Goal: Task Accomplishment & Management: Complete application form

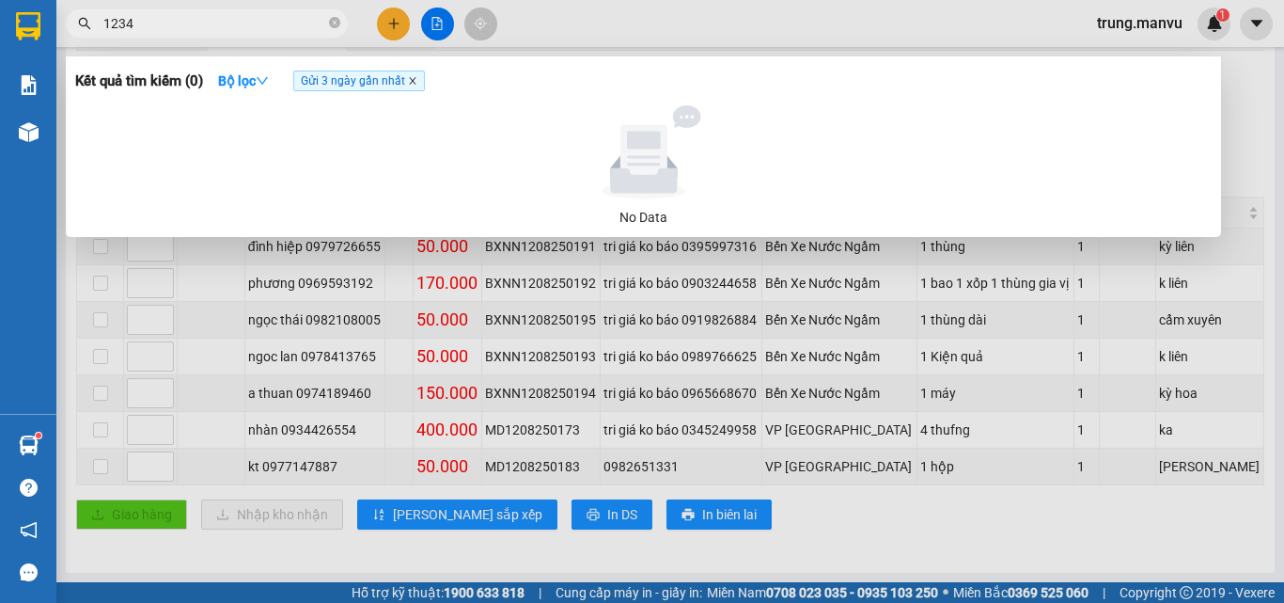
type input "1234"
click at [412, 82] on icon "close" at bounding box center [412, 80] width 9 height 9
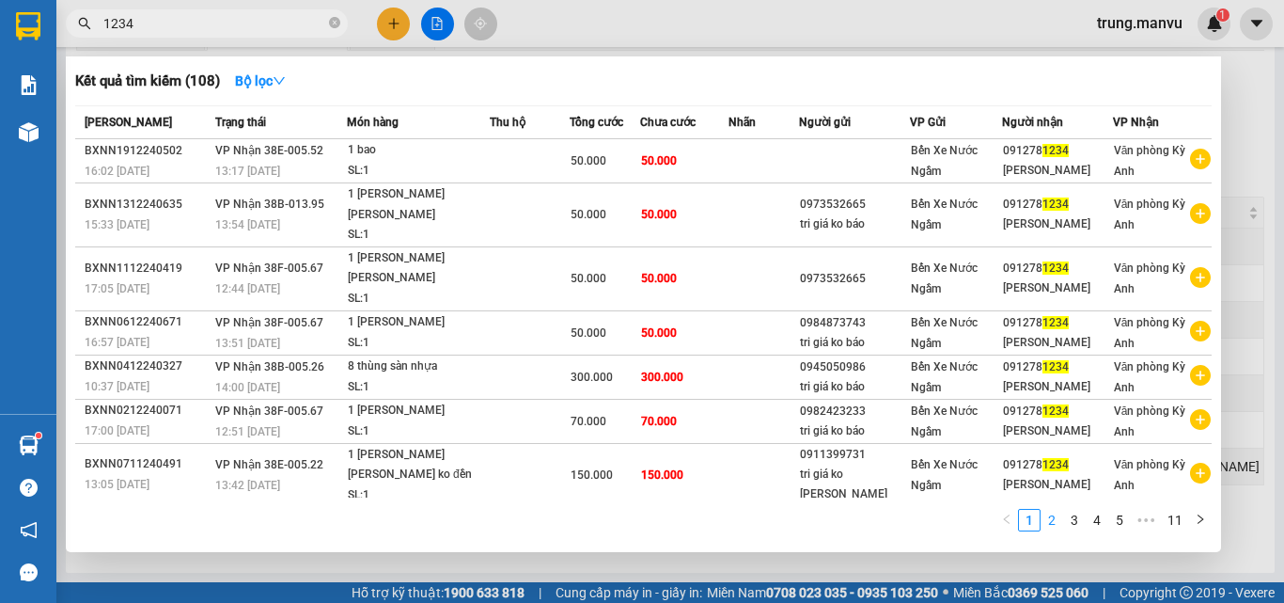
click at [1052, 526] on link "2" at bounding box center [1052, 520] width 21 height 21
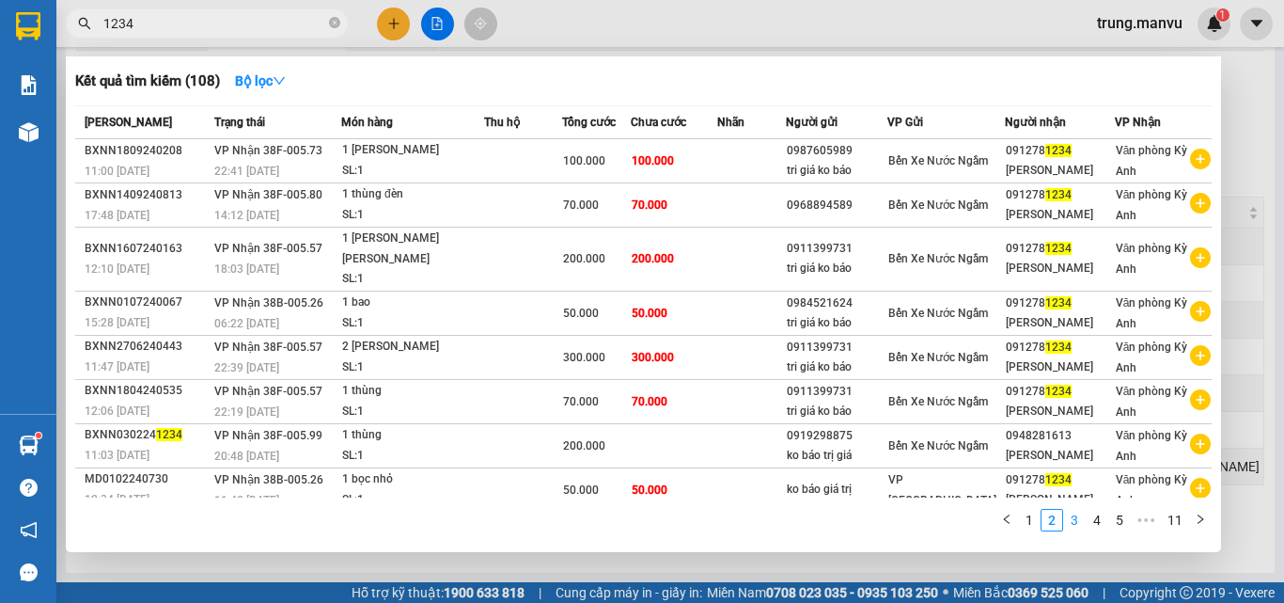
click at [1076, 520] on link "3" at bounding box center [1074, 520] width 21 height 21
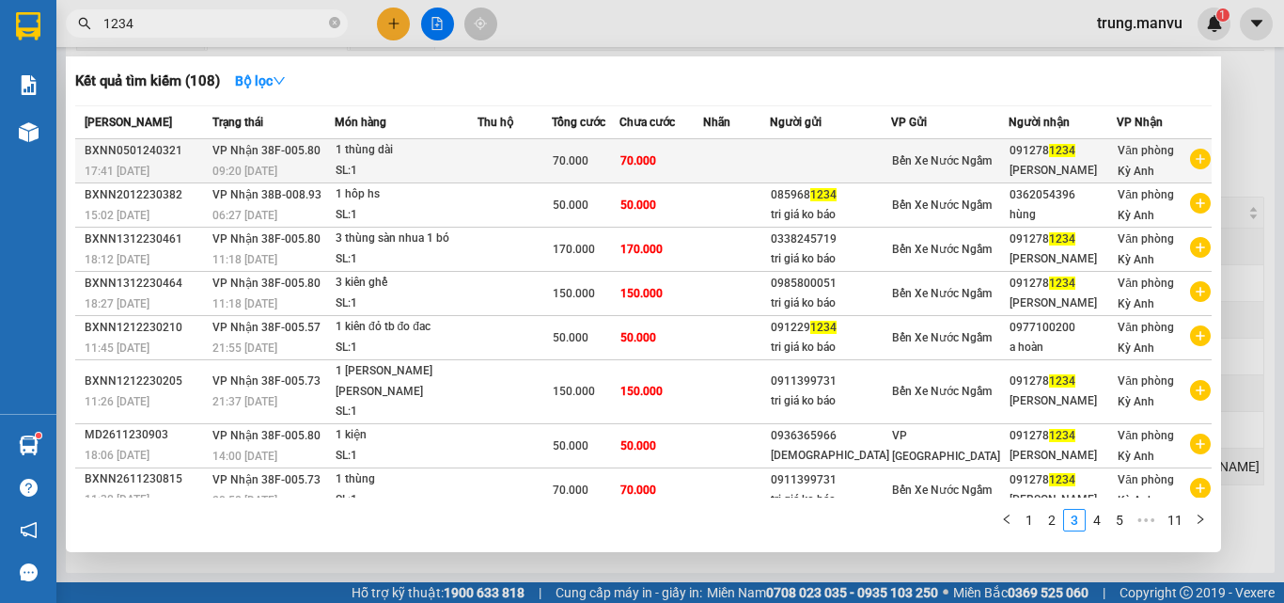
click at [354, 151] on div "1 thùng dài" at bounding box center [406, 150] width 141 height 21
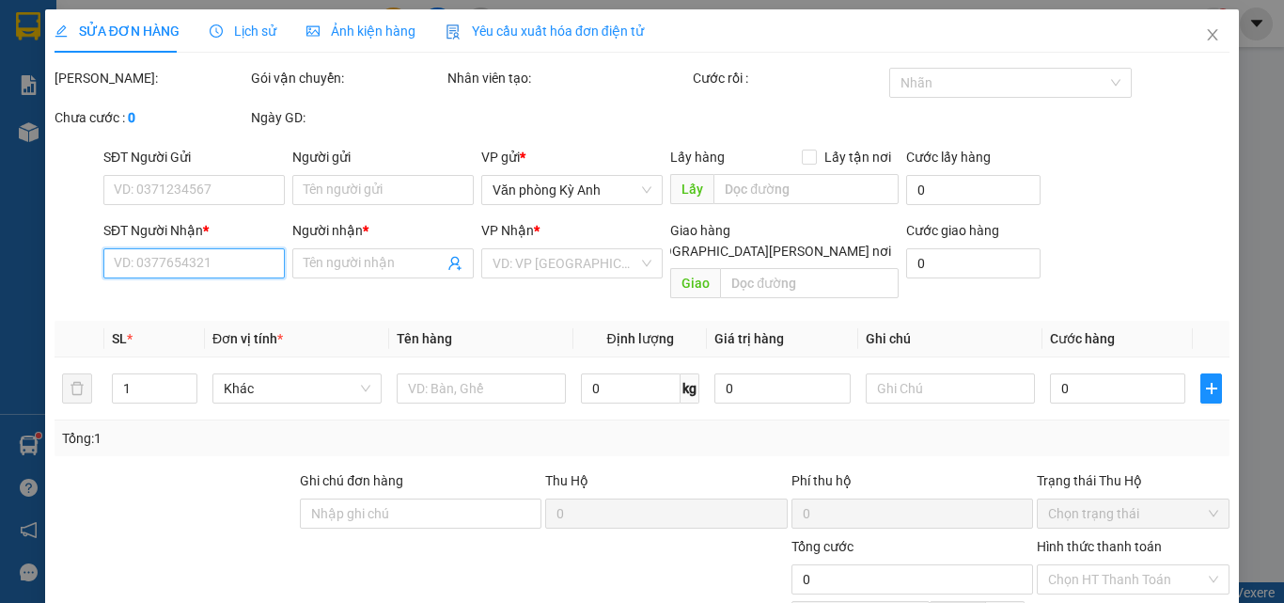
click at [233, 264] on input "SĐT Người Nhận *" at bounding box center [193, 263] width 181 height 30
type input "0912781234"
type input "[PERSON_NAME]"
type input "70.000"
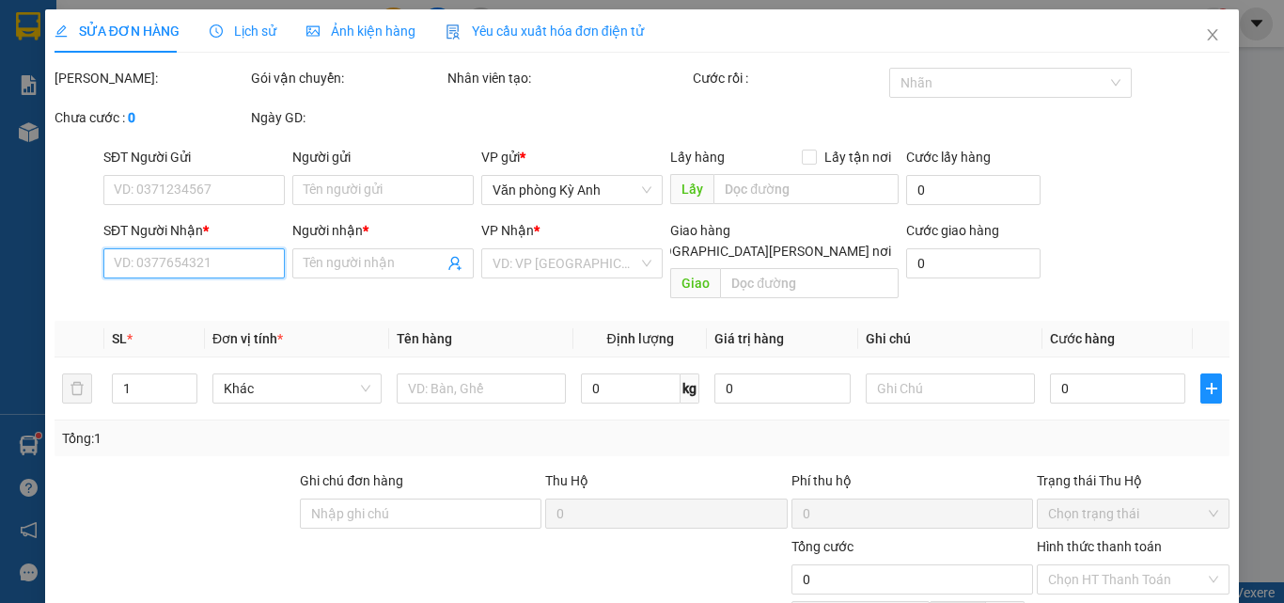
type input "70.000"
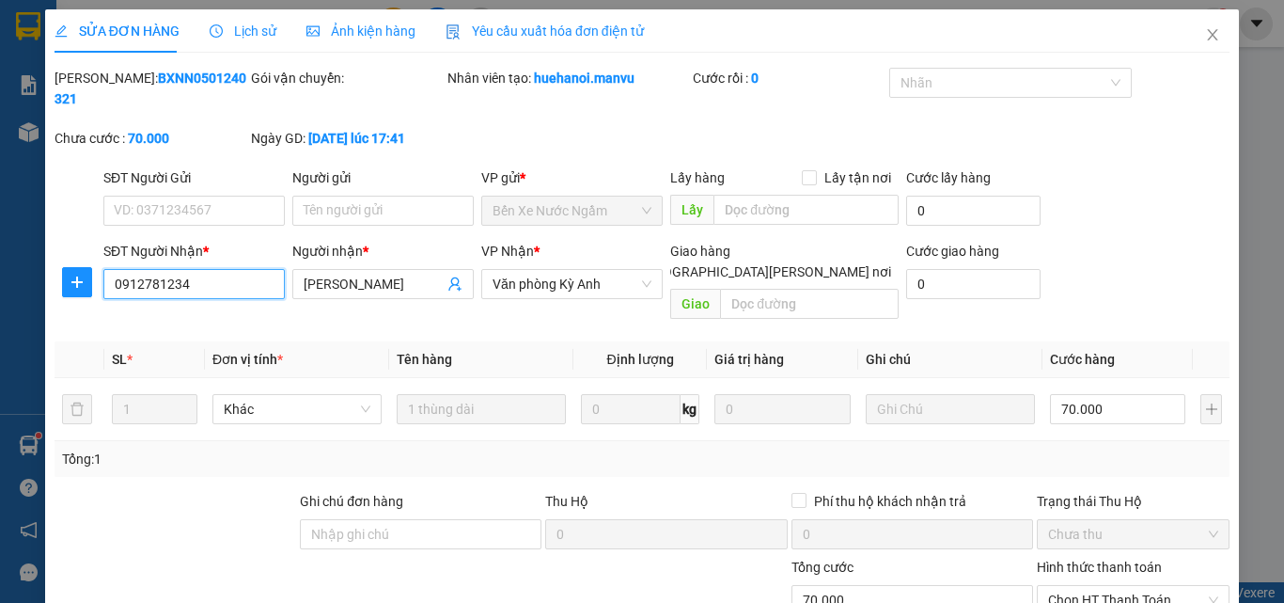
click at [232, 269] on input "0912781234" at bounding box center [193, 284] width 181 height 30
click at [1205, 30] on icon "close" at bounding box center [1212, 34] width 15 height 15
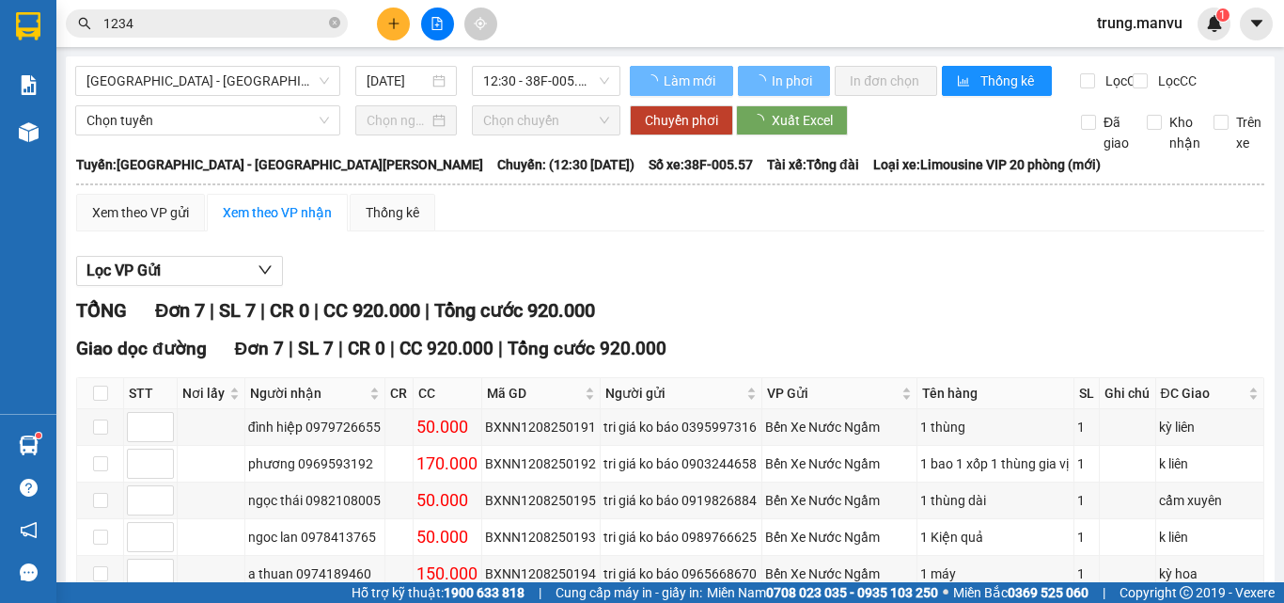
click at [191, 30] on input "1234" at bounding box center [214, 23] width 222 height 21
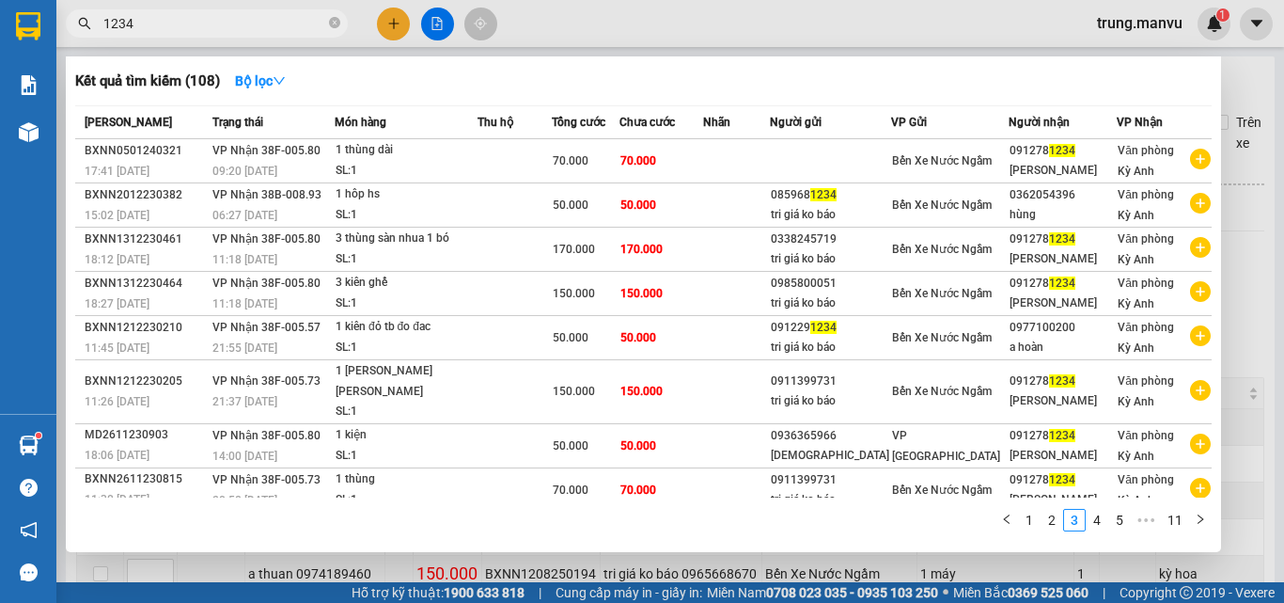
click at [191, 30] on input "1234" at bounding box center [214, 23] width 222 height 21
paste input "091278"
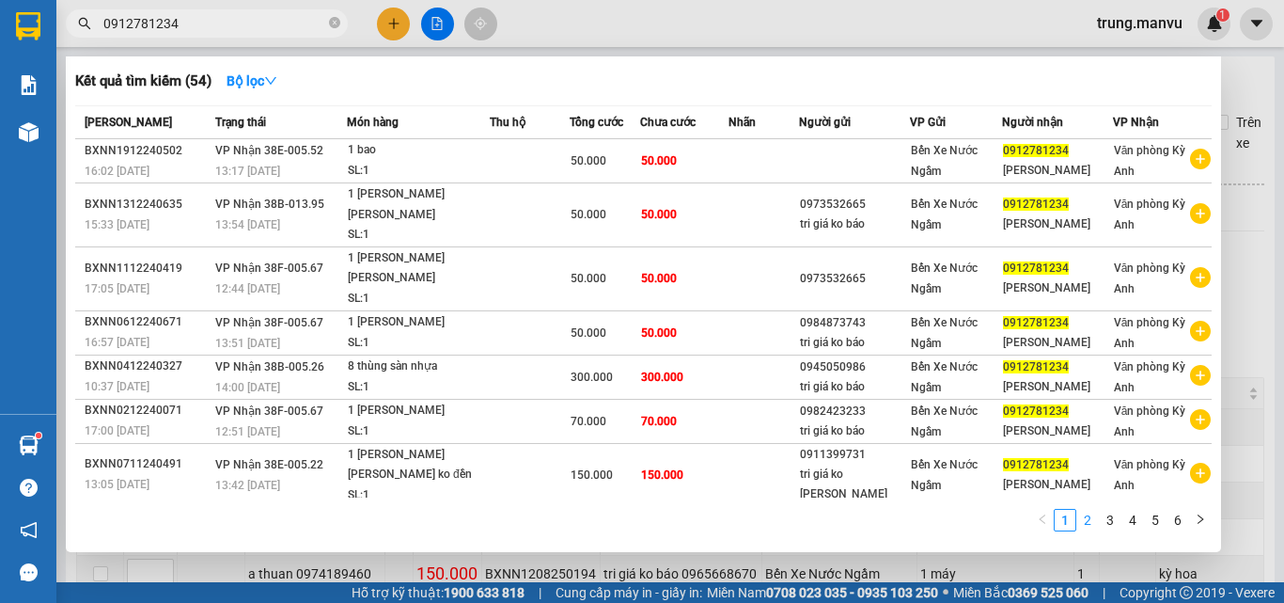
type input "0912781234"
click at [1088, 524] on link "2" at bounding box center [1087, 520] width 21 height 21
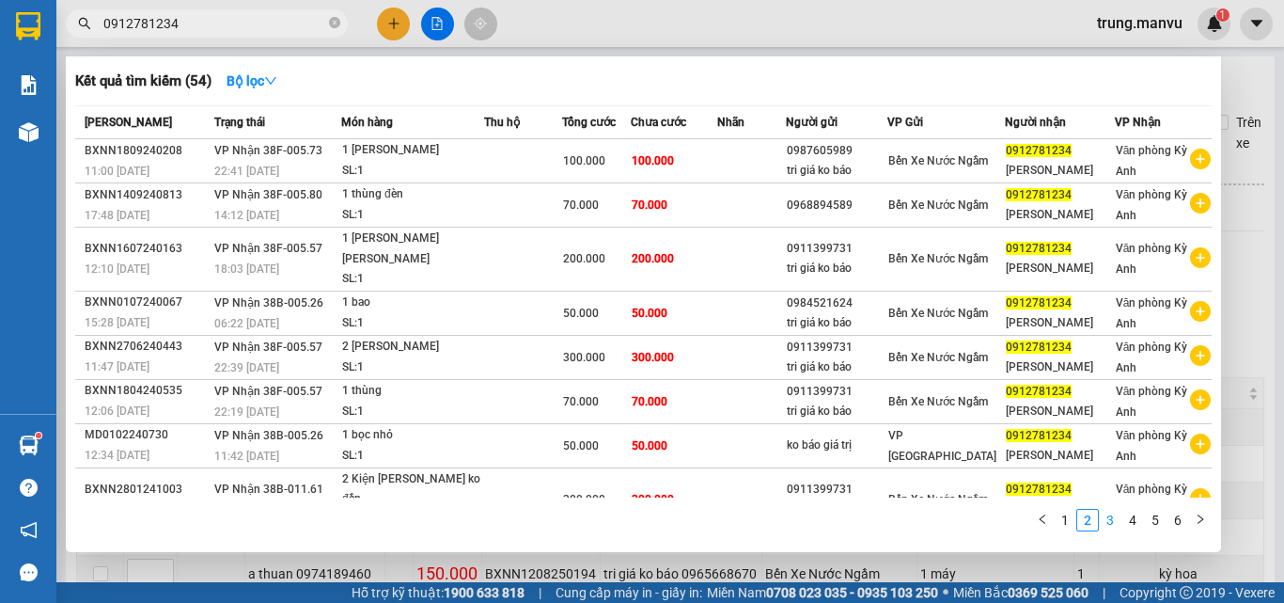
click at [1106, 518] on link "3" at bounding box center [1110, 520] width 21 height 21
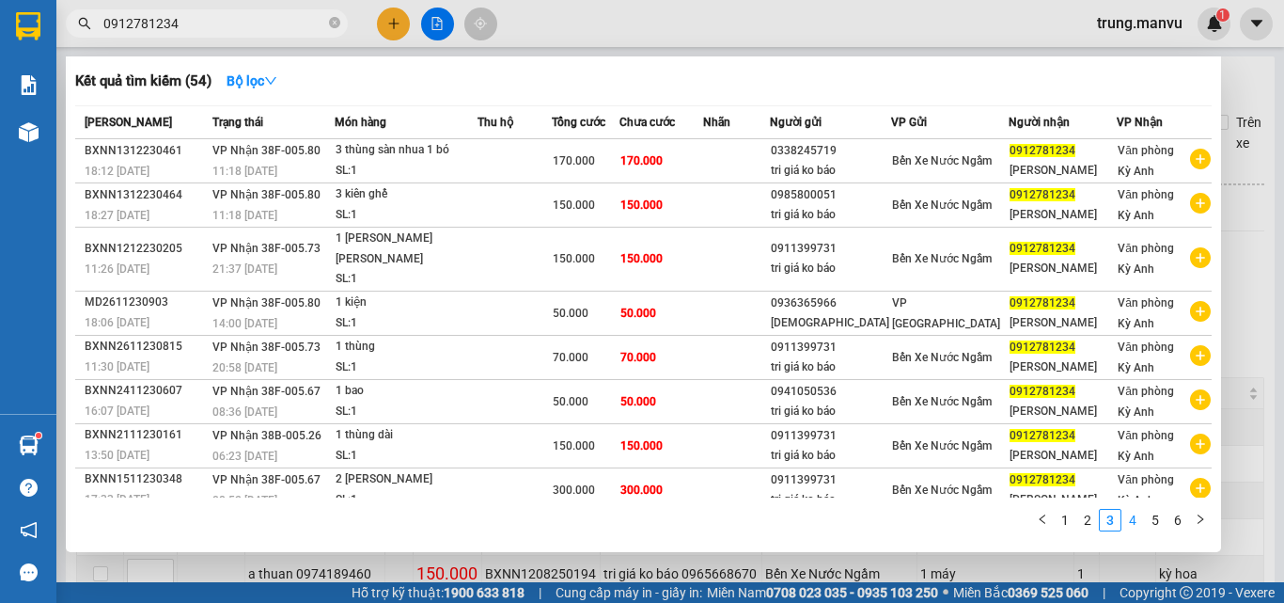
click at [1137, 521] on link "4" at bounding box center [1133, 520] width 21 height 21
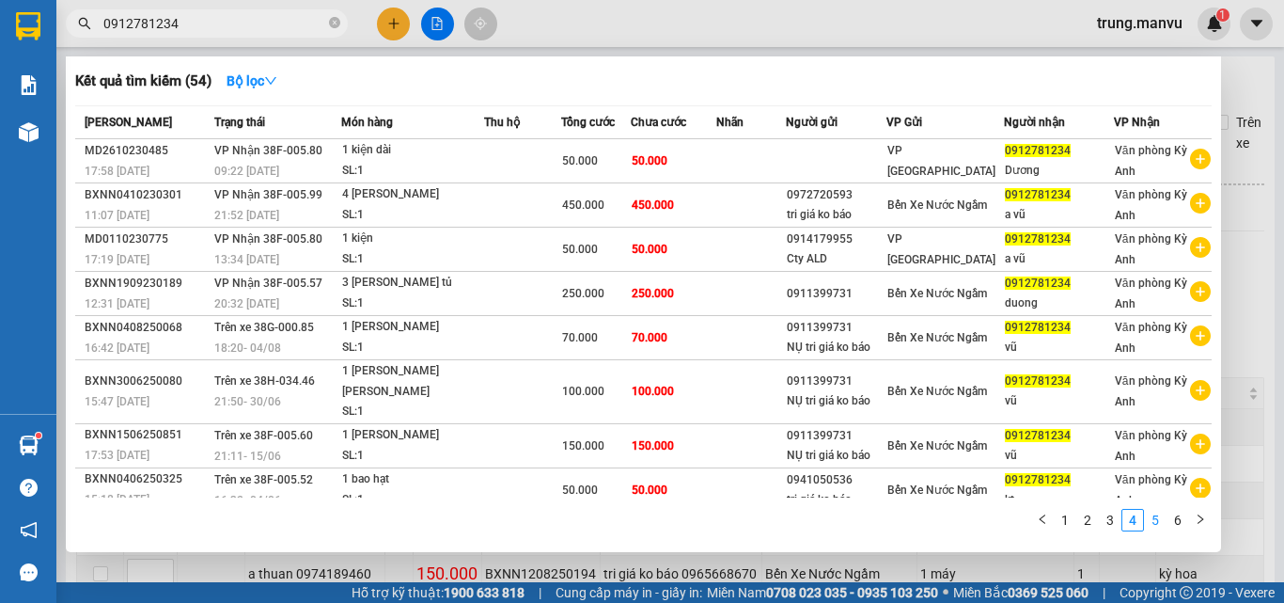
click at [1149, 515] on link "5" at bounding box center [1155, 520] width 21 height 21
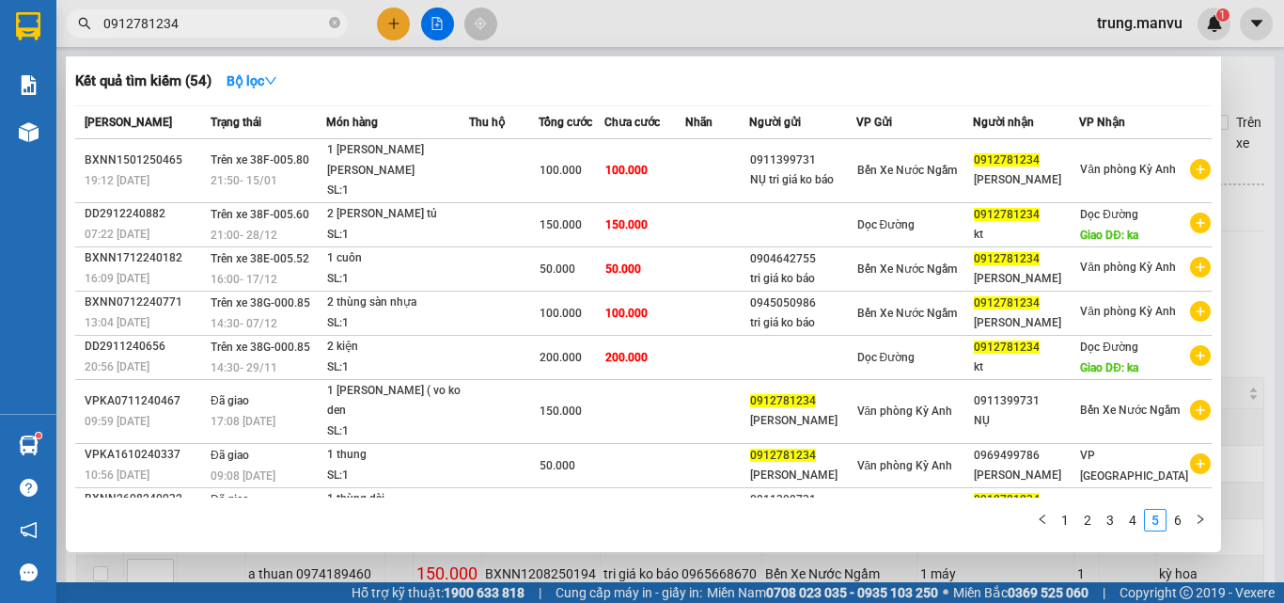
drag, startPoint x: 1173, startPoint y: 524, endPoint x: 1152, endPoint y: 517, distance: 22.6
click at [1171, 526] on link "6" at bounding box center [1178, 520] width 21 height 21
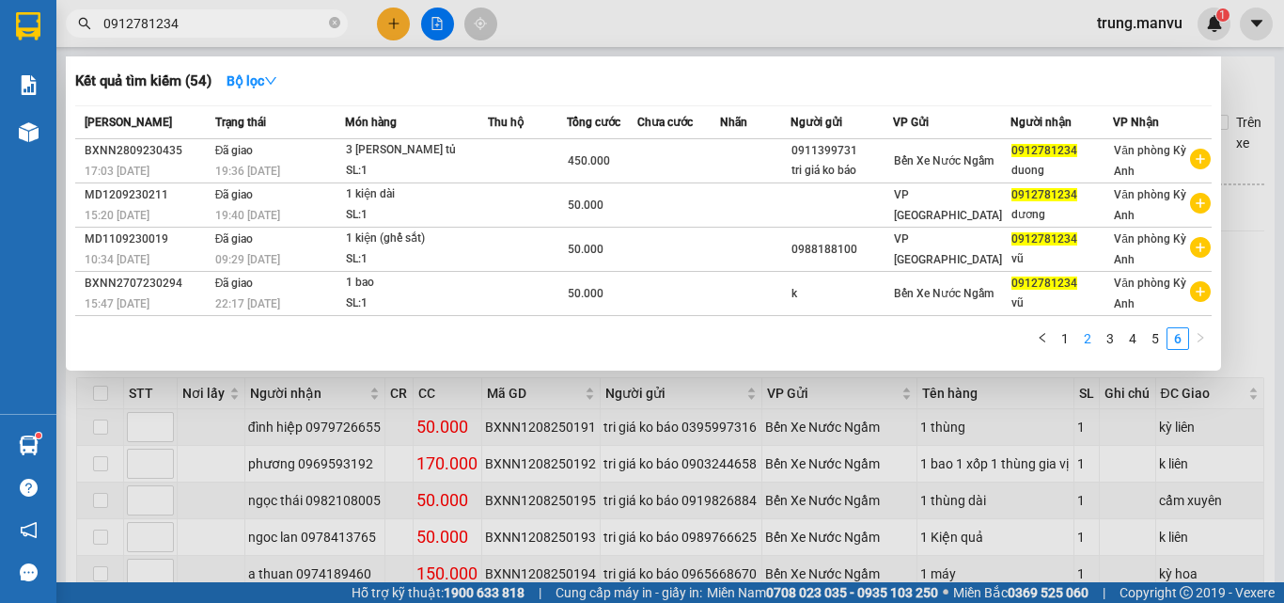
click at [1080, 335] on link "2" at bounding box center [1087, 338] width 21 height 21
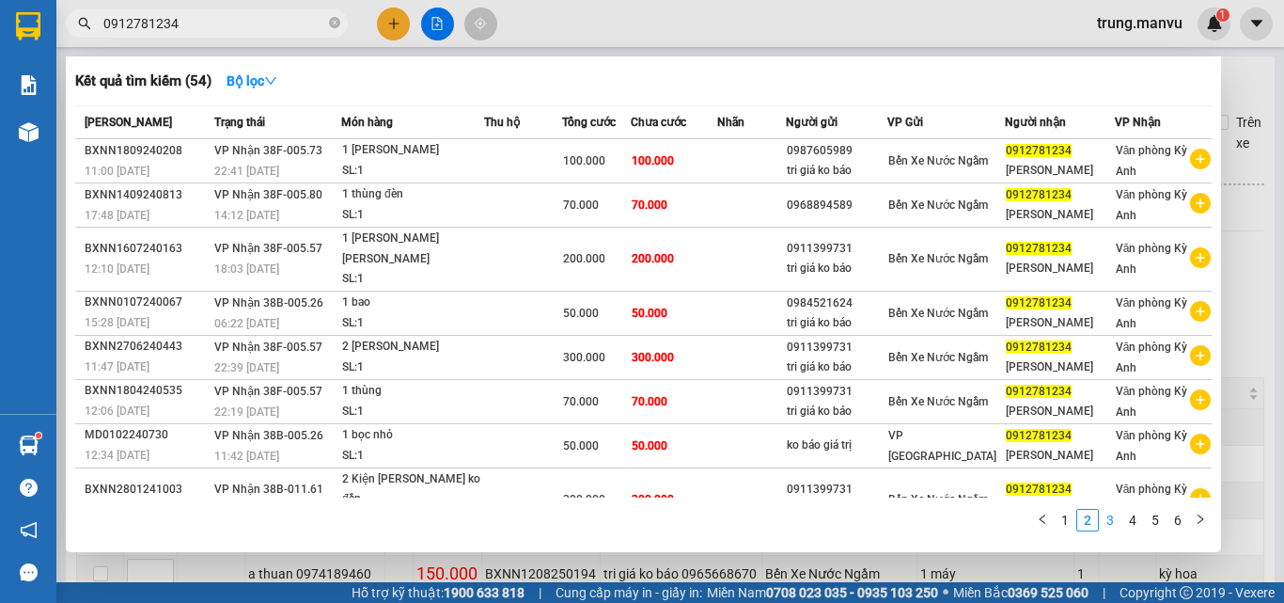
click at [1110, 524] on link "3" at bounding box center [1110, 520] width 21 height 21
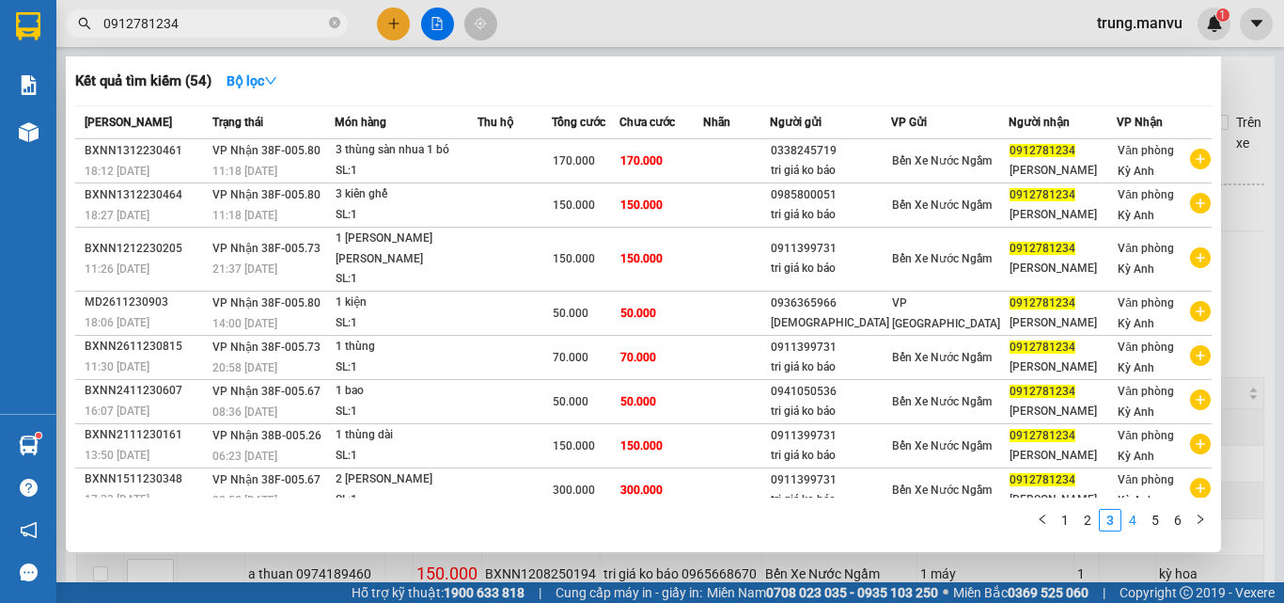
click at [1123, 519] on link "4" at bounding box center [1133, 520] width 21 height 21
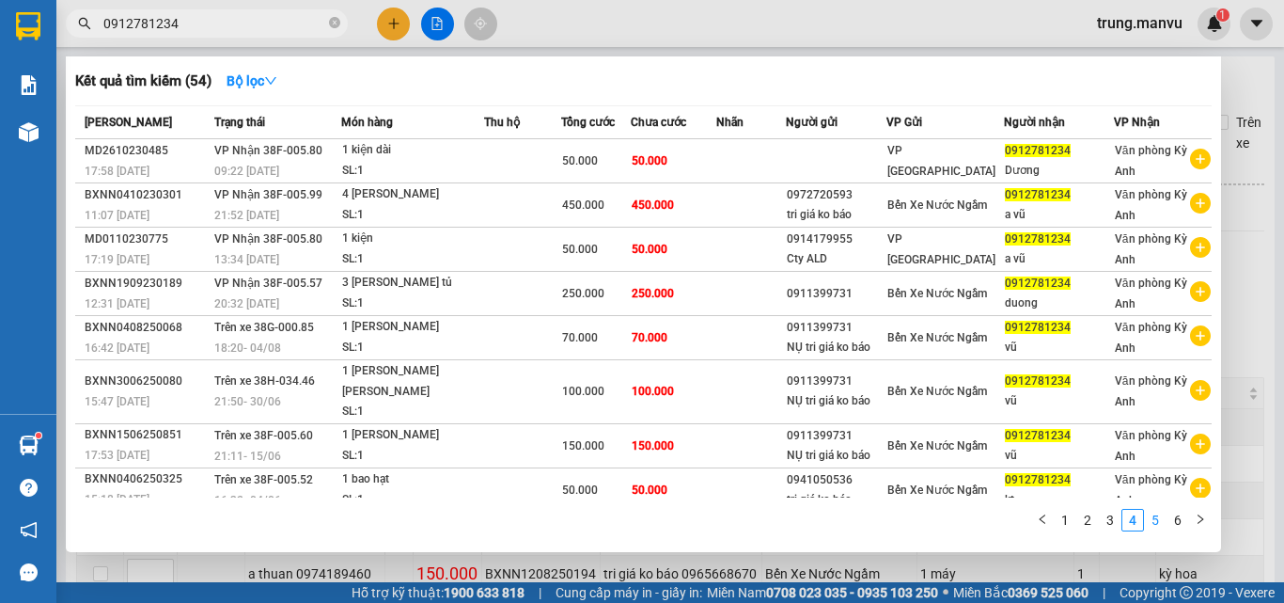
click at [1149, 518] on link "5" at bounding box center [1155, 520] width 21 height 21
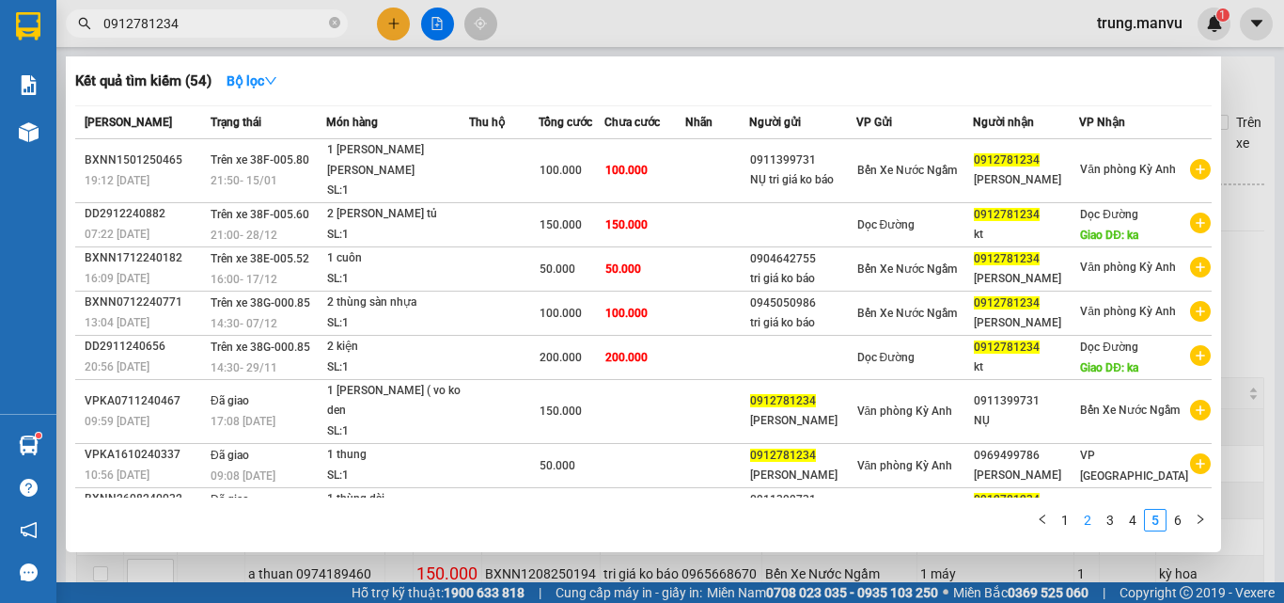
click at [1090, 518] on link "2" at bounding box center [1087, 520] width 21 height 21
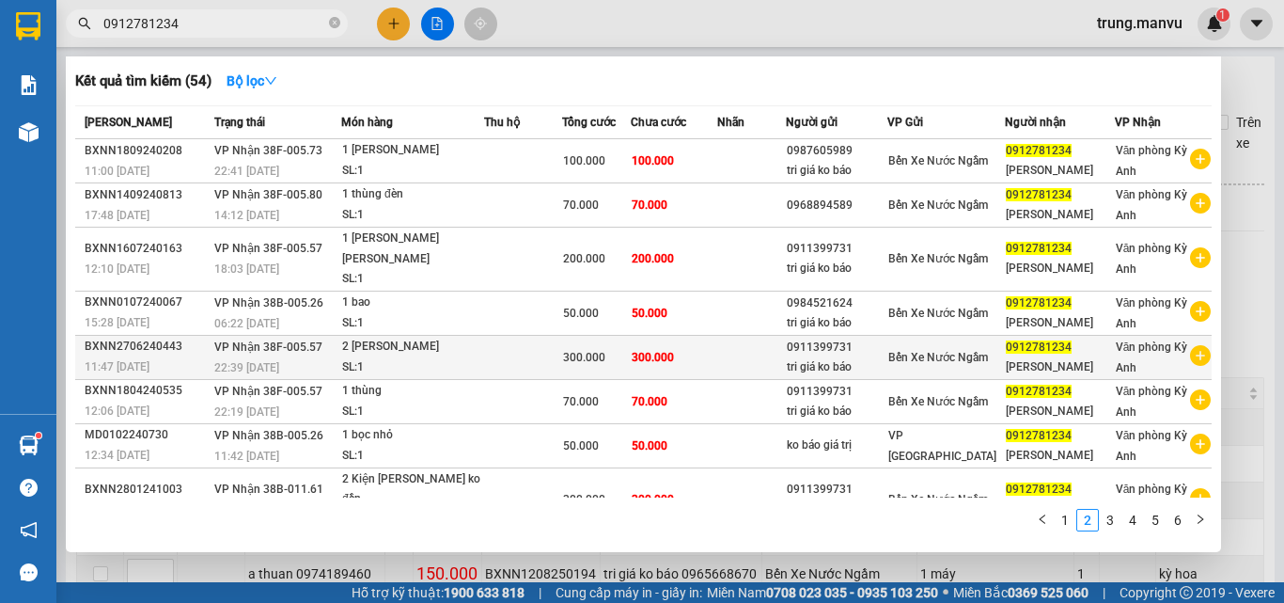
scroll to position [84, 0]
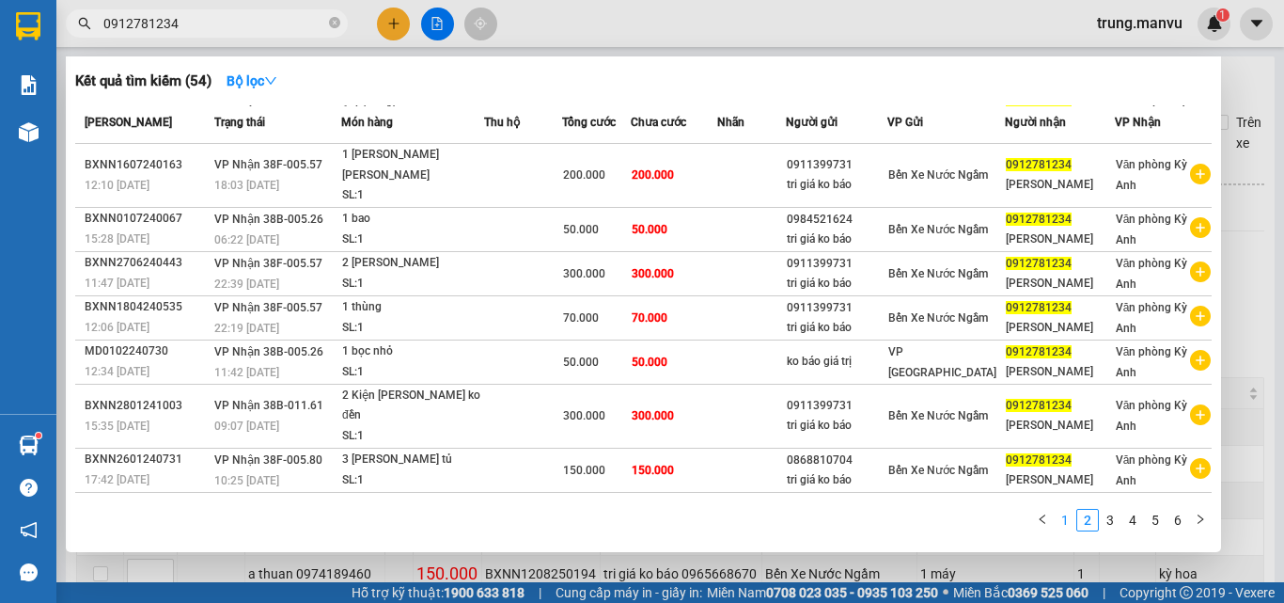
click at [1071, 513] on link "1" at bounding box center [1065, 520] width 21 height 21
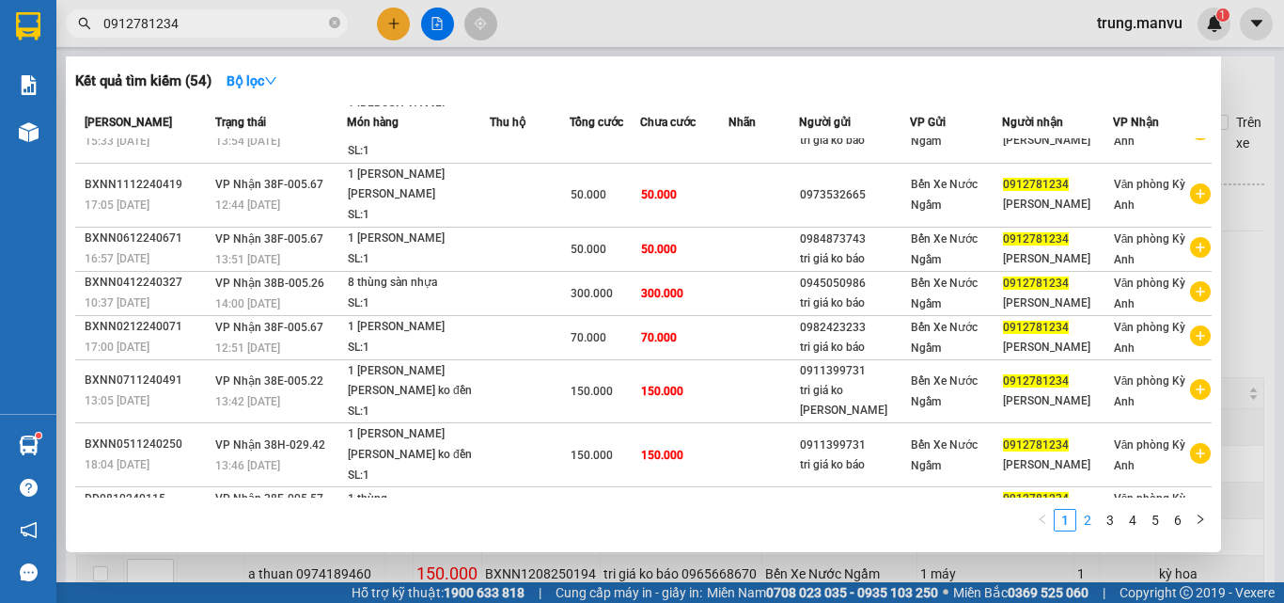
click at [1092, 524] on link "2" at bounding box center [1087, 520] width 21 height 21
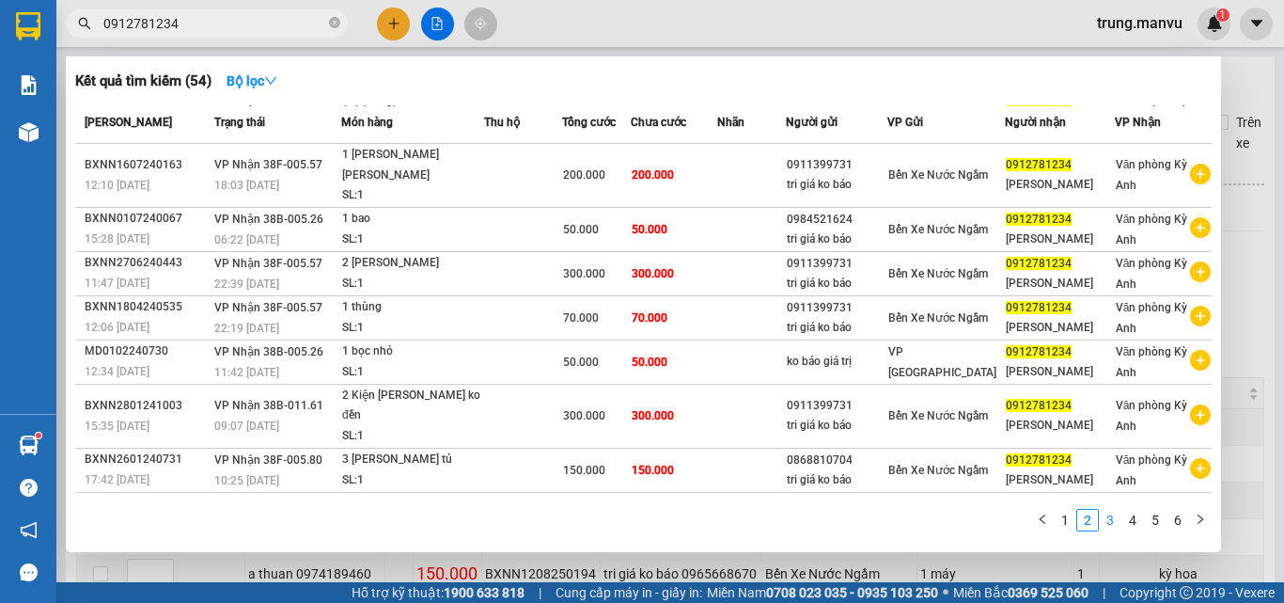
click at [1114, 527] on link "3" at bounding box center [1110, 520] width 21 height 21
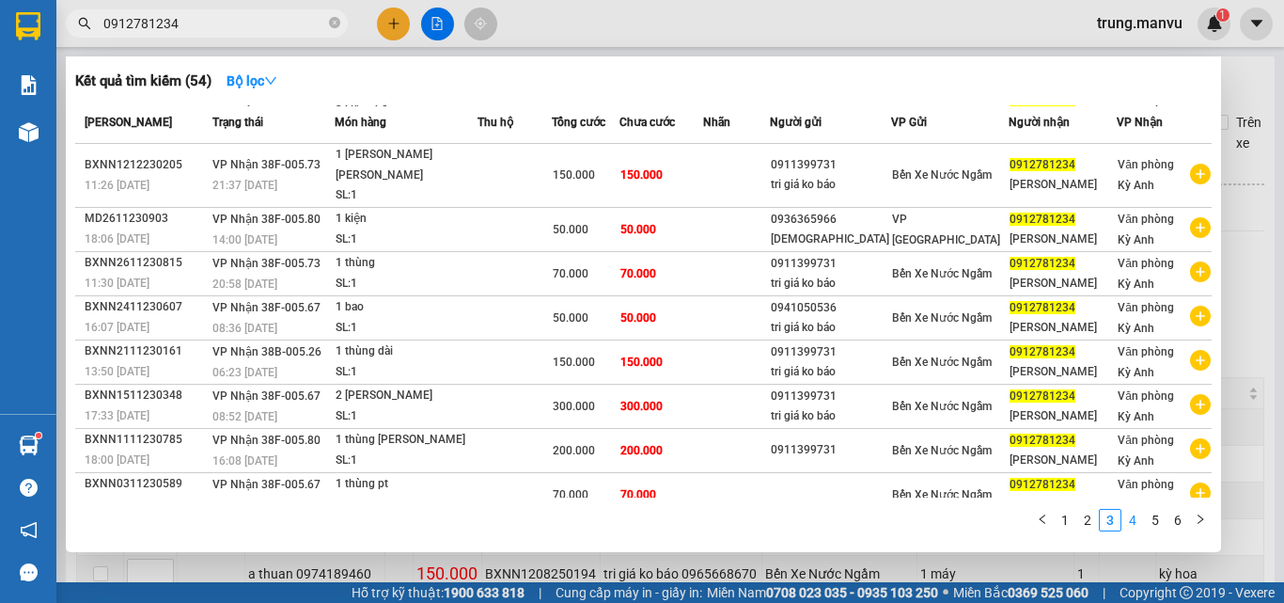
click at [1129, 518] on link "4" at bounding box center [1133, 520] width 21 height 21
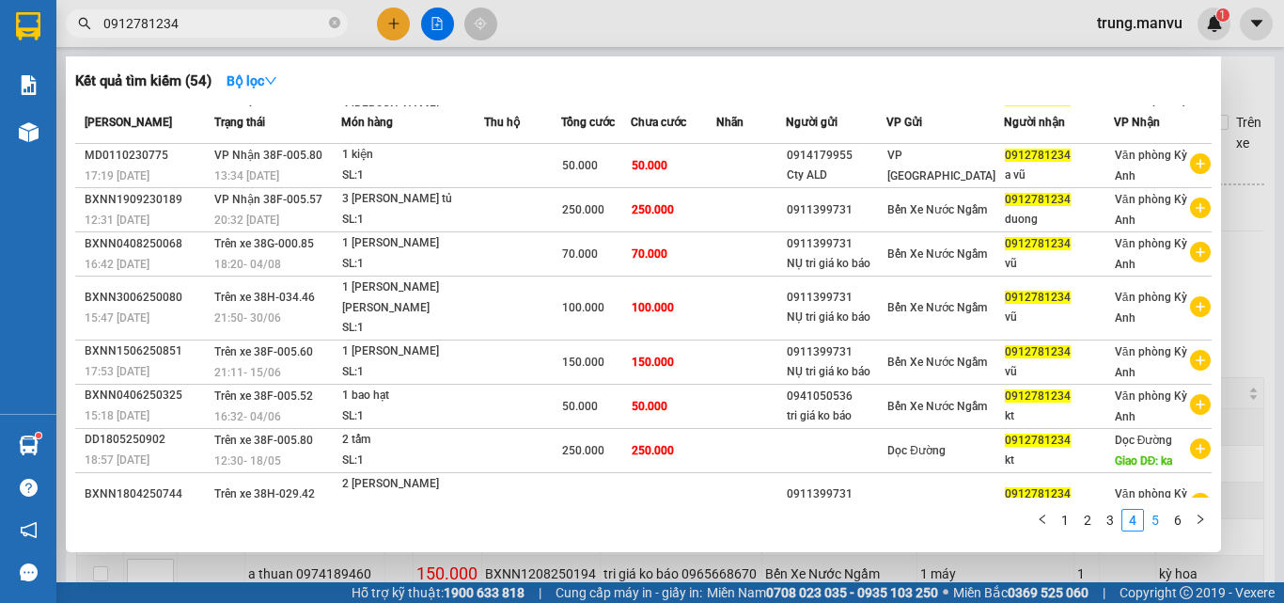
click at [1152, 518] on link "5" at bounding box center [1155, 520] width 21 height 21
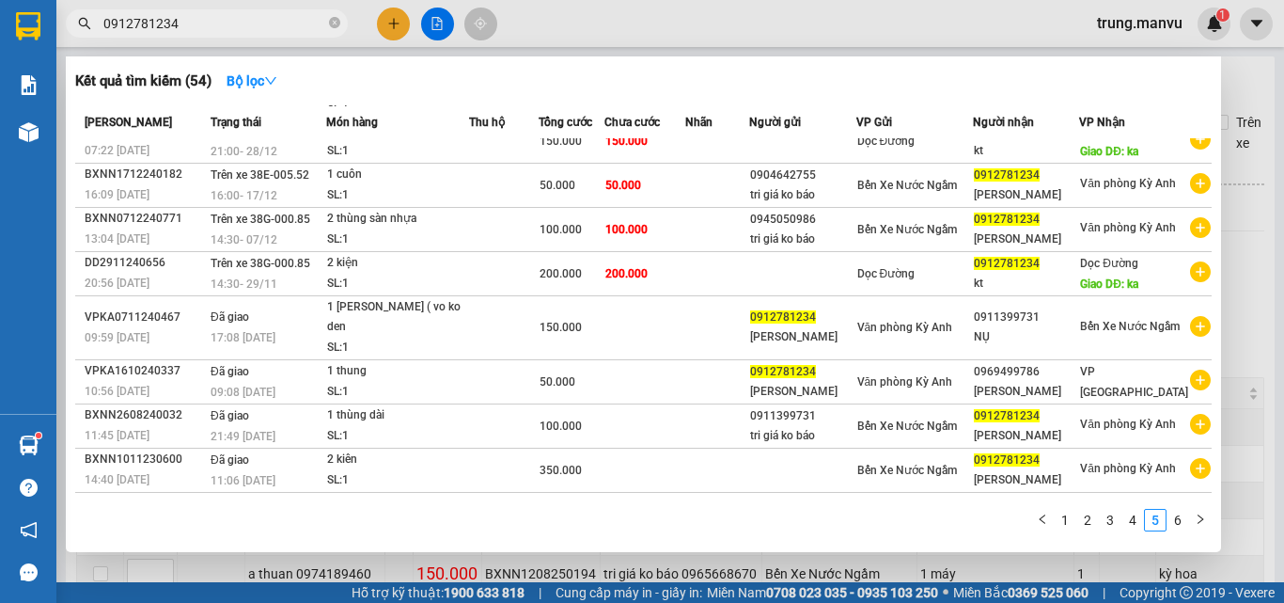
click at [235, 63] on div "Kết quả [PERSON_NAME] ( 54 ) Bộ lọc Mã ĐH Trạng thái Món hàng Thu hộ Tổng [PERS…" at bounding box center [643, 303] width 1155 height 495
drag, startPoint x: 239, startPoint y: 62, endPoint x: 244, endPoint y: 80, distance: 18.7
click at [242, 70] on div "Kết quả [PERSON_NAME] ( 54 ) Bộ lọc Mã ĐH Trạng thái Món hàng Thu hộ Tổng [PERS…" at bounding box center [643, 303] width 1155 height 495
click at [244, 80] on strong "Bộ lọc" at bounding box center [252, 80] width 51 height 15
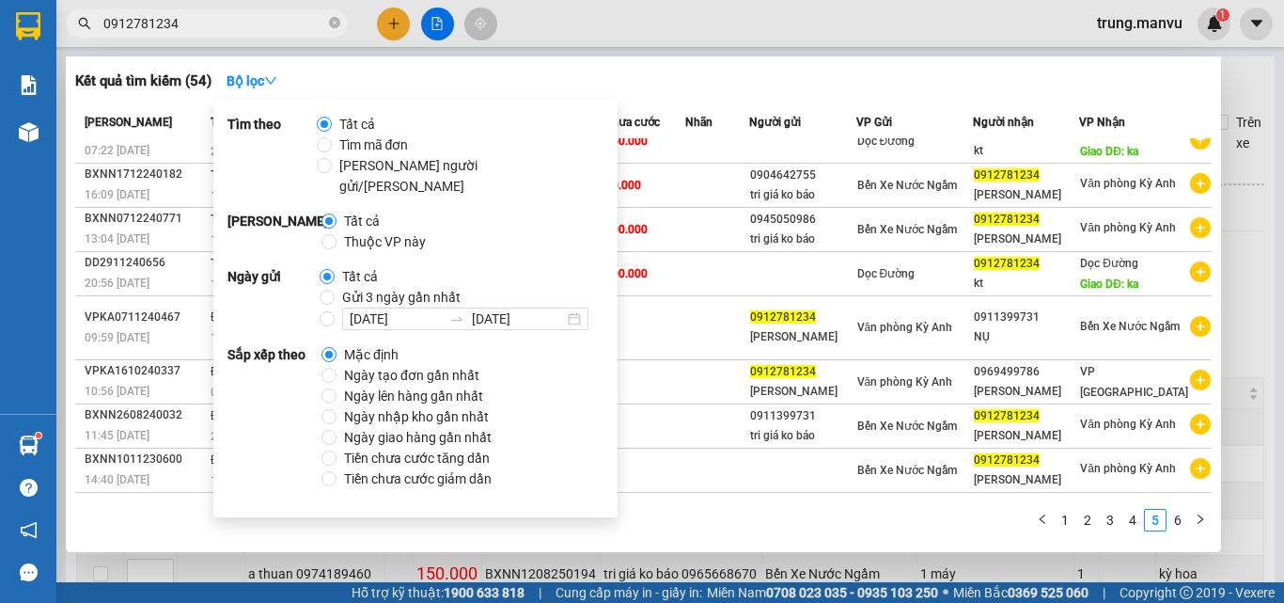
click at [358, 287] on span "Gửi 3 ngày gần nhất" at bounding box center [402, 297] width 134 height 21
click at [335, 290] on input "Gửi 3 ngày gần nhất" at bounding box center [327, 297] width 15 height 15
radio input "true"
radio input "false"
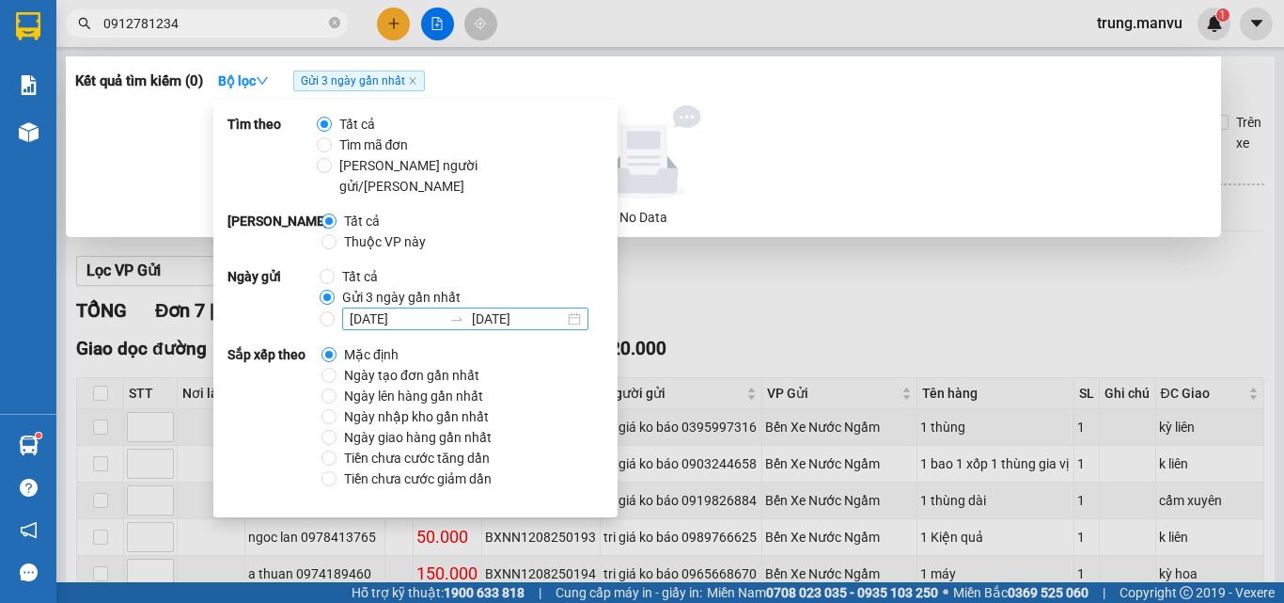
click at [396, 308] on input "[DATE]" at bounding box center [396, 318] width 92 height 21
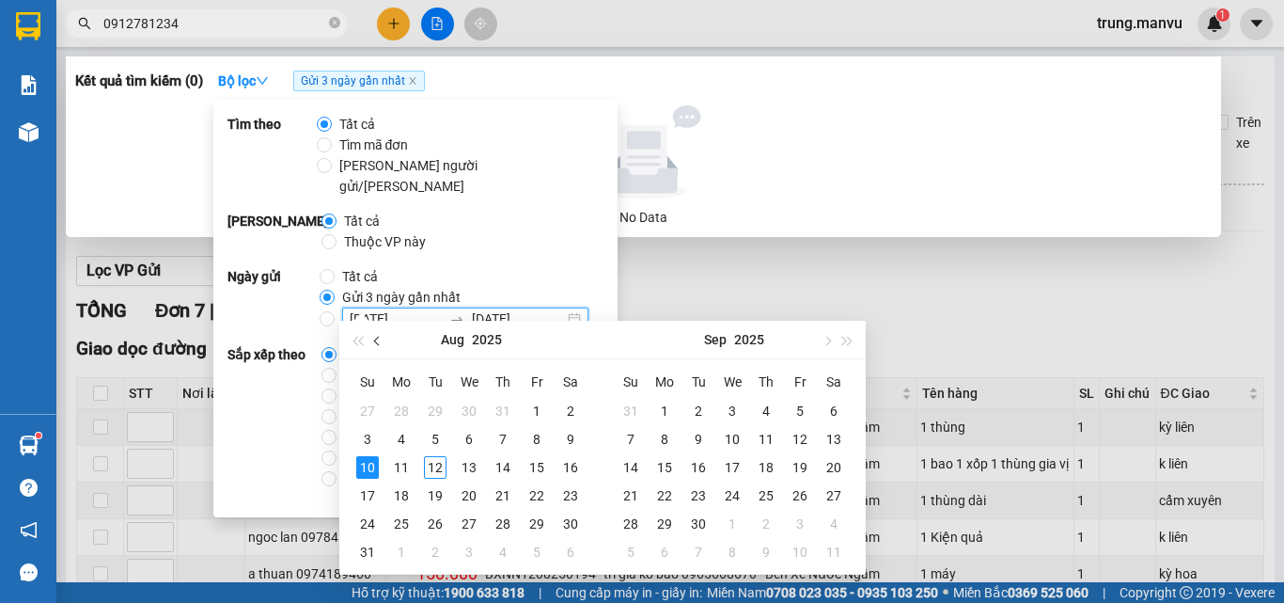
click at [375, 342] on span "button" at bounding box center [378, 340] width 9 height 9
click at [374, 340] on span "button" at bounding box center [378, 340] width 9 height 9
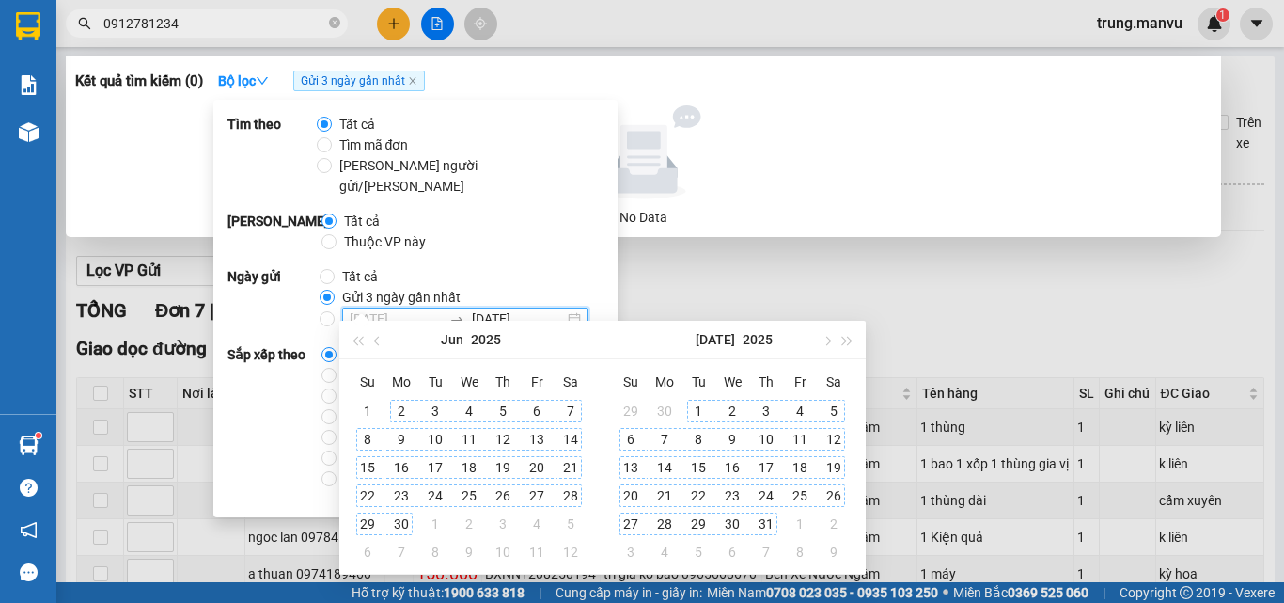
type input "[DATE]"
click at [414, 419] on td "2" at bounding box center [402, 411] width 34 height 28
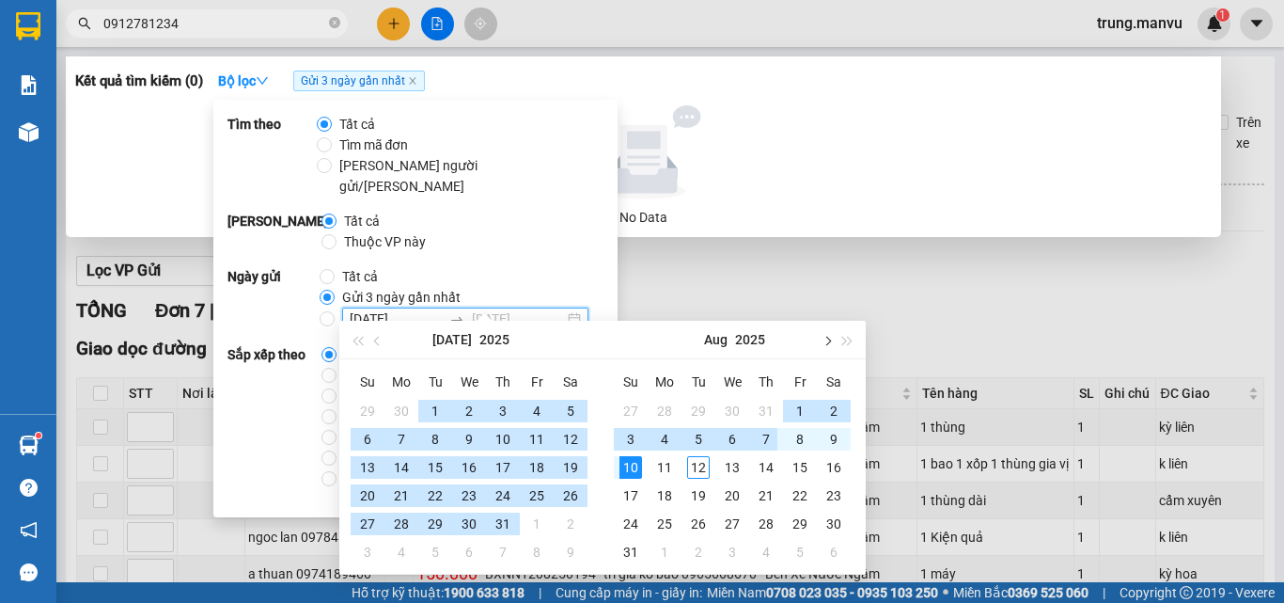
type input "[DATE]"
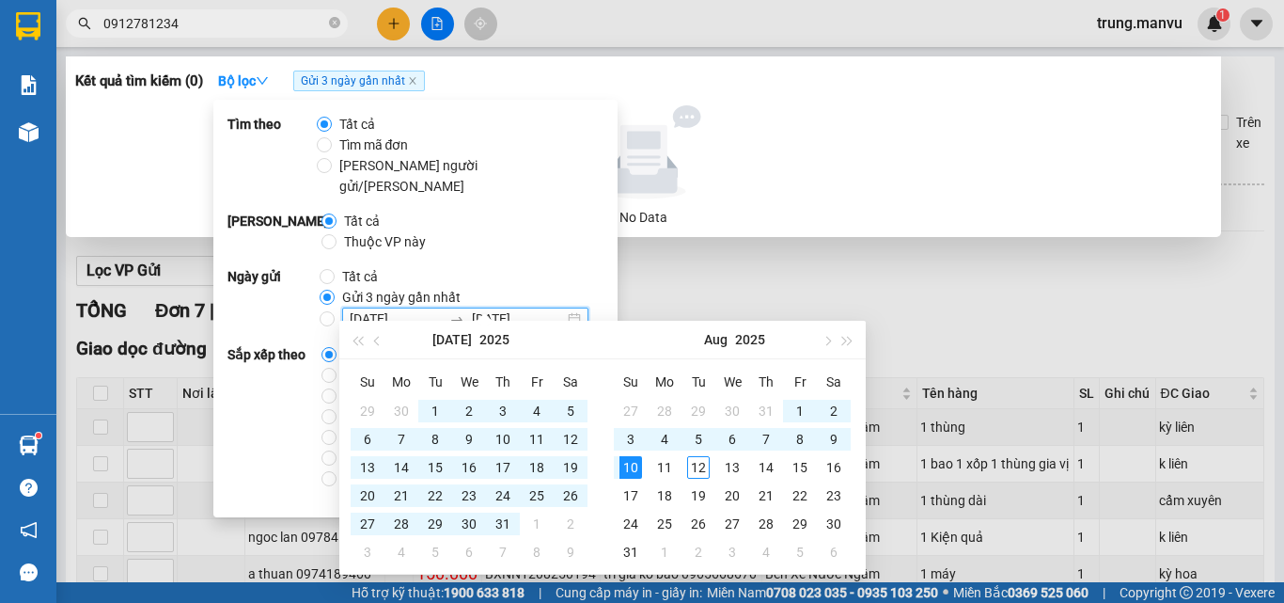
click at [897, 276] on div at bounding box center [642, 301] width 1284 height 603
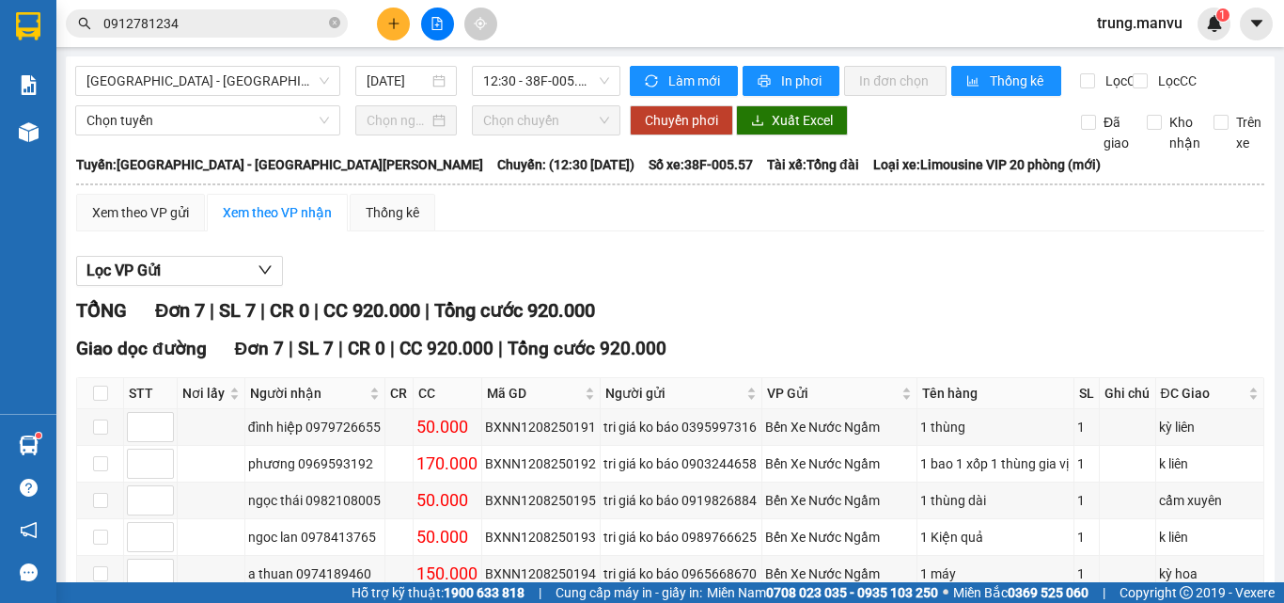
click at [206, 15] on input "0912781234" at bounding box center [214, 23] width 222 height 21
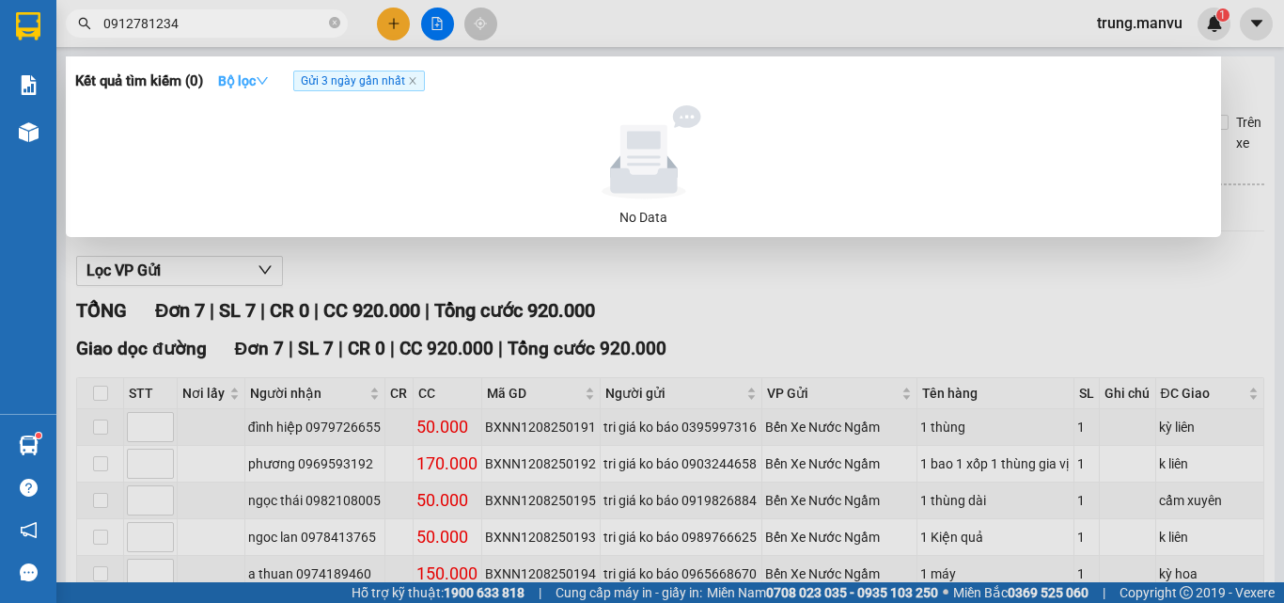
click at [255, 83] on strong "Bộ lọc" at bounding box center [243, 80] width 51 height 15
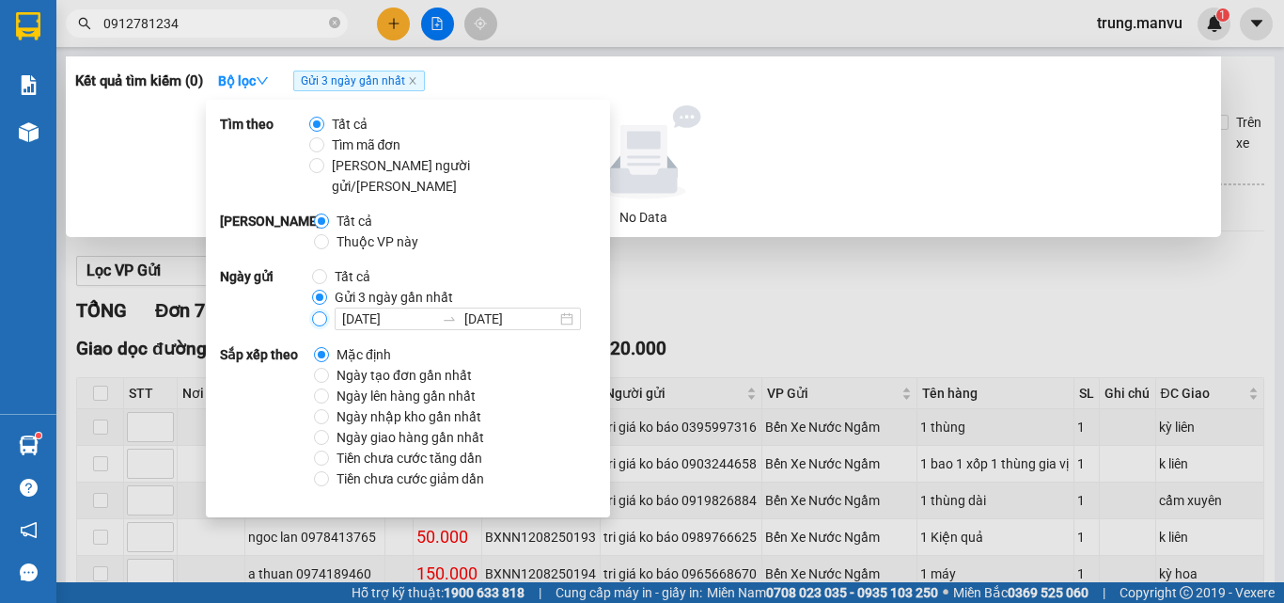
click at [317, 311] on input "[DATE] [DATE]" at bounding box center [319, 318] width 15 height 15
radio input "true"
radio input "false"
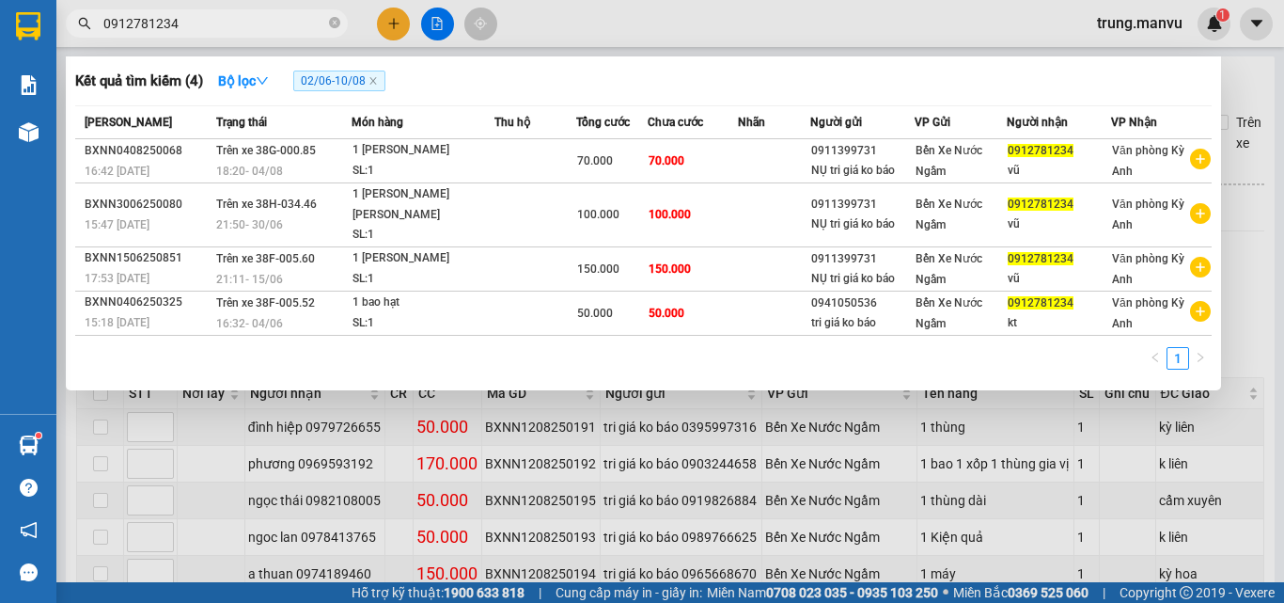
click at [802, 356] on div "1" at bounding box center [643, 364] width 1137 height 34
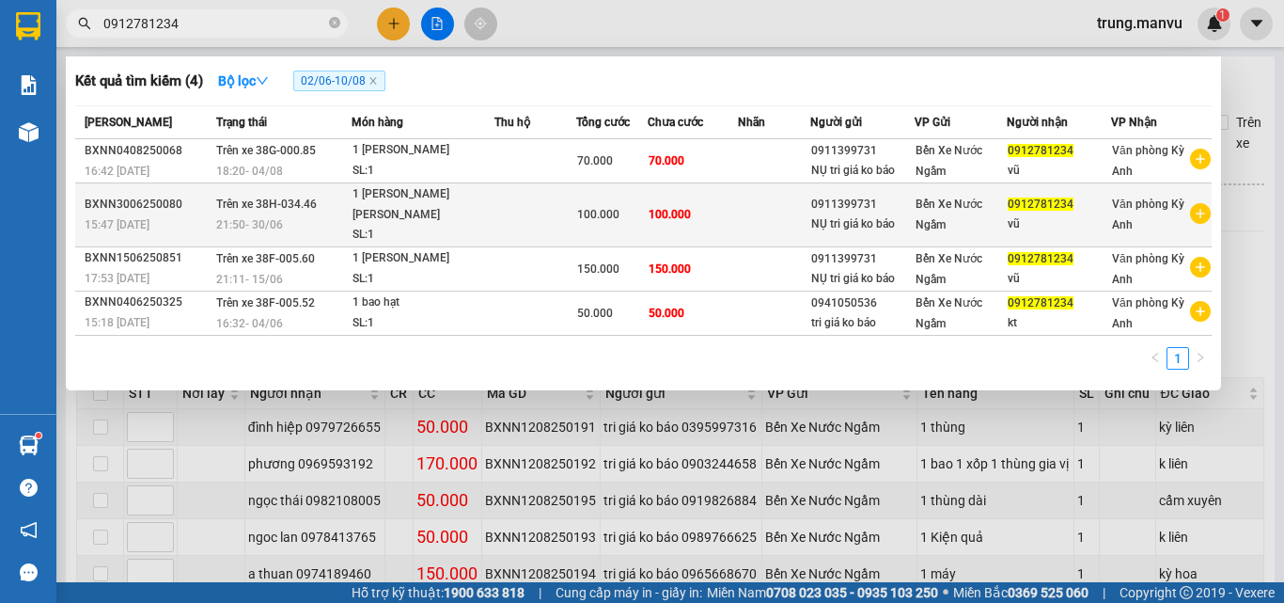
click at [1198, 203] on icon "plus-circle" at bounding box center [1200, 213] width 21 height 21
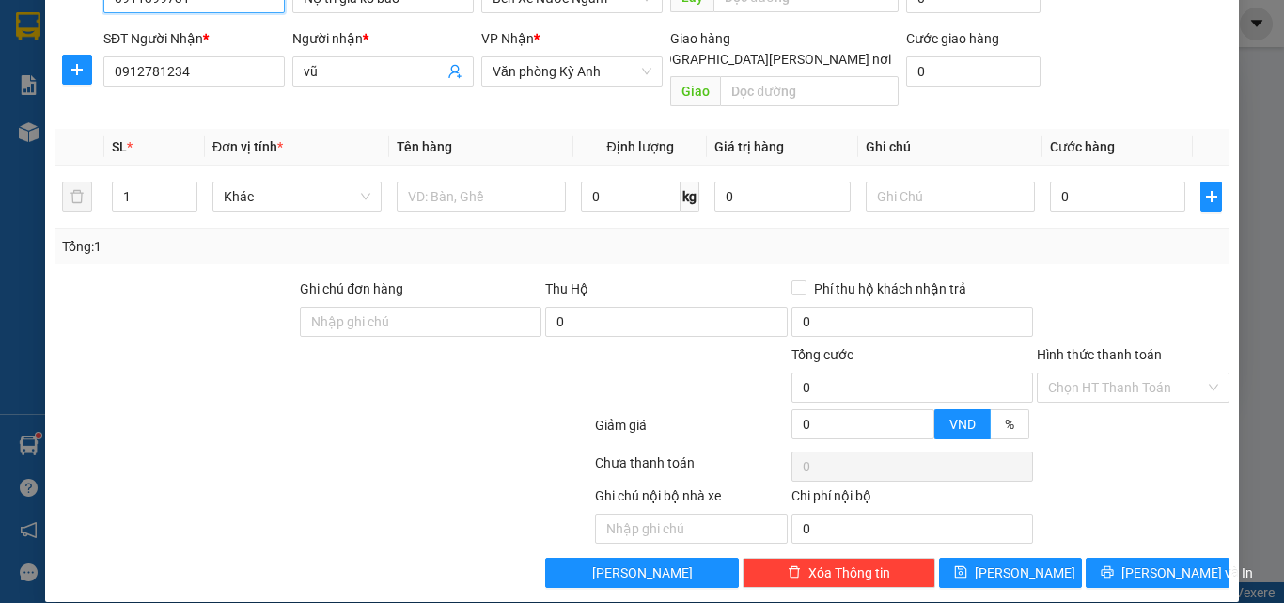
scroll to position [189, 0]
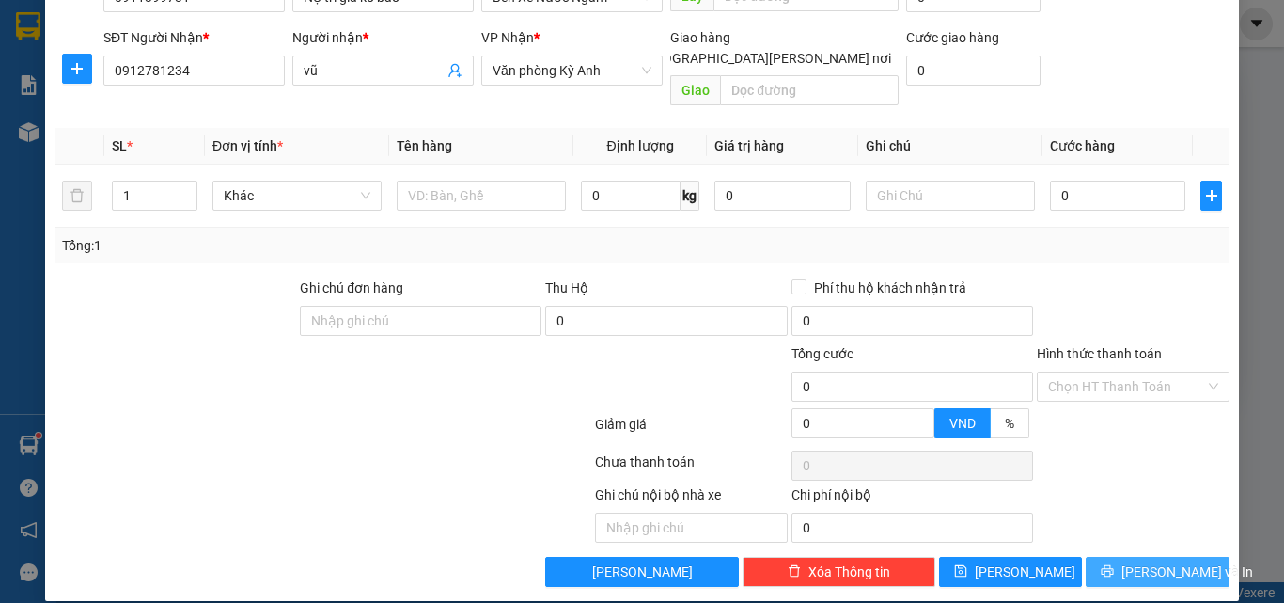
click at [1114, 564] on icon "printer" at bounding box center [1107, 570] width 13 height 13
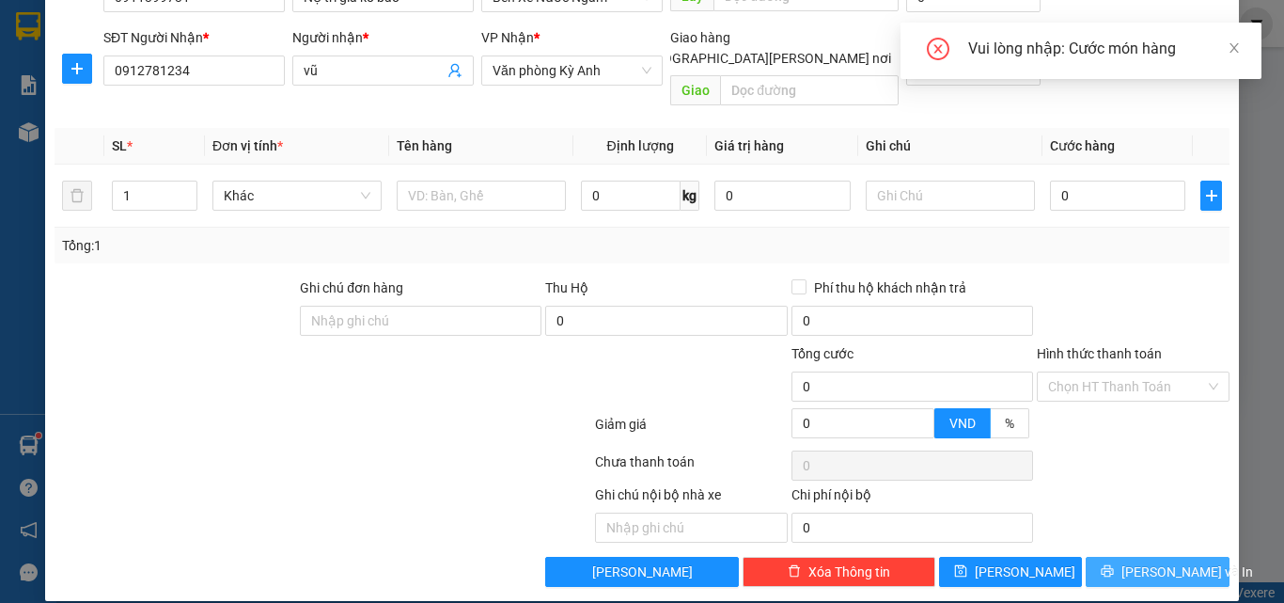
scroll to position [0, 0]
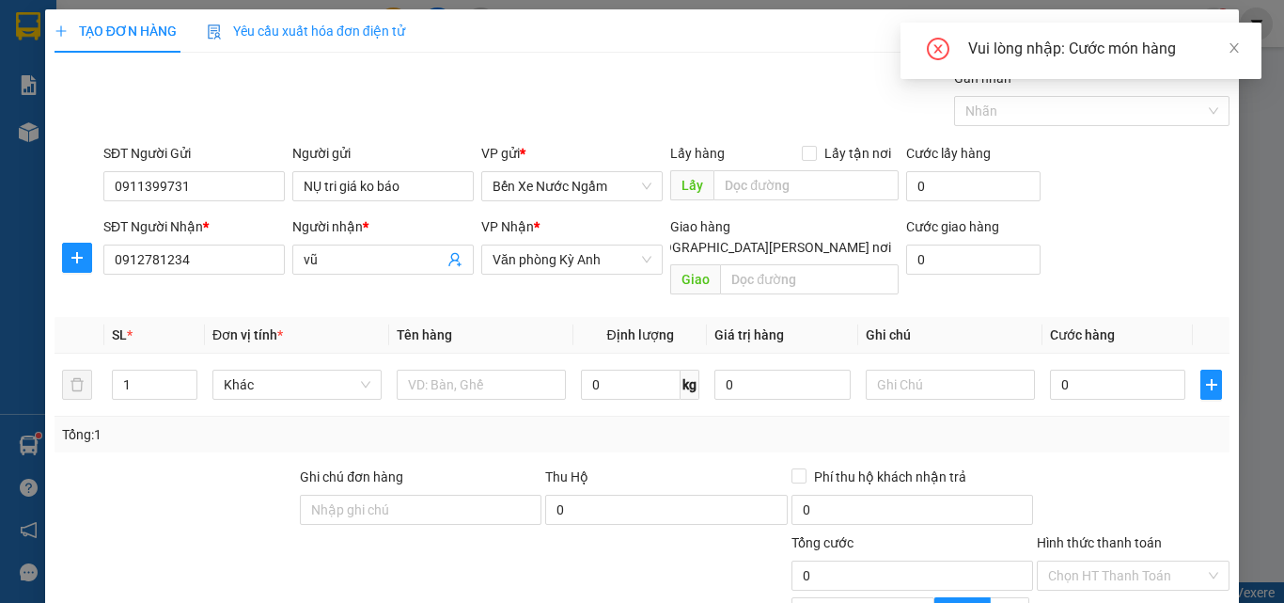
drag, startPoint x: 1245, startPoint y: 296, endPoint x: 1224, endPoint y: 232, distance: 67.2
click at [1246, 287] on div "TẠO ĐƠN HÀNG Yêu cầu xuất [PERSON_NAME] điện tử Transit Pickup Surcharge Ids Tr…" at bounding box center [642, 301] width 1284 height 603
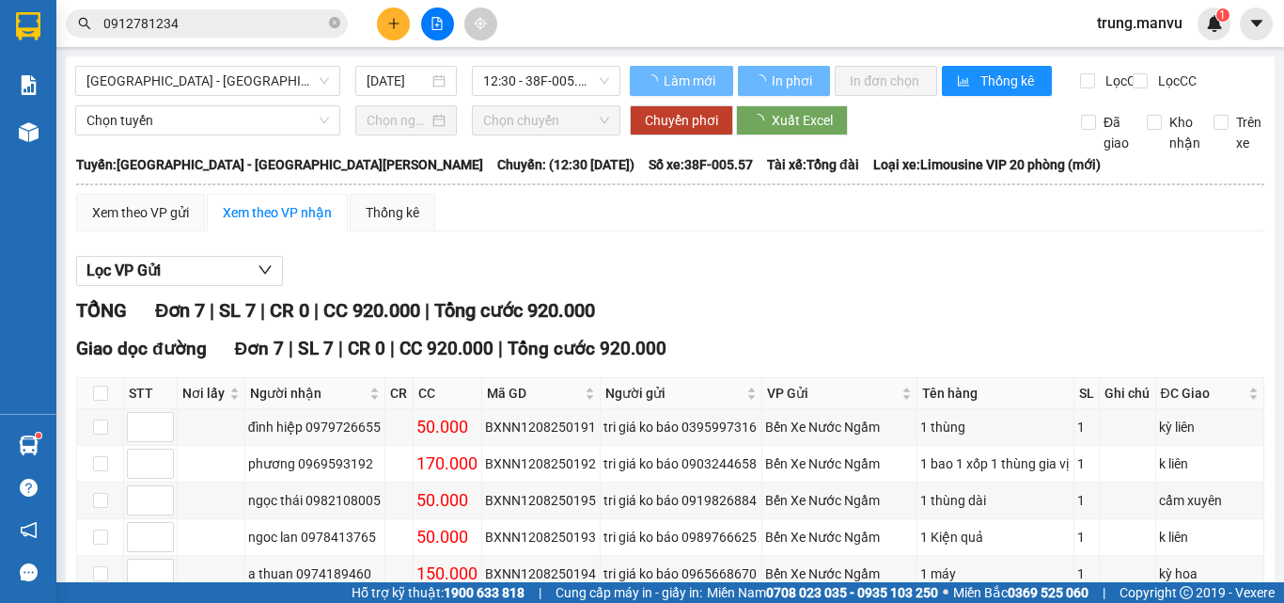
click at [202, 16] on input "0912781234" at bounding box center [214, 23] width 222 height 21
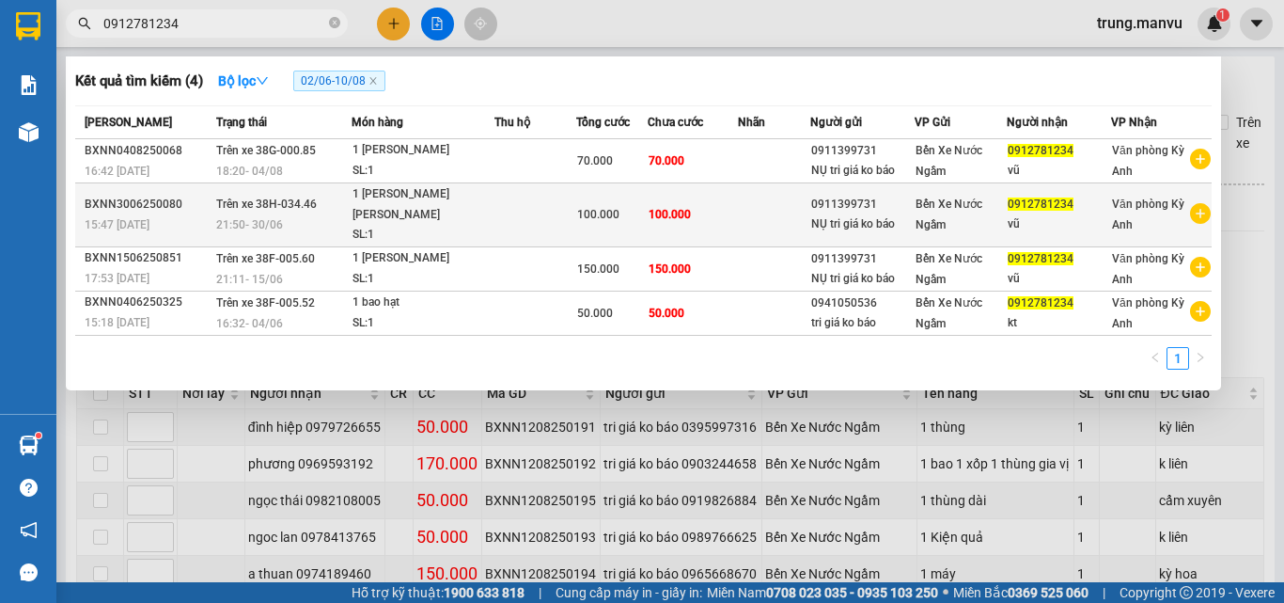
click at [619, 204] on div "100.000" at bounding box center [612, 214] width 70 height 21
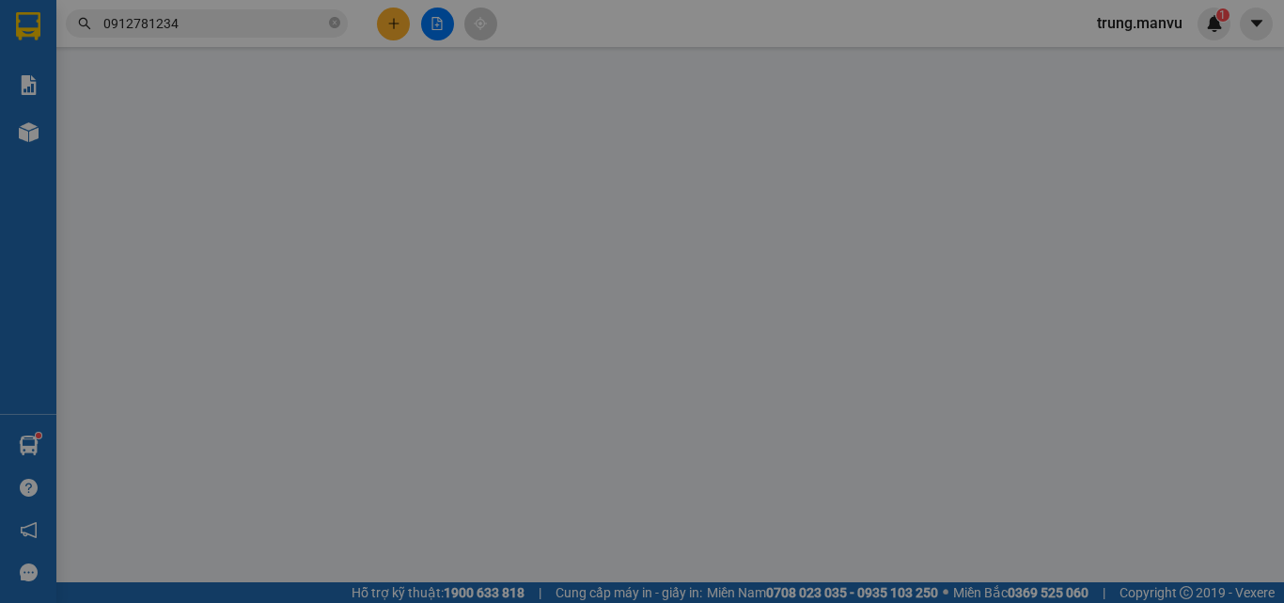
type input "0911399731"
type input "NỤ tri giá ko báo"
type input "0912781234"
type input "vũ"
type input "100.000"
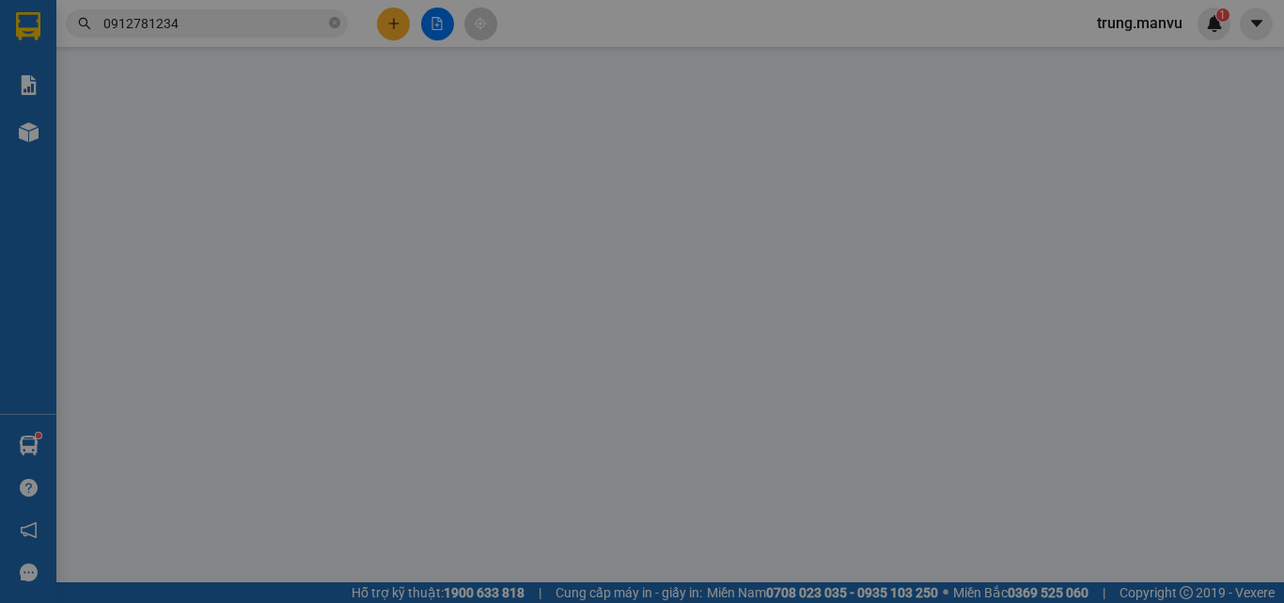
type input "100.000"
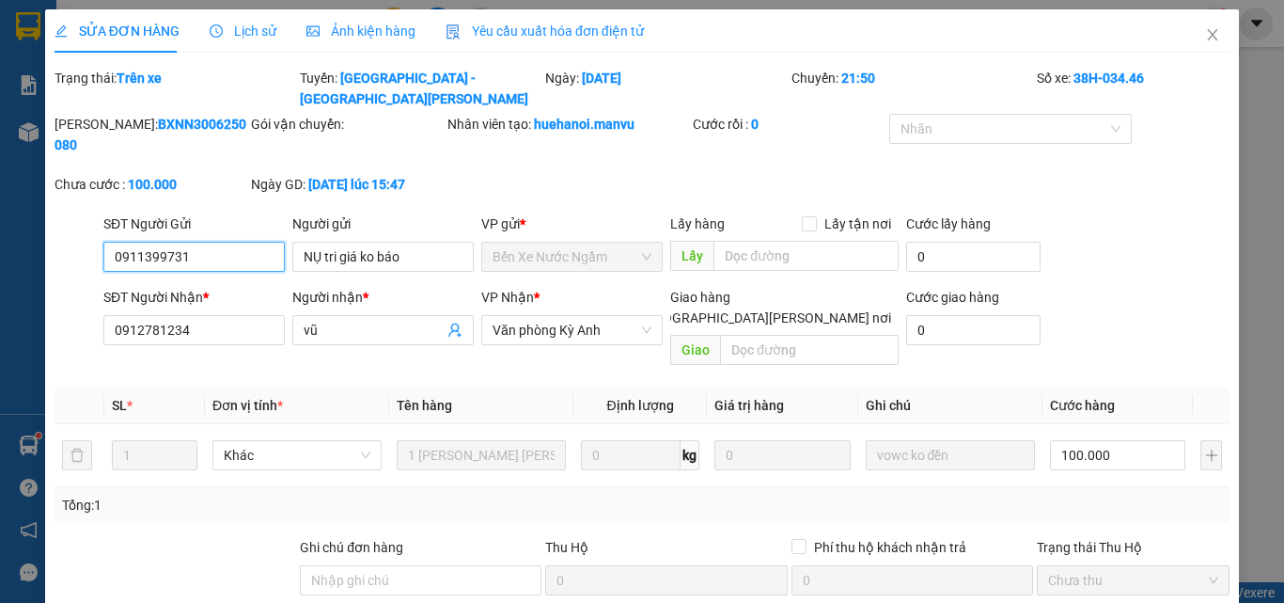
scroll to position [218, 0]
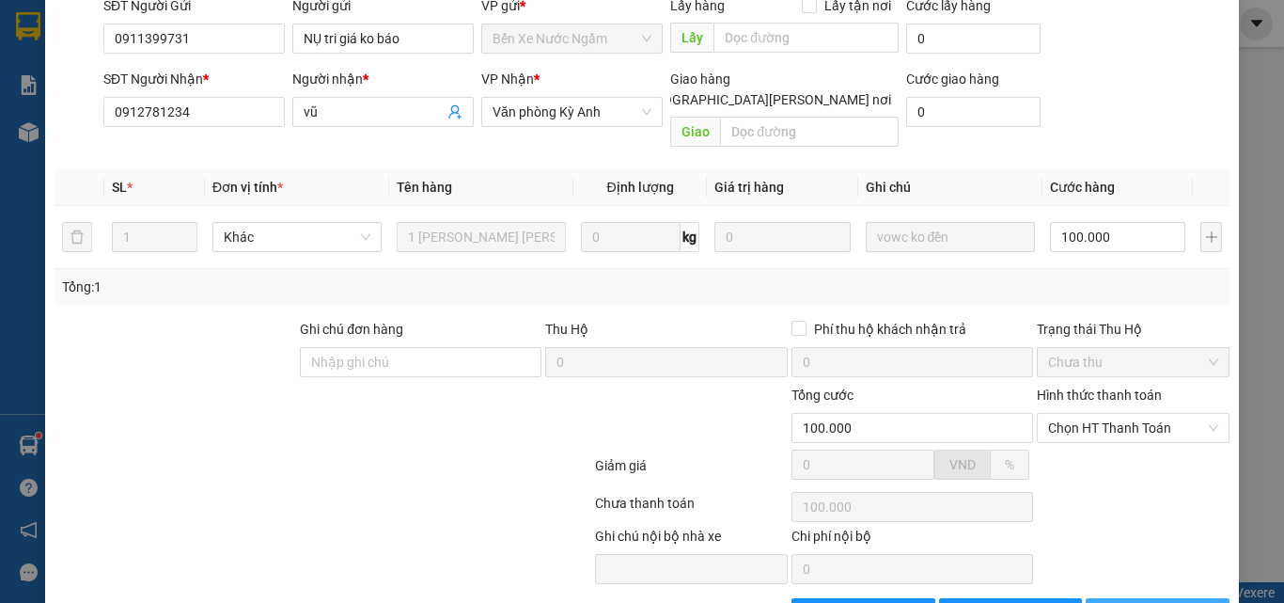
click at [1135, 602] on span "[PERSON_NAME] và In" at bounding box center [1188, 613] width 132 height 21
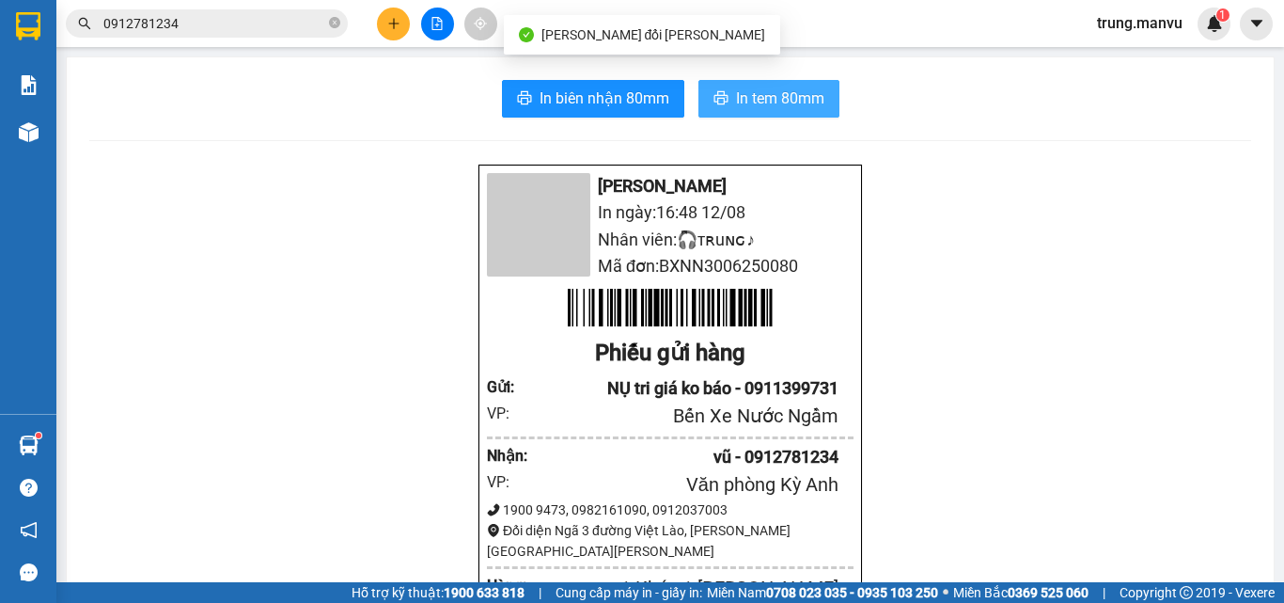
click at [761, 102] on span "In tem 80mm" at bounding box center [780, 98] width 88 height 24
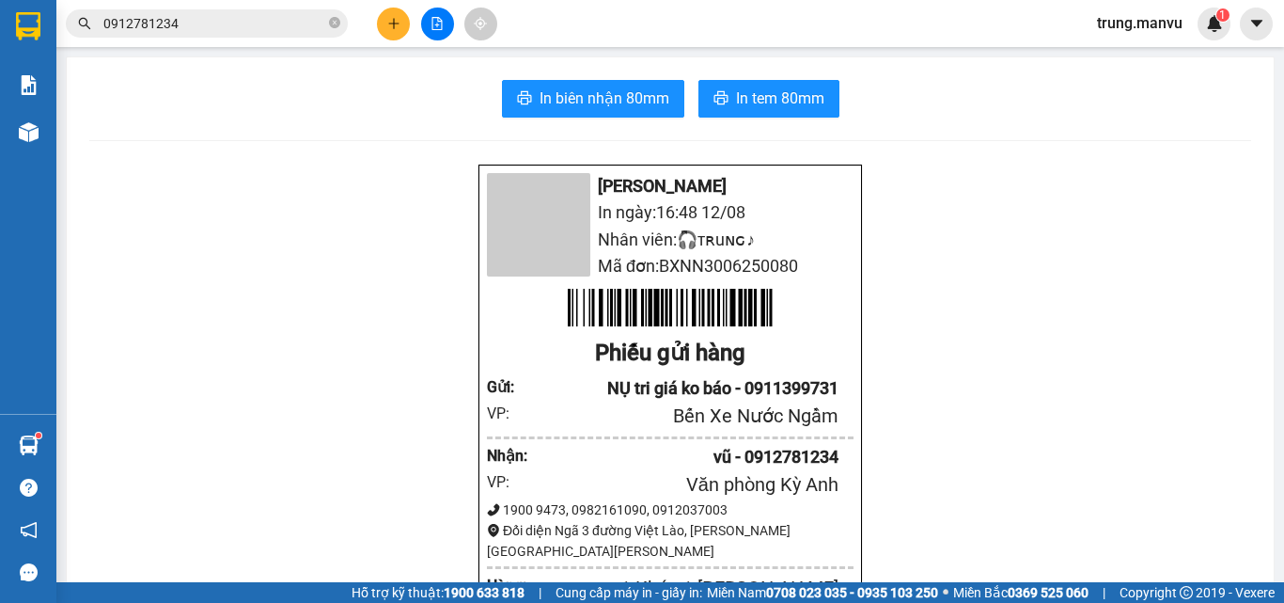
click at [210, 13] on input "0912781234" at bounding box center [214, 23] width 222 height 21
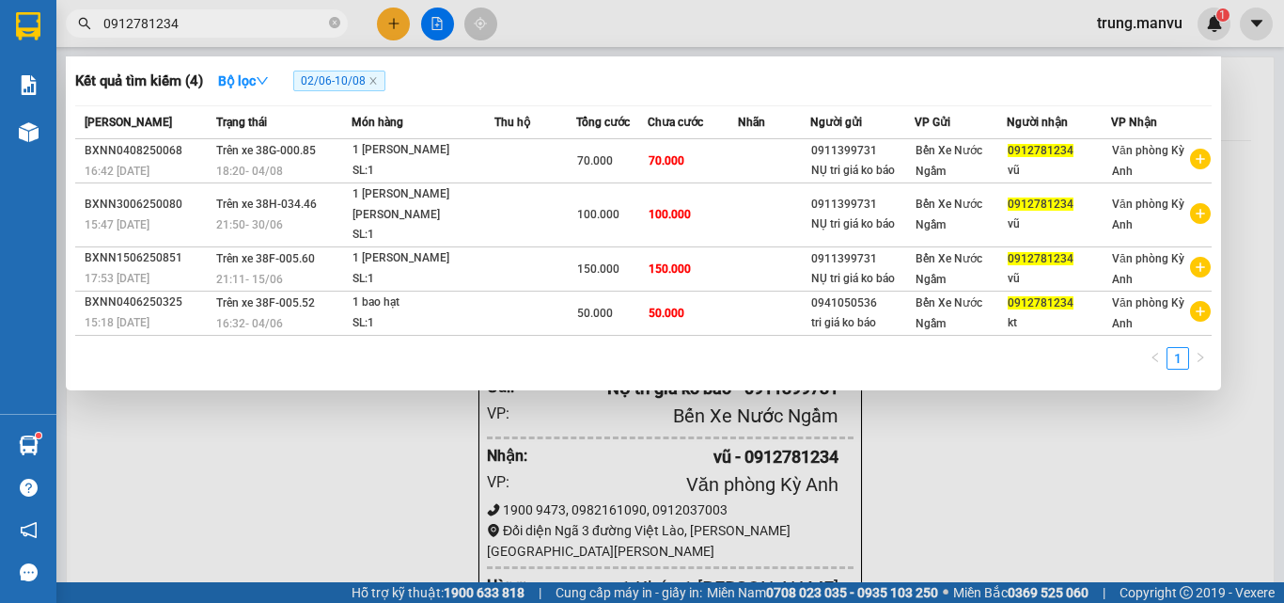
click at [359, 78] on span "02/06 - 10/08" at bounding box center [339, 81] width 92 height 21
click at [250, 82] on strong "Bộ lọc" at bounding box center [243, 80] width 51 height 15
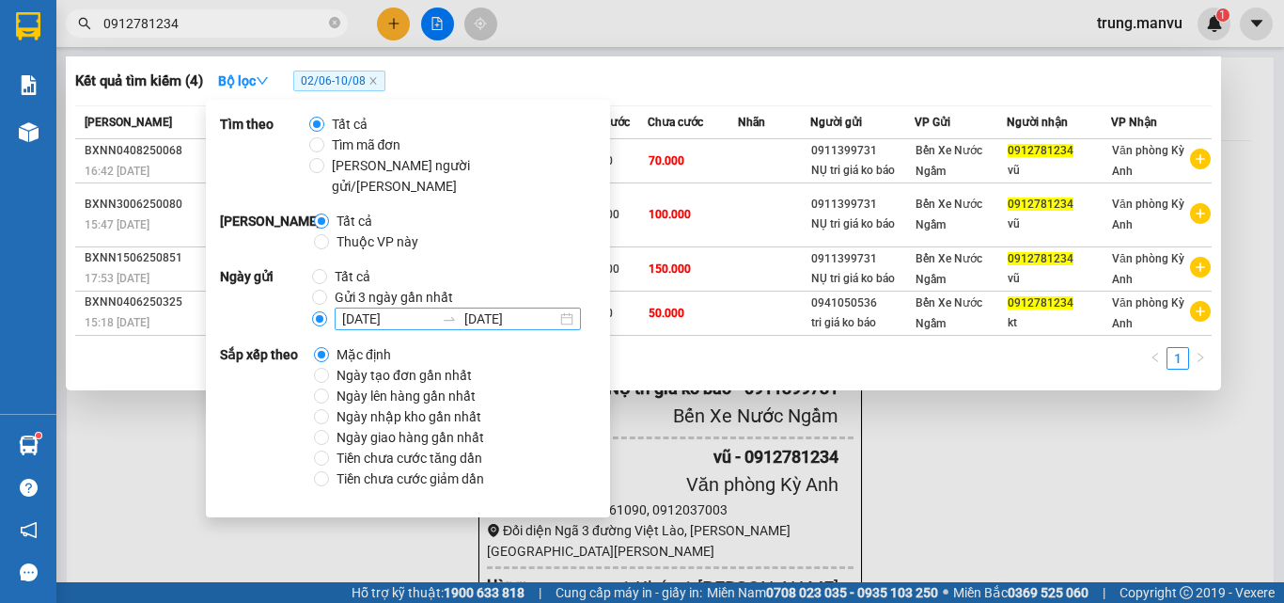
click at [359, 308] on input "[DATE]" at bounding box center [388, 318] width 92 height 21
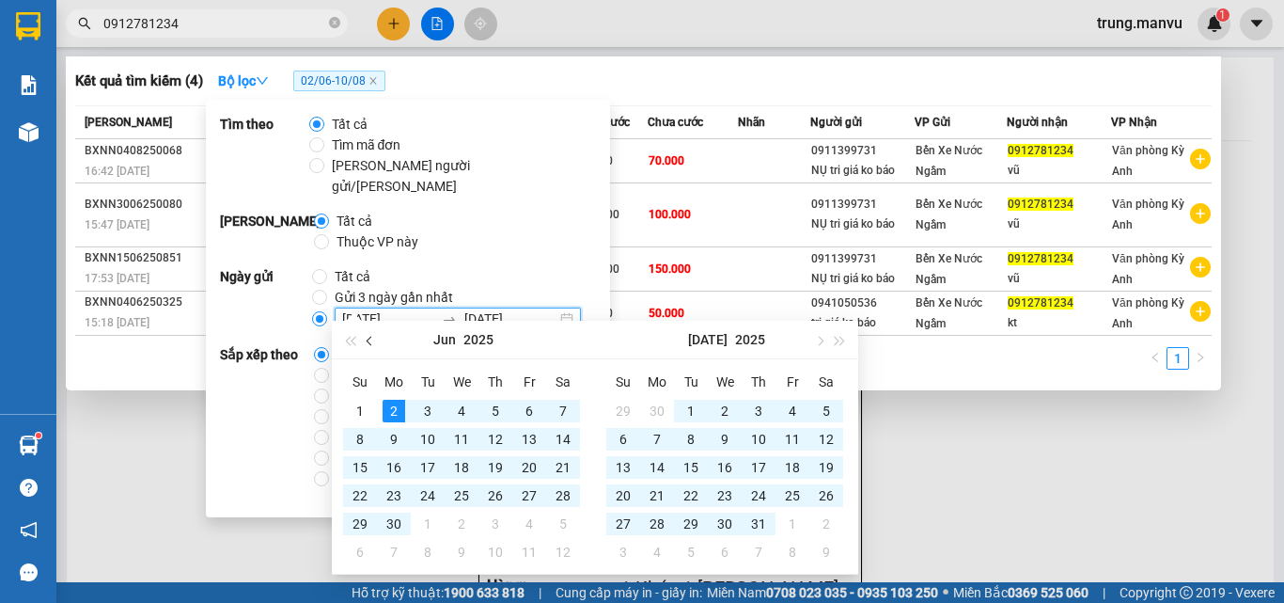
click at [368, 341] on span "button" at bounding box center [371, 340] width 9 height 9
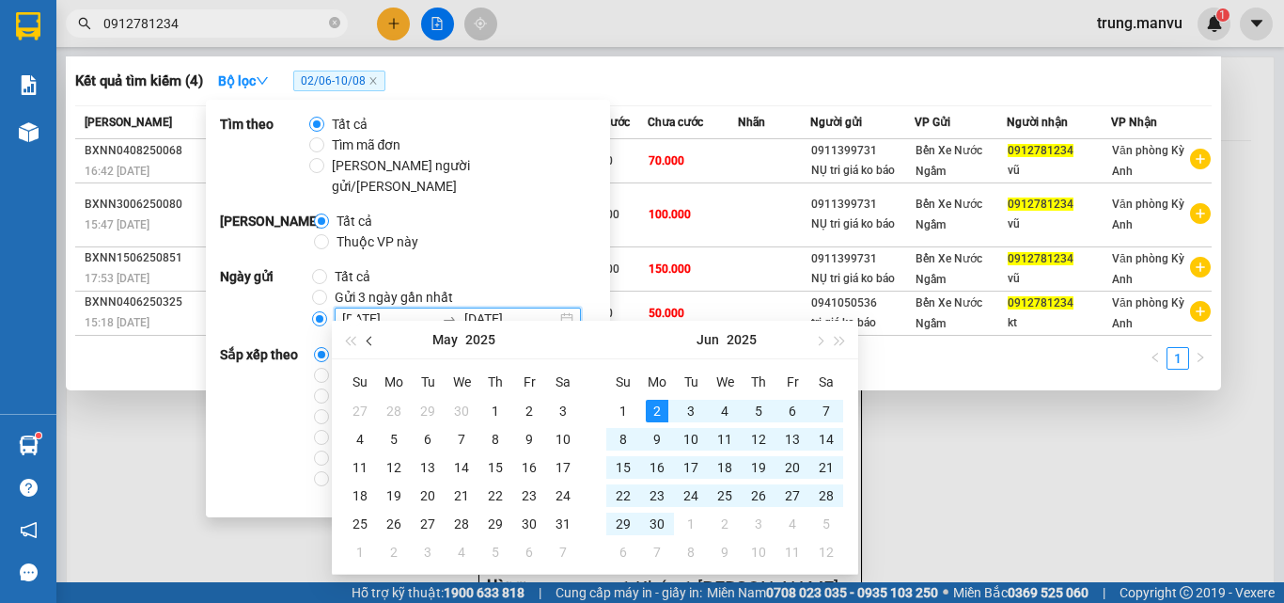
click at [369, 341] on span "button" at bounding box center [371, 340] width 9 height 9
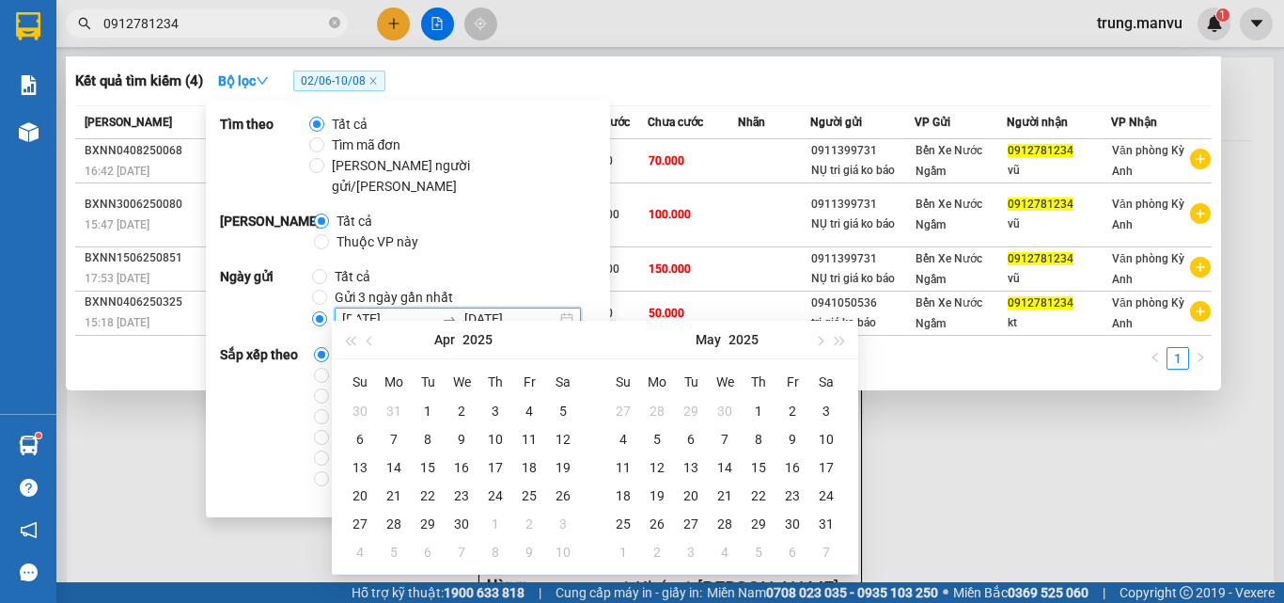
click at [986, 394] on div at bounding box center [642, 301] width 1284 height 603
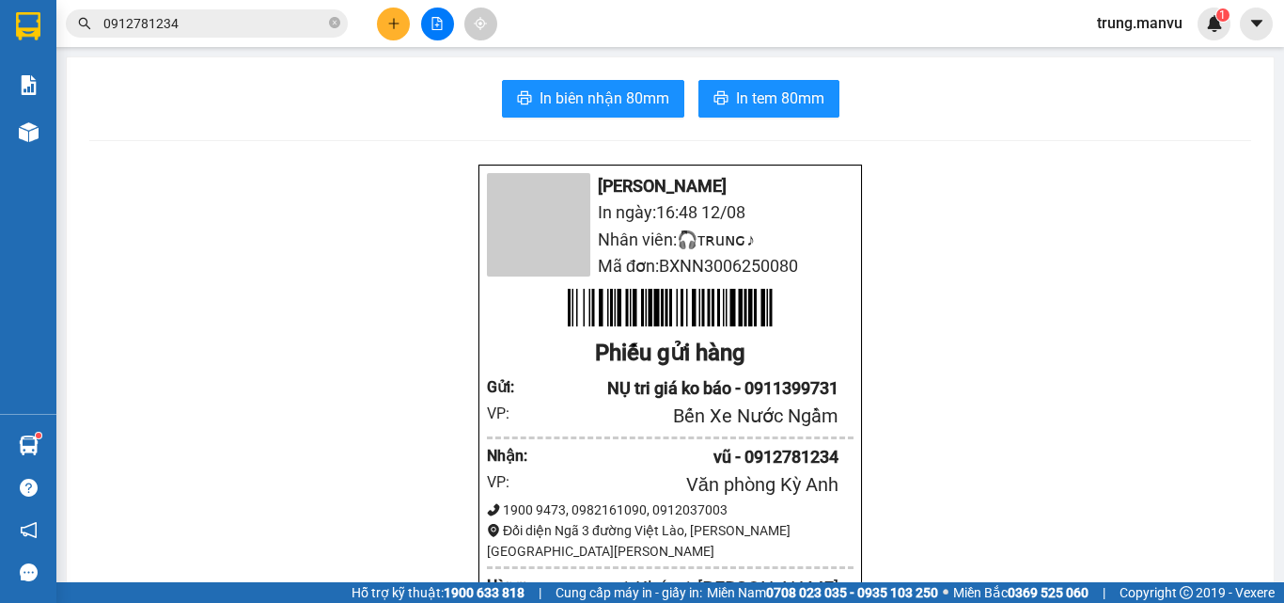
click at [263, 36] on span "0912781234" at bounding box center [207, 23] width 282 height 28
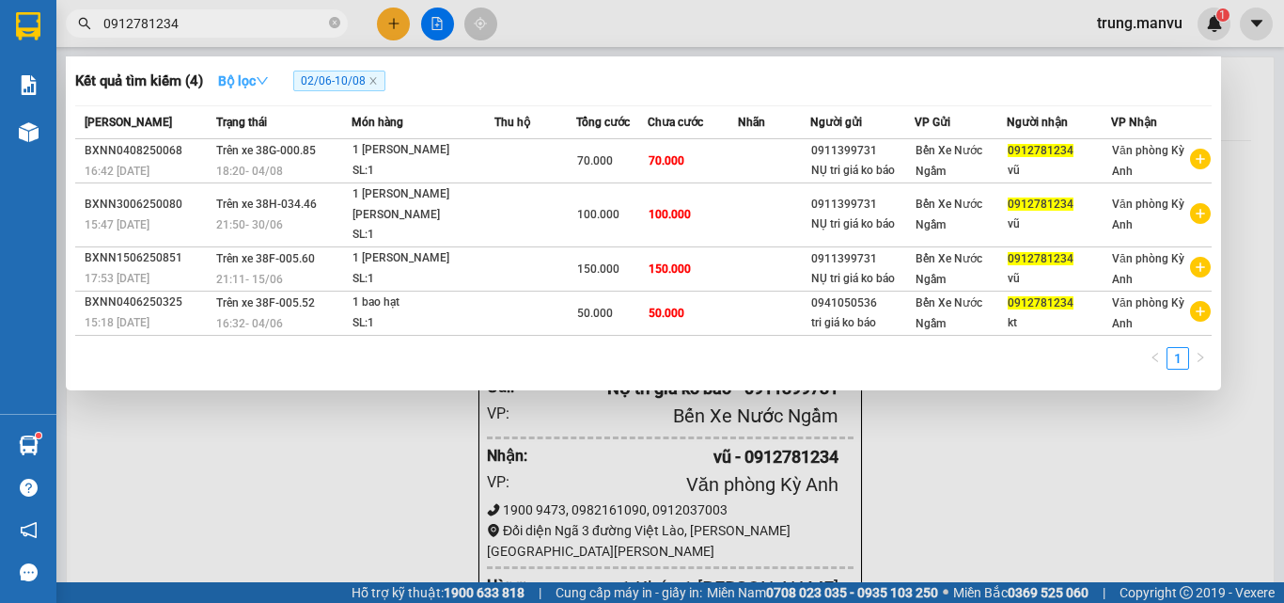
click at [208, 77] on button "Bộ lọc" at bounding box center [243, 81] width 81 height 30
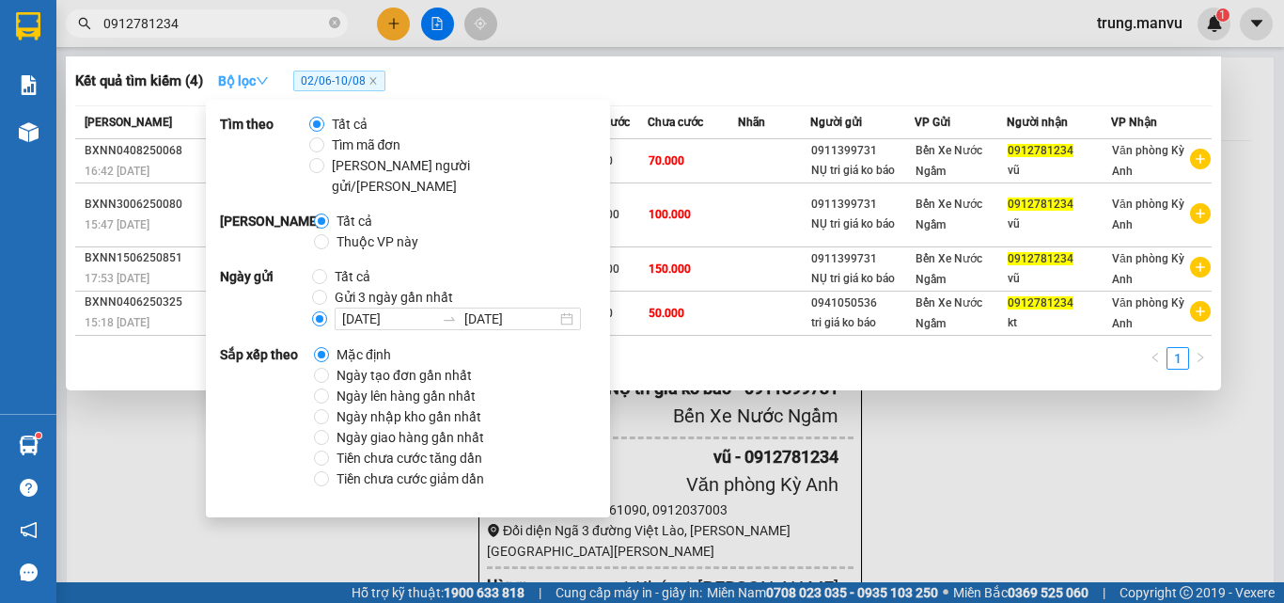
click at [219, 76] on button "Bộ lọc" at bounding box center [243, 81] width 81 height 30
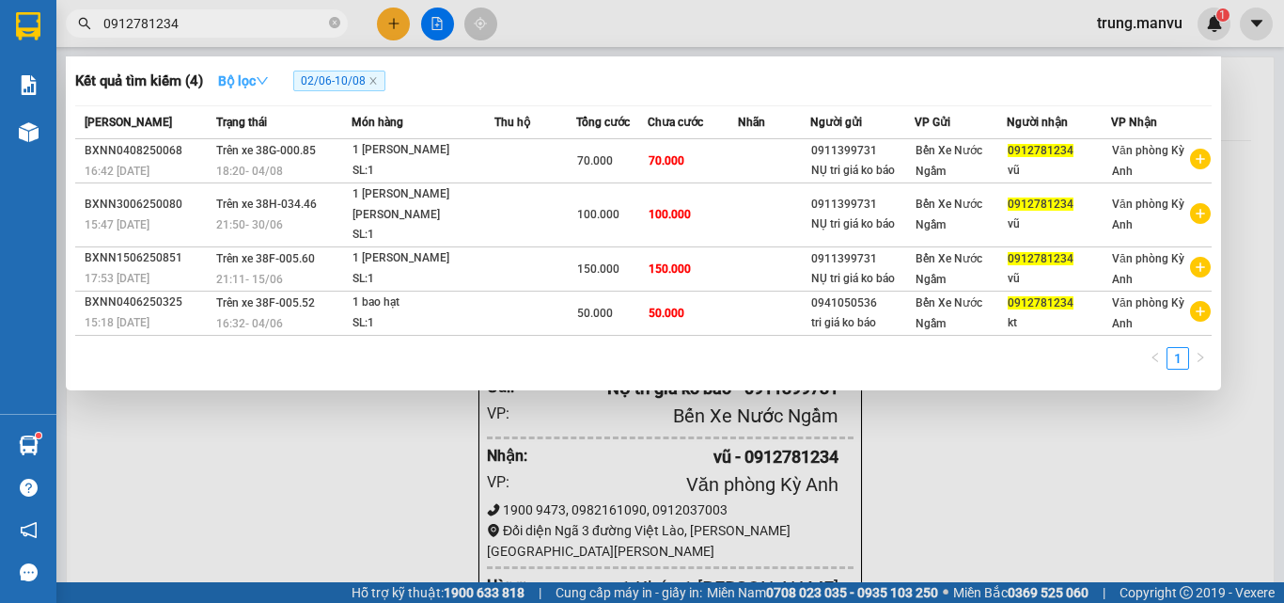
click at [268, 74] on icon "down" at bounding box center [262, 80] width 13 height 13
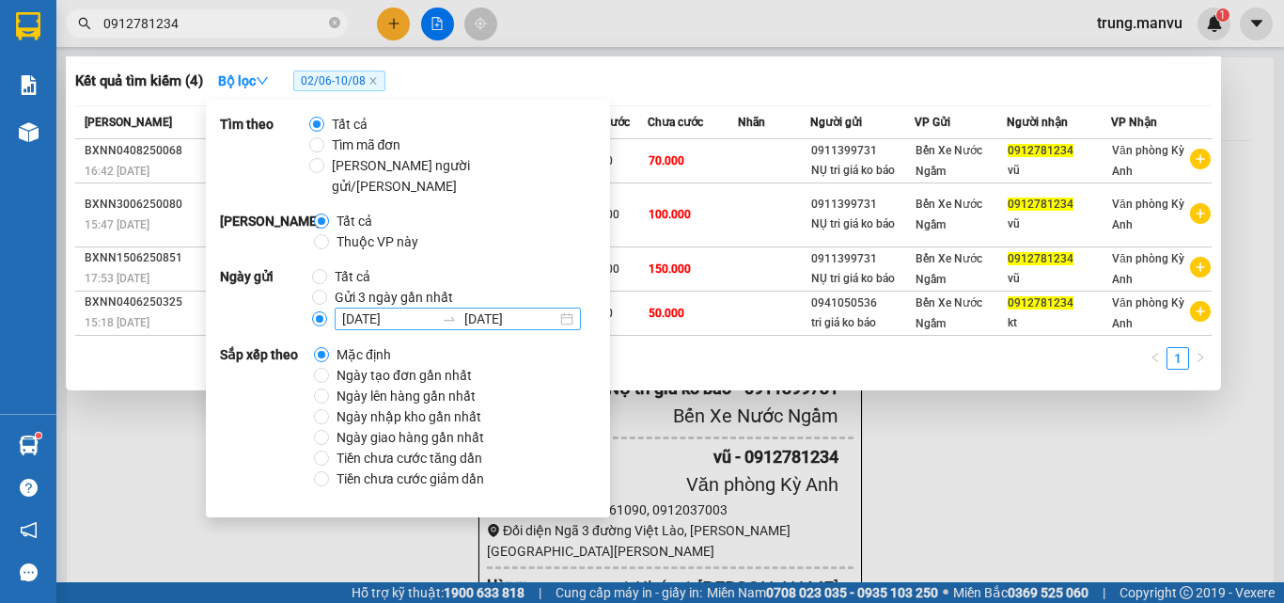
click at [349, 308] on input "[DATE]" at bounding box center [388, 318] width 92 height 21
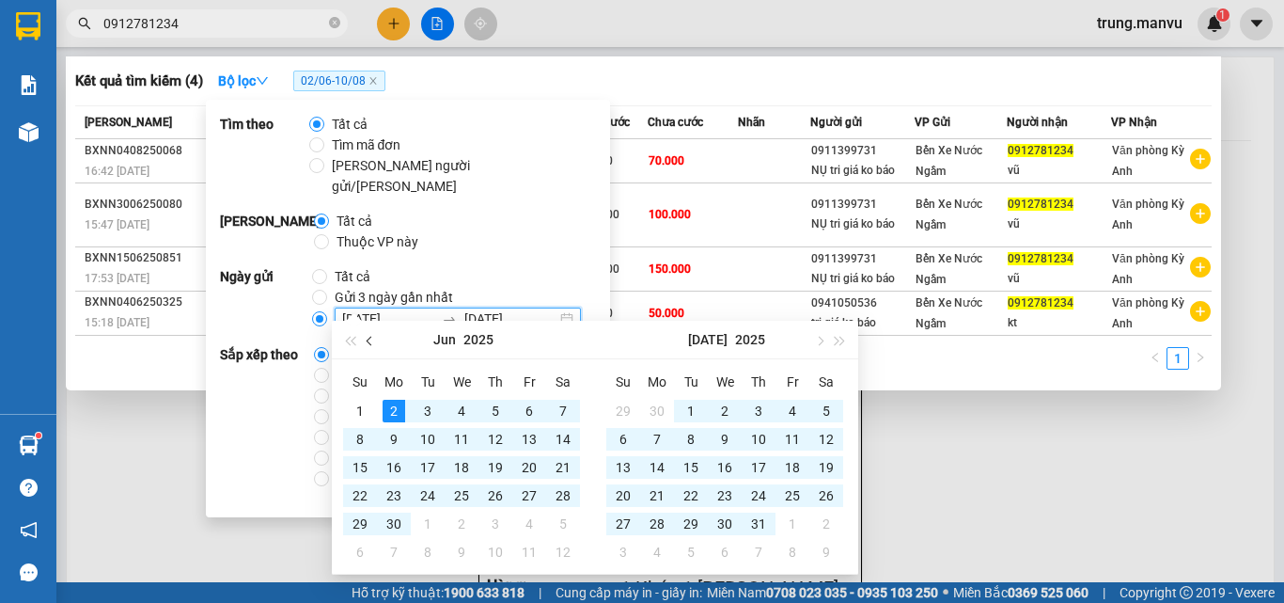
click at [369, 338] on span "button" at bounding box center [371, 340] width 9 height 9
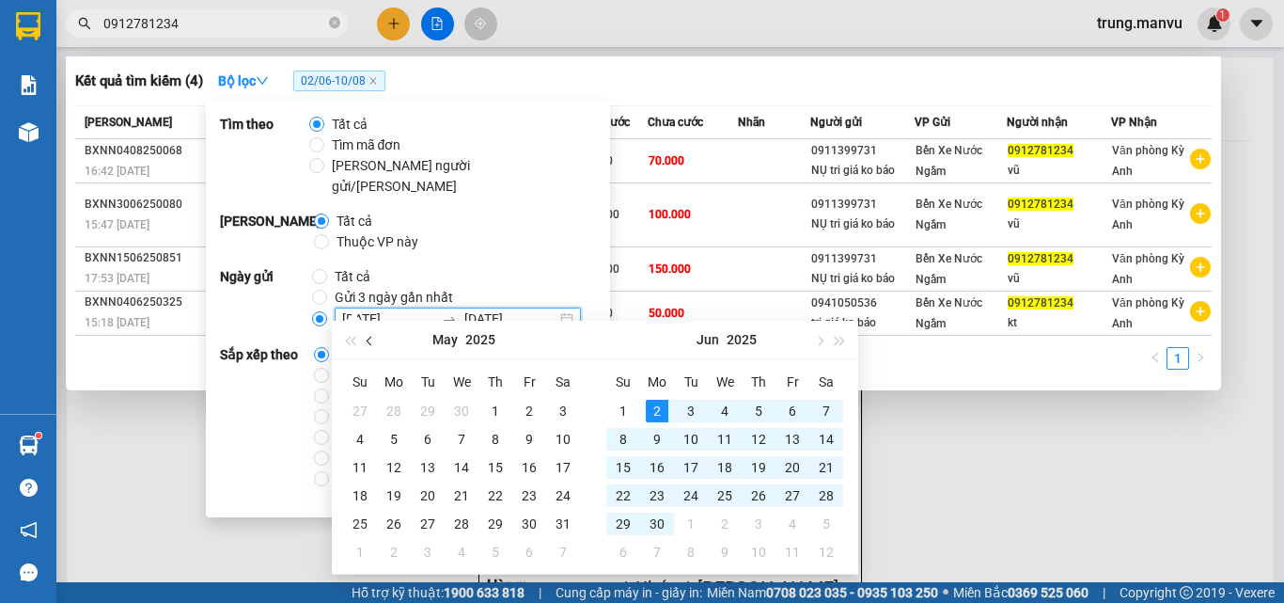
click at [369, 338] on span "button" at bounding box center [371, 340] width 9 height 9
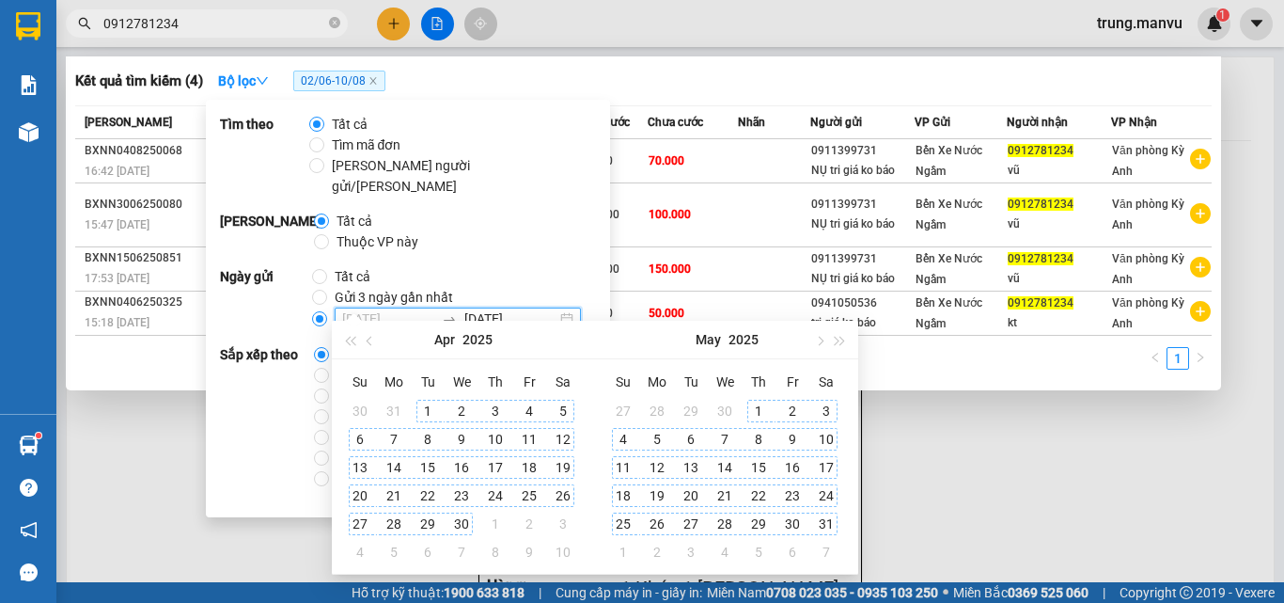
click at [431, 410] on div "1" at bounding box center [427, 411] width 23 height 23
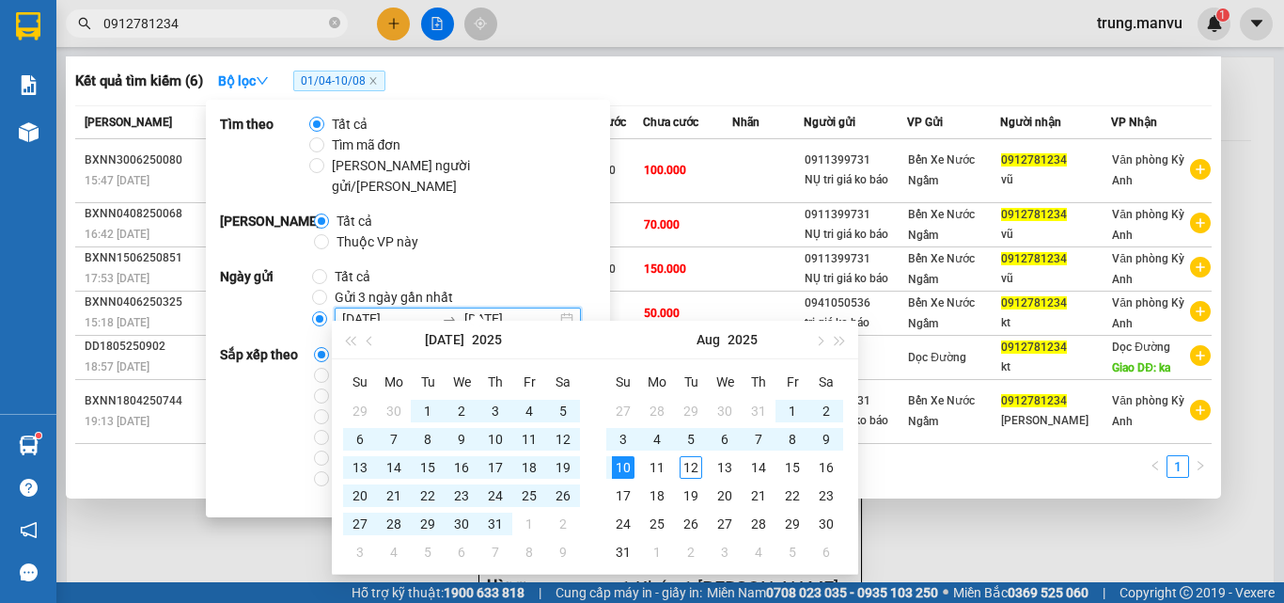
click at [1057, 452] on div "Kết quả [PERSON_NAME] ( 6 ) Bộ lọc 01/04 - 10/08 Mã ĐH Trạng thái Món hàng Thu …" at bounding box center [643, 277] width 1155 height 442
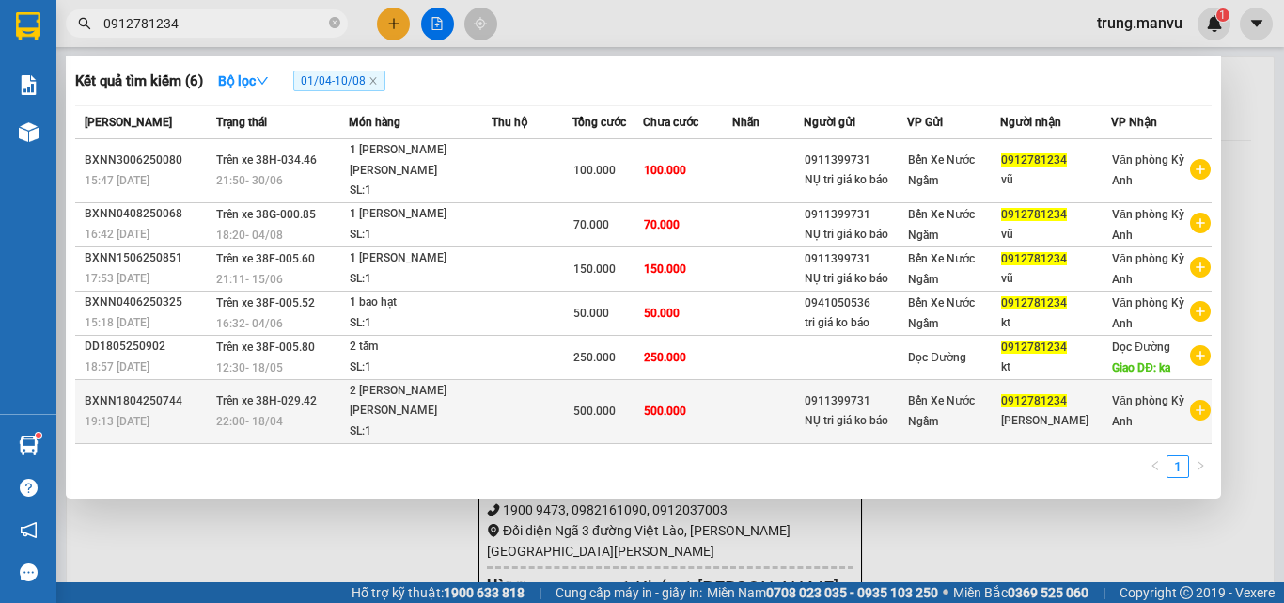
click at [1042, 394] on span "0912781234" at bounding box center [1034, 400] width 66 height 13
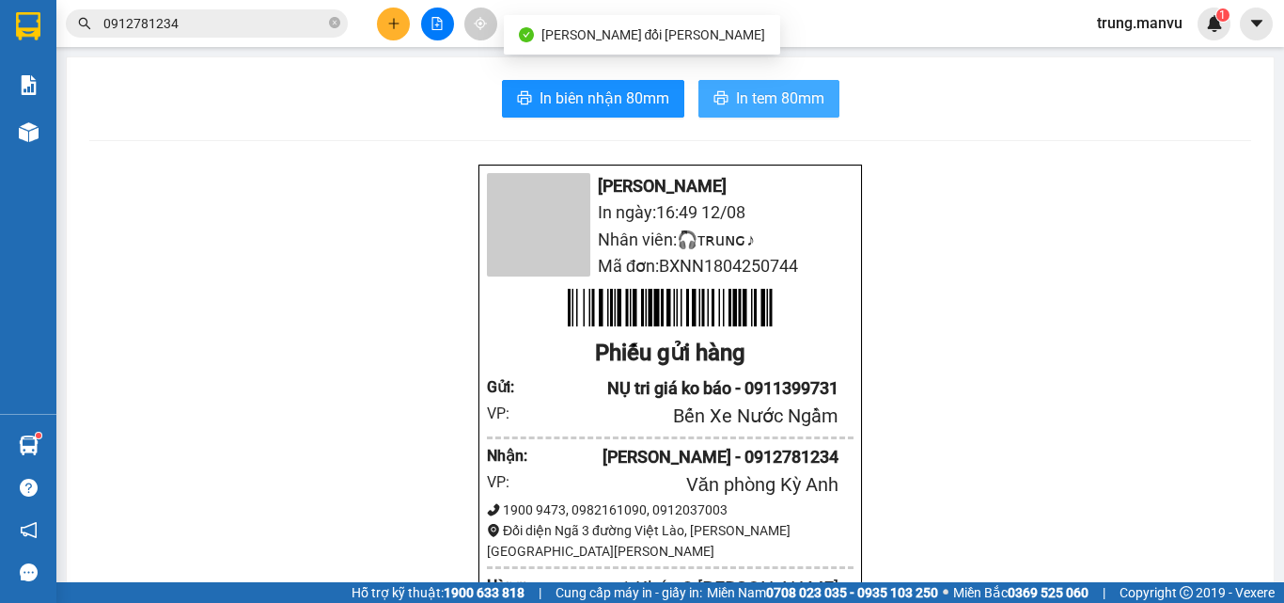
click at [736, 99] on span "In tem 80mm" at bounding box center [780, 98] width 88 height 24
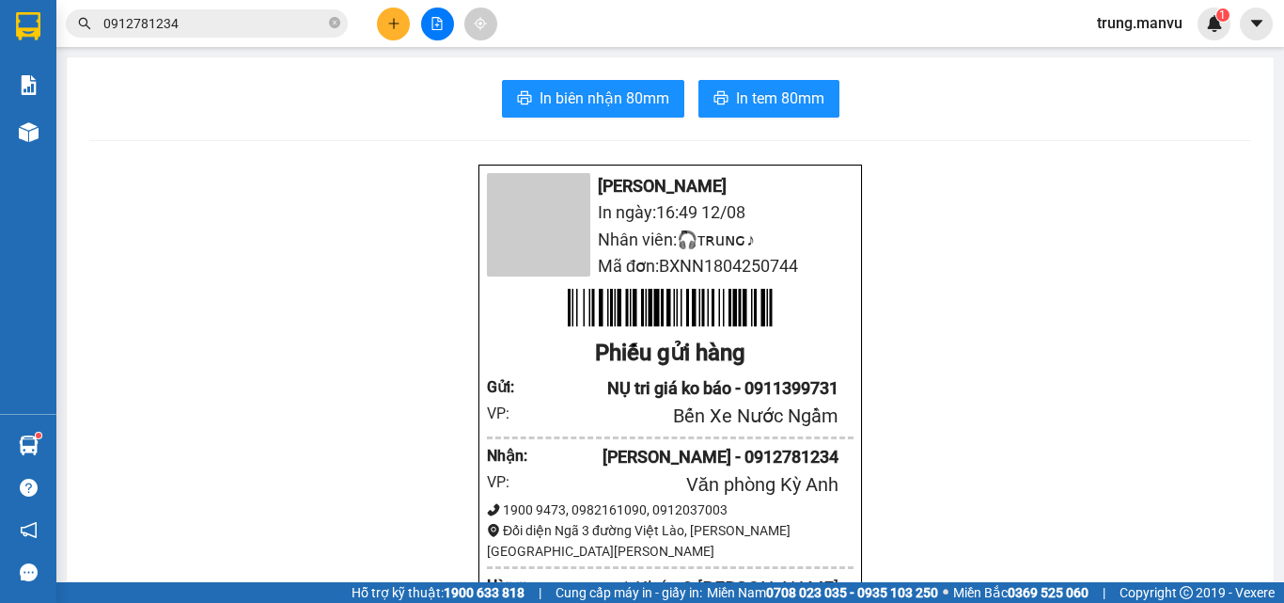
click at [264, 33] on input "0912781234" at bounding box center [214, 23] width 222 height 21
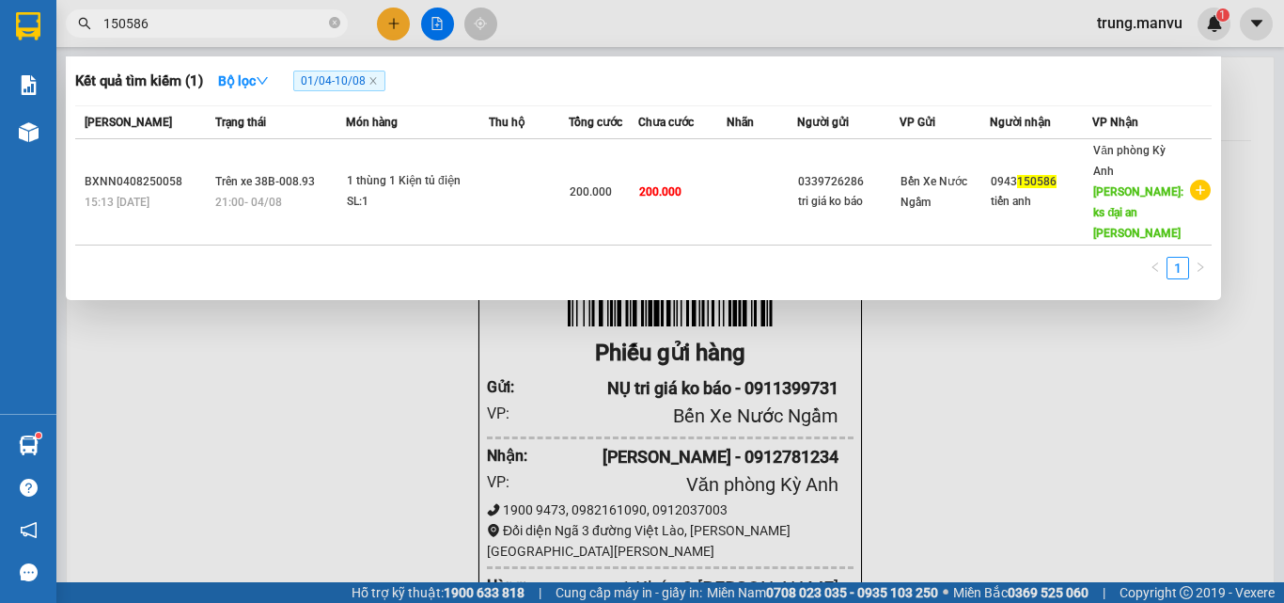
type input "150586"
click at [356, 82] on span "01/04 - 10/08" at bounding box center [339, 81] width 92 height 21
click at [269, 84] on icon "down" at bounding box center [262, 80] width 13 height 13
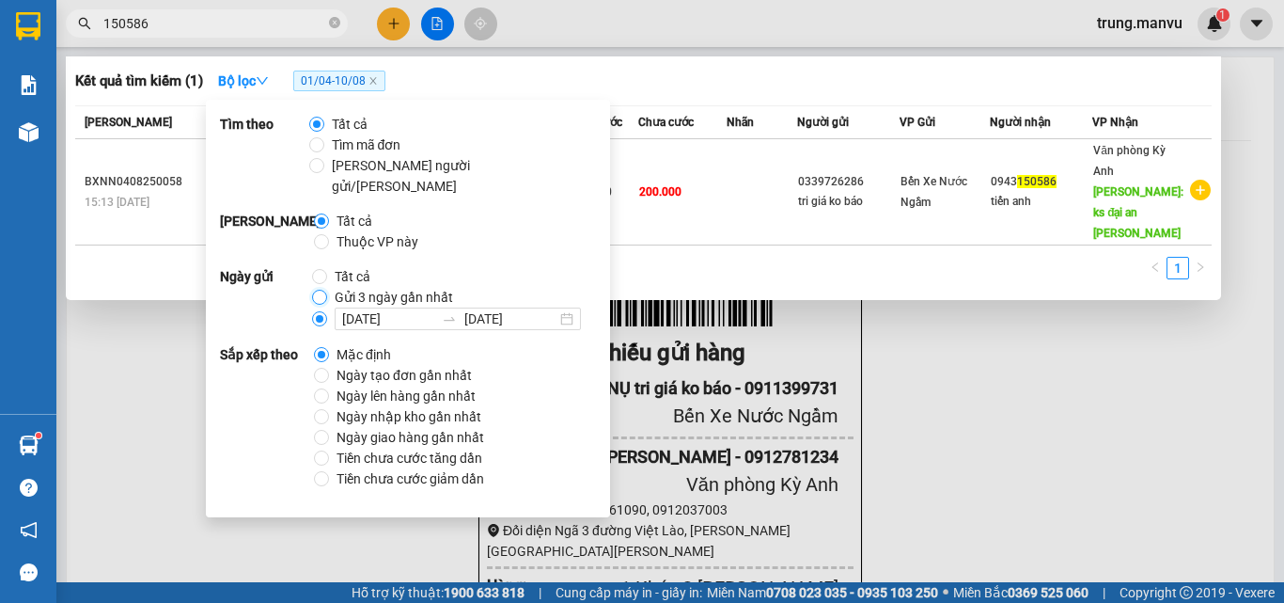
click at [316, 290] on input "Gửi 3 ngày gần nhất" at bounding box center [319, 297] width 15 height 15
radio input "true"
radio input "false"
click at [655, 257] on div "1" at bounding box center [643, 274] width 1137 height 34
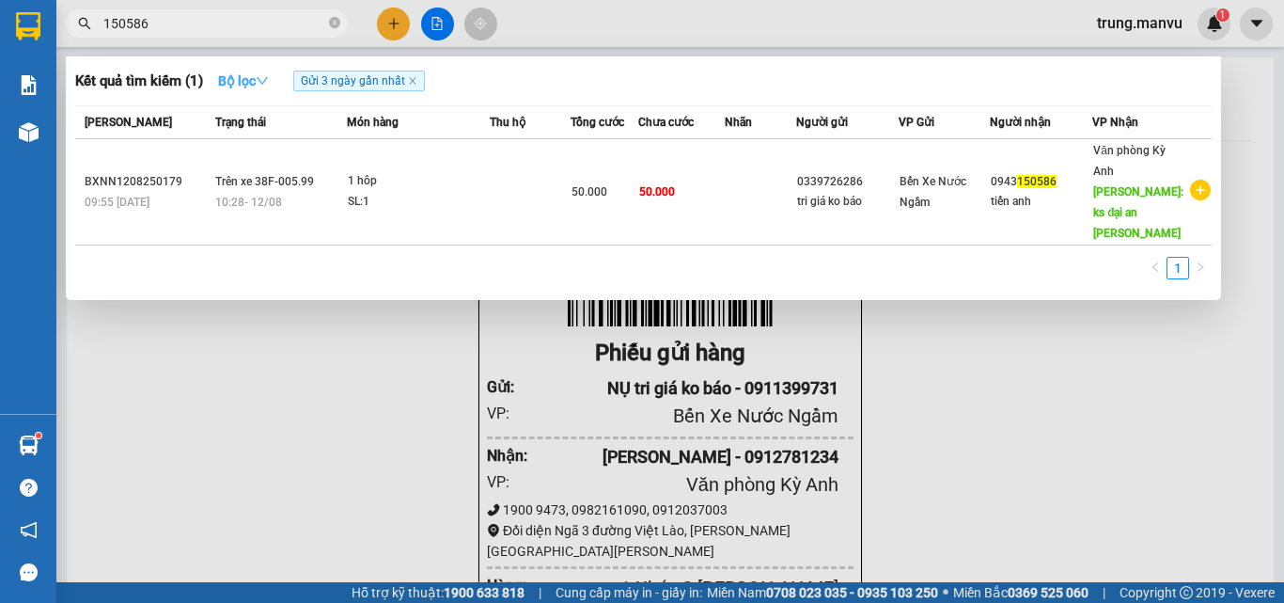
click at [256, 78] on strong "Bộ lọc" at bounding box center [243, 80] width 51 height 15
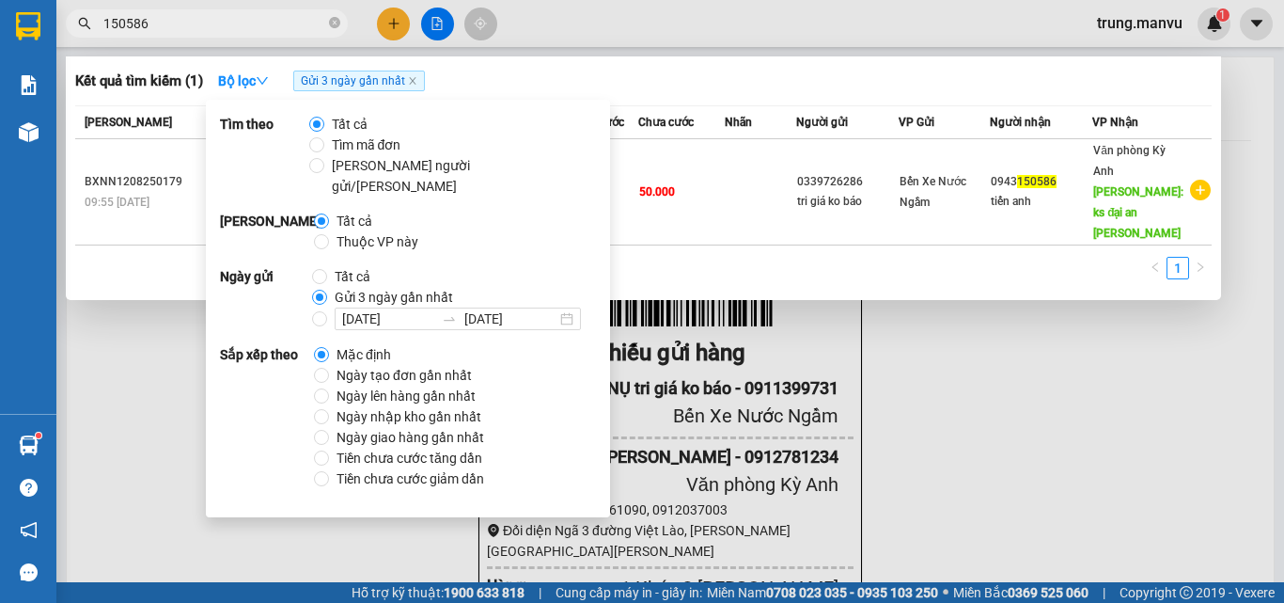
drag, startPoint x: 435, startPoint y: 297, endPoint x: 174, endPoint y: 26, distance: 376.3
click at [434, 311] on div at bounding box center [449, 318] width 30 height 15
click at [327, 311] on input "[DATE] [DATE]" at bounding box center [319, 318] width 15 height 15
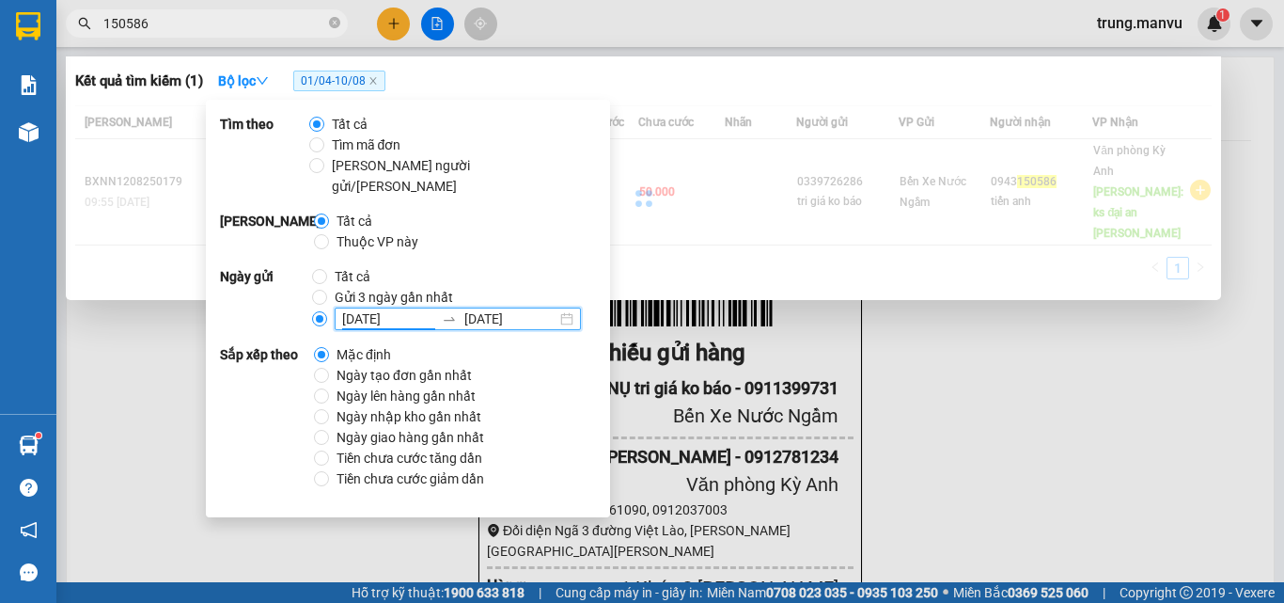
click at [176, 20] on input "150586" at bounding box center [214, 23] width 222 height 21
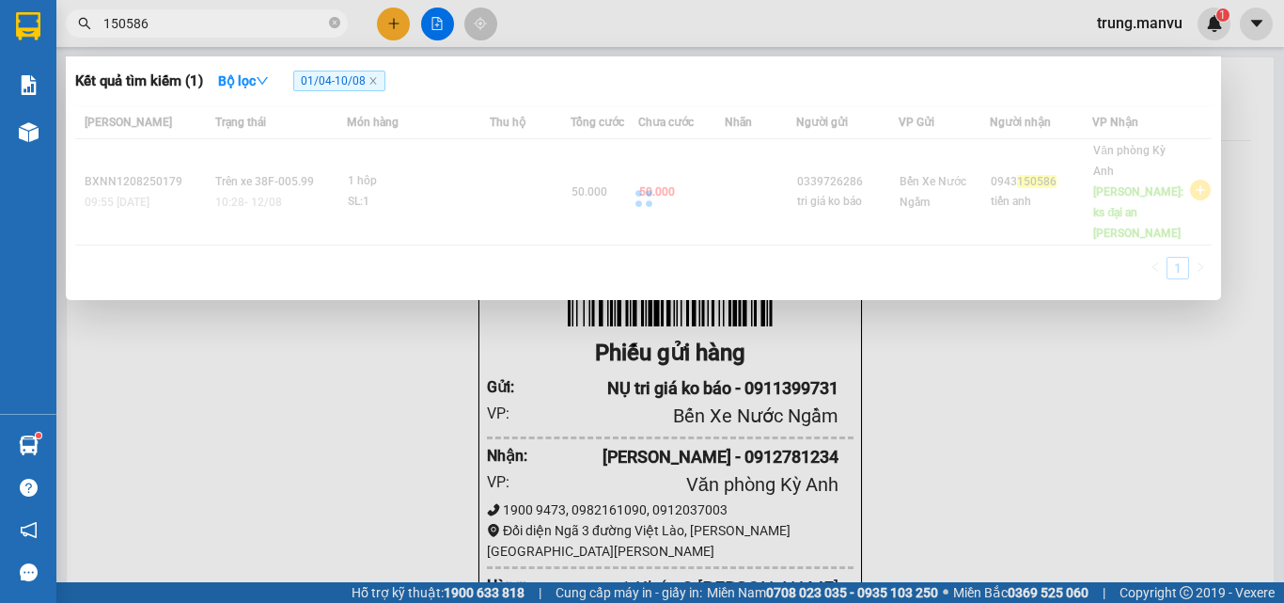
click at [176, 20] on input "150586" at bounding box center [214, 23] width 222 height 21
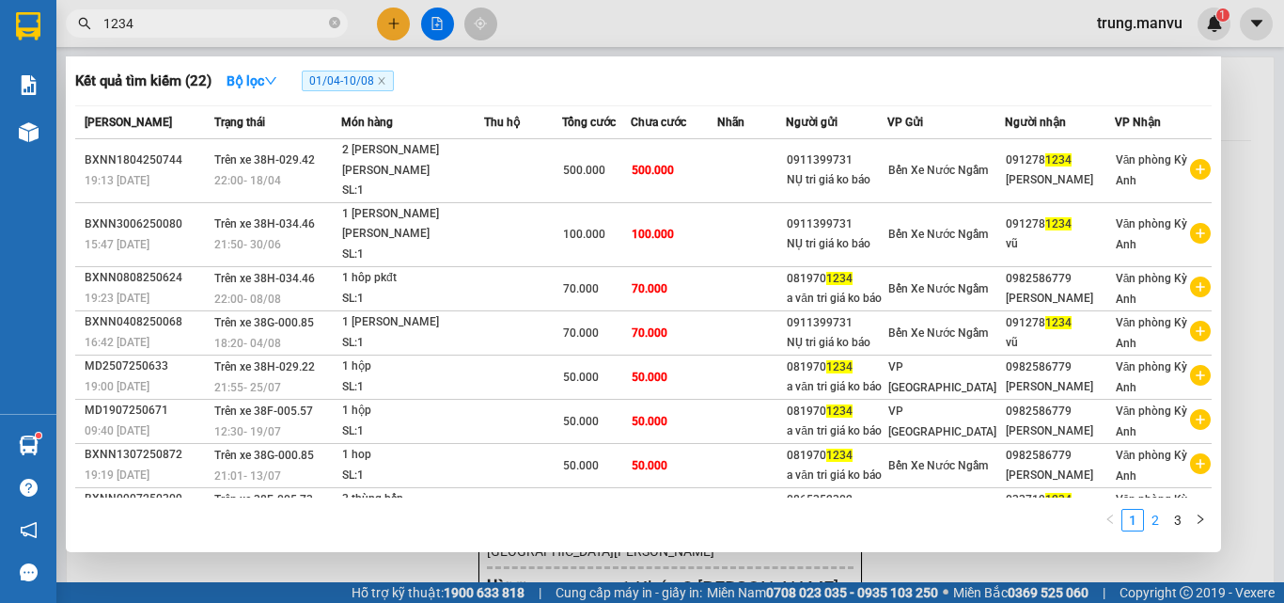
type input "1234"
click at [1152, 518] on link "2" at bounding box center [1155, 520] width 21 height 21
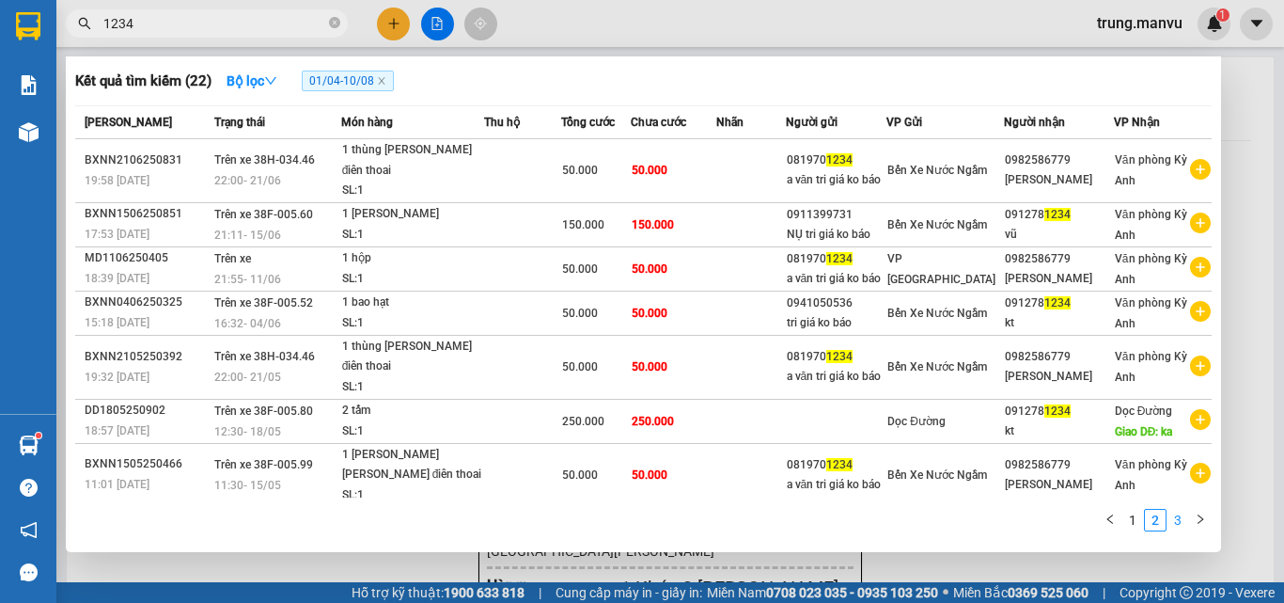
click at [1170, 517] on link "3" at bounding box center [1178, 520] width 21 height 21
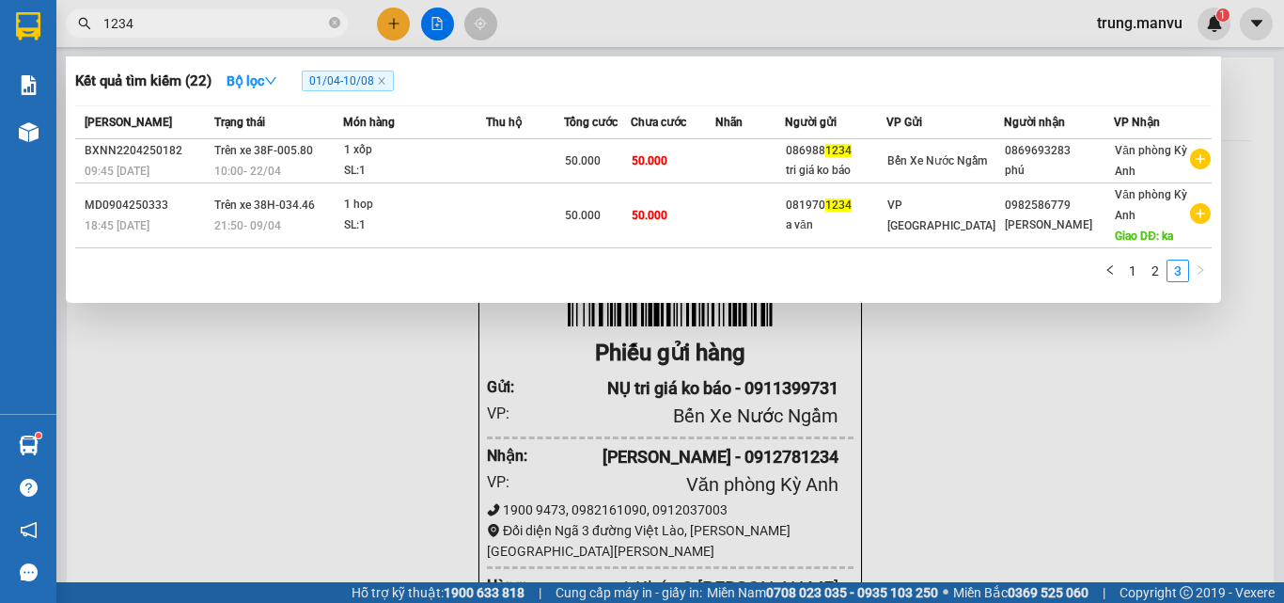
click at [337, 84] on span "01/04 - 10/08" at bounding box center [348, 81] width 92 height 21
click at [244, 84] on strong "Bộ lọc" at bounding box center [252, 80] width 51 height 15
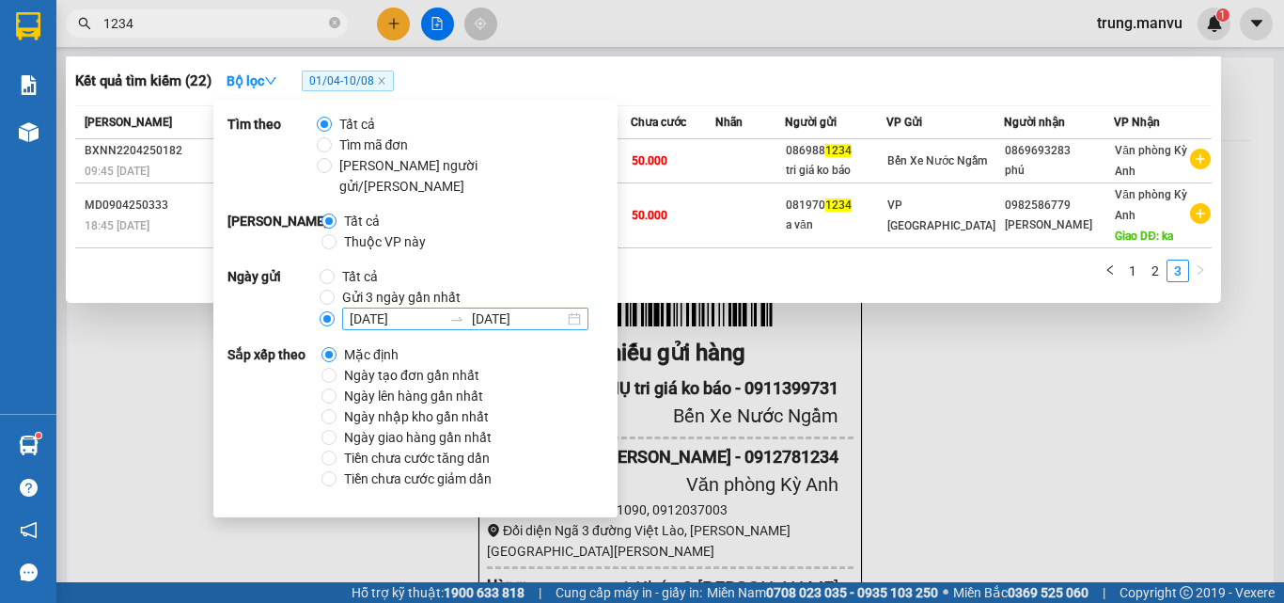
click at [353, 308] on input "[DATE]" at bounding box center [396, 318] width 92 height 21
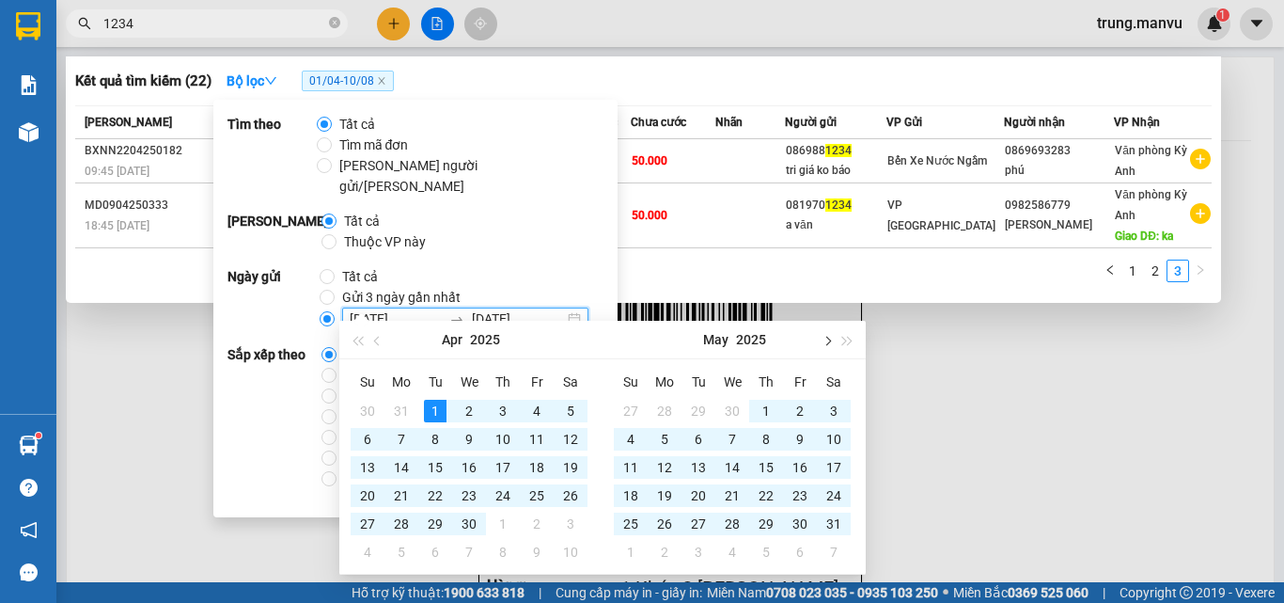
click at [825, 344] on button "button" at bounding box center [826, 340] width 21 height 38
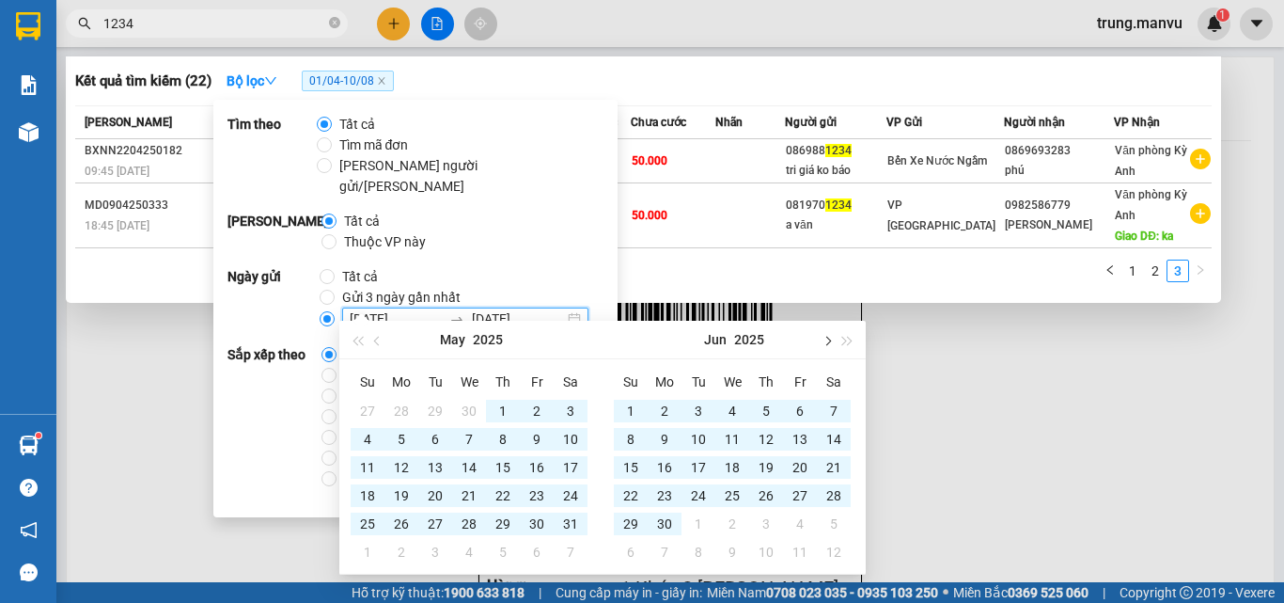
click at [826, 343] on span "button" at bounding box center [826, 340] width 9 height 9
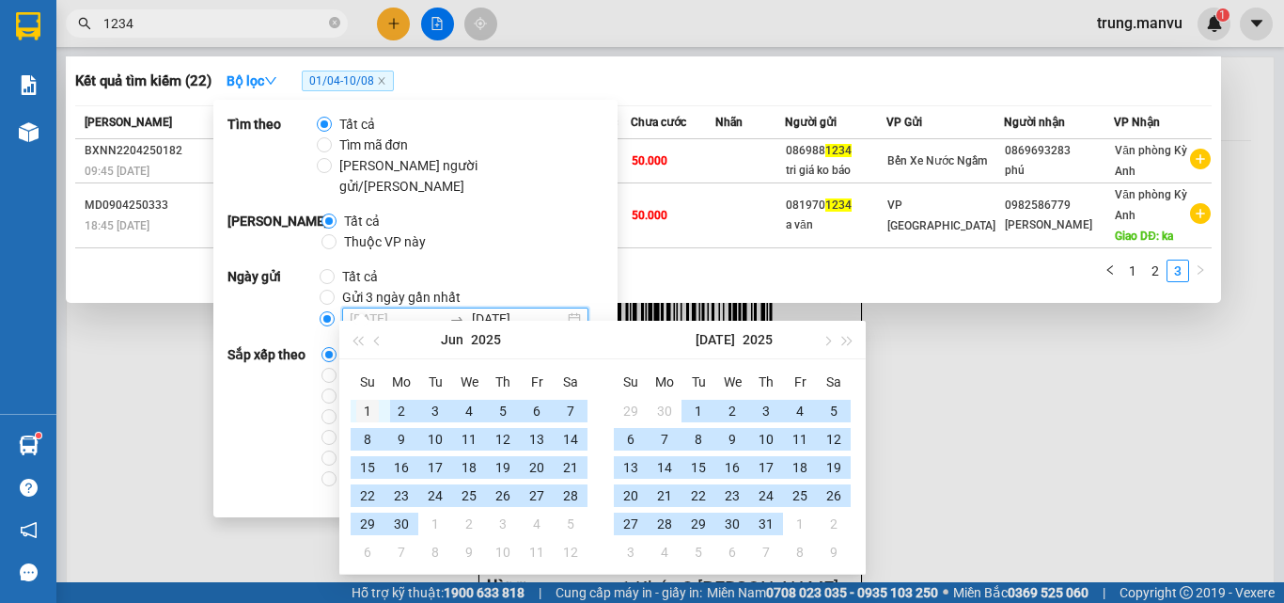
type input "[DATE]"
drag, startPoint x: 366, startPoint y: 405, endPoint x: 460, endPoint y: 410, distance: 94.1
click at [367, 405] on div "1" at bounding box center [367, 411] width 23 height 23
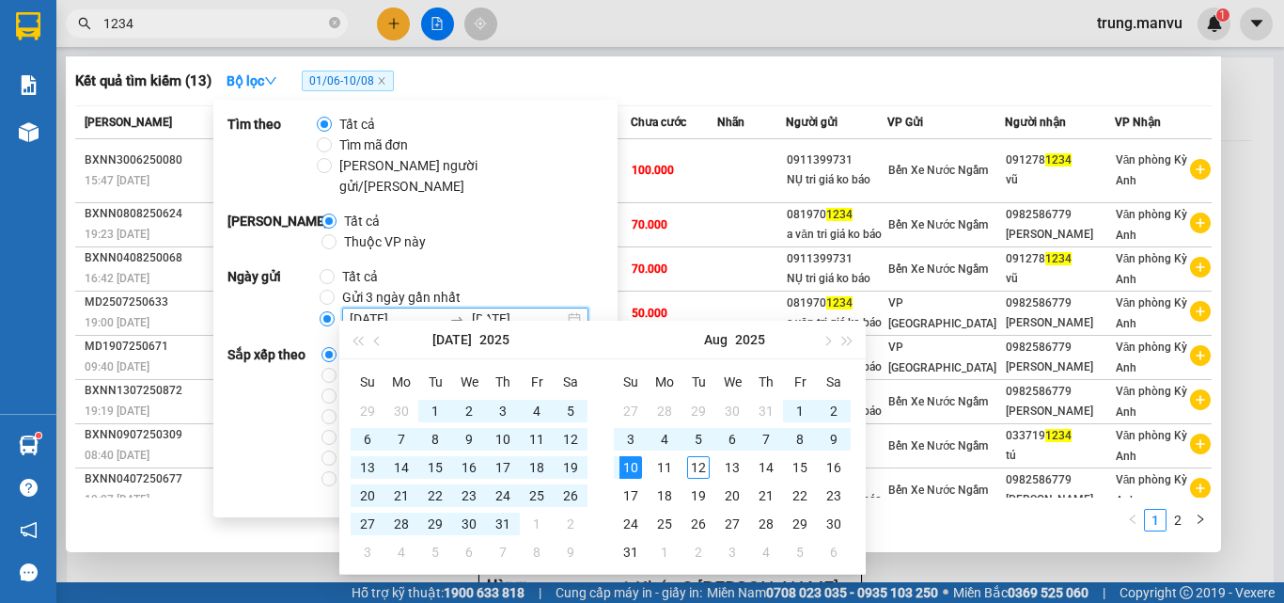
click at [1043, 532] on div "1 2" at bounding box center [643, 526] width 1137 height 34
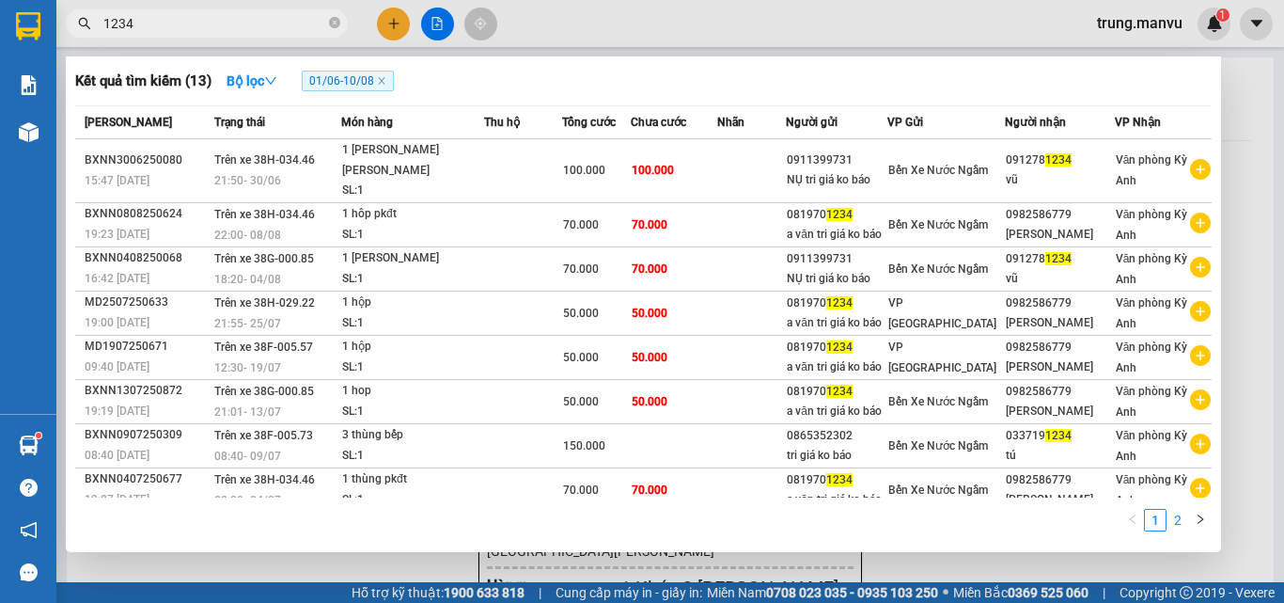
click at [1176, 519] on link "2" at bounding box center [1178, 520] width 21 height 21
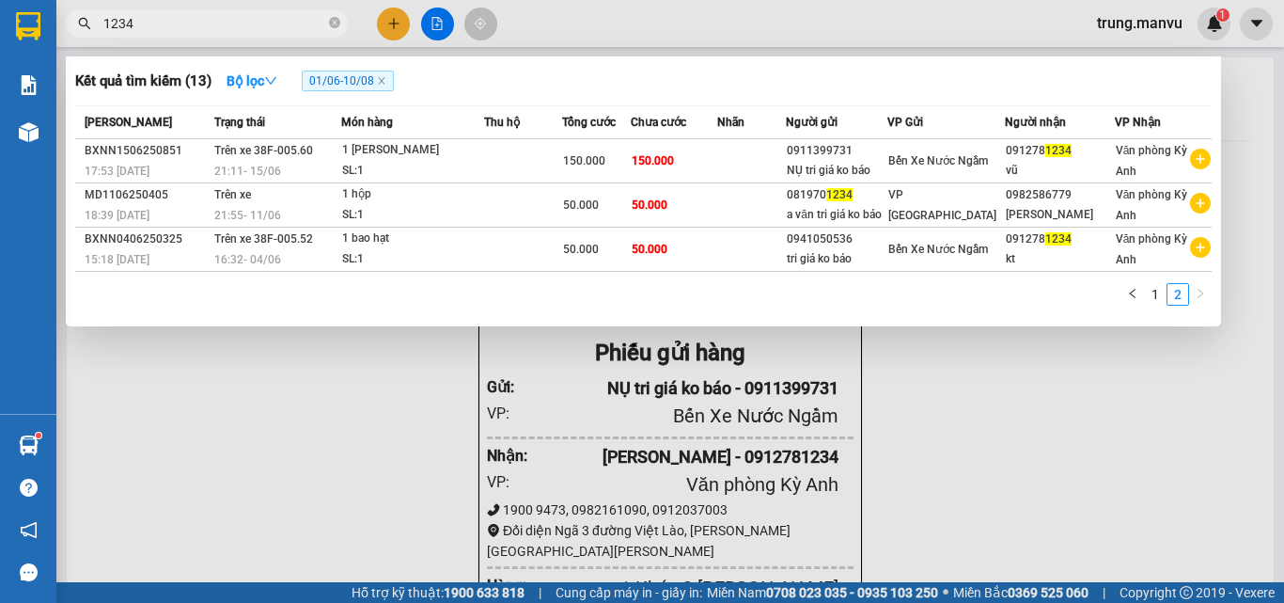
click at [358, 81] on span "01/06 - 10/08" at bounding box center [348, 81] width 92 height 21
click at [313, 73] on span "01/06 - 10/08" at bounding box center [348, 81] width 92 height 21
click at [326, 71] on span "01/06 - 10/08" at bounding box center [348, 81] width 92 height 21
click at [341, 79] on span "01/06 - 10/08" at bounding box center [348, 81] width 92 height 21
click at [338, 80] on span "01/06 - 10/08" at bounding box center [348, 81] width 92 height 21
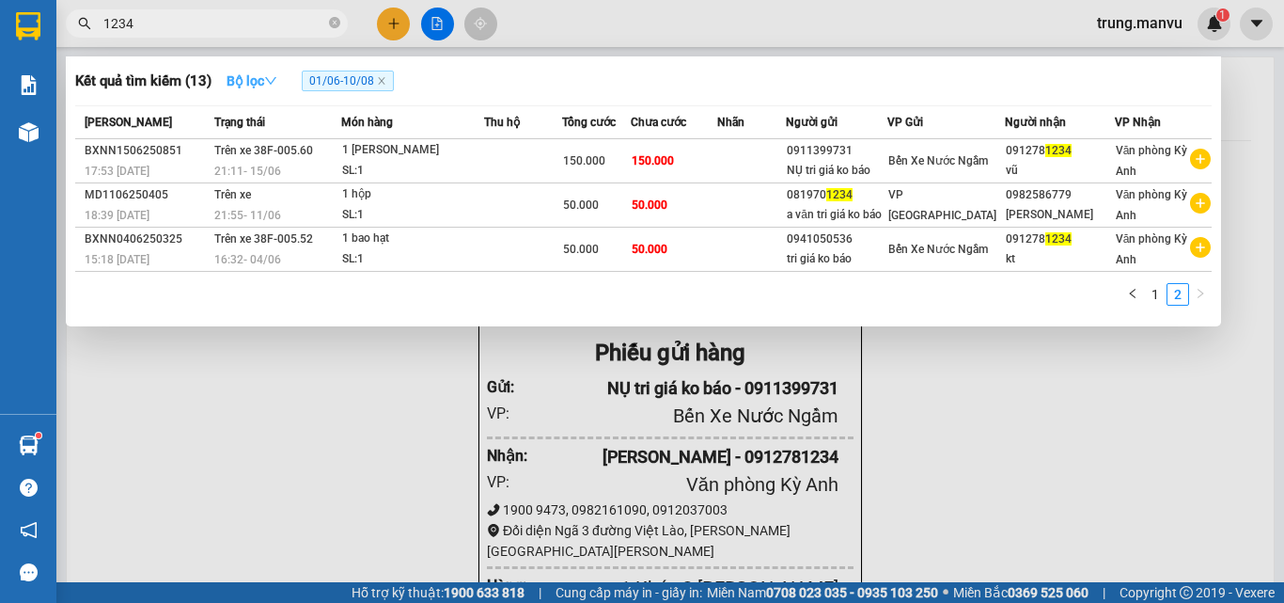
click at [244, 82] on strong "Bộ lọc" at bounding box center [252, 80] width 51 height 15
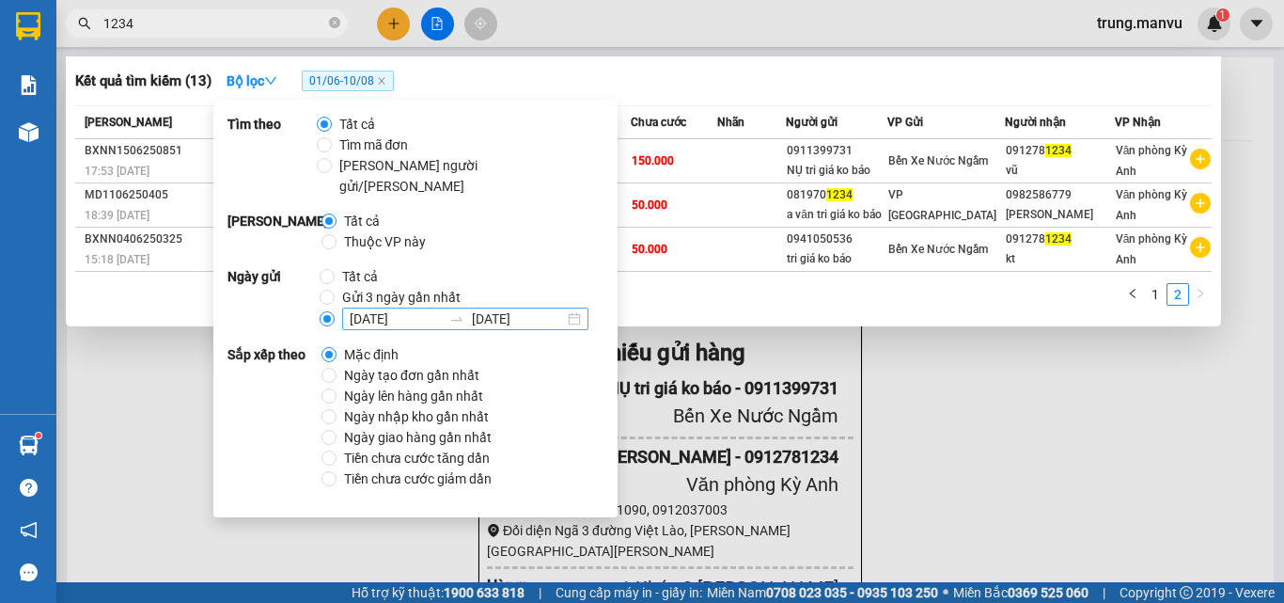
click at [503, 308] on input "[DATE]" at bounding box center [518, 318] width 92 height 21
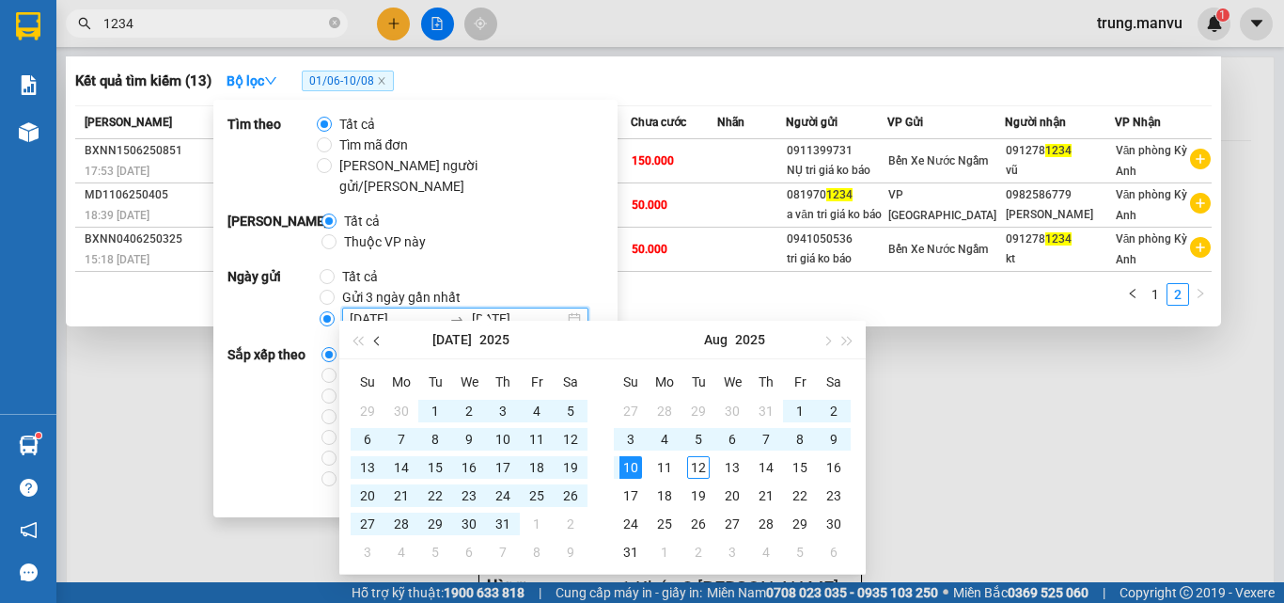
click at [372, 334] on button "button" at bounding box center [378, 340] width 21 height 38
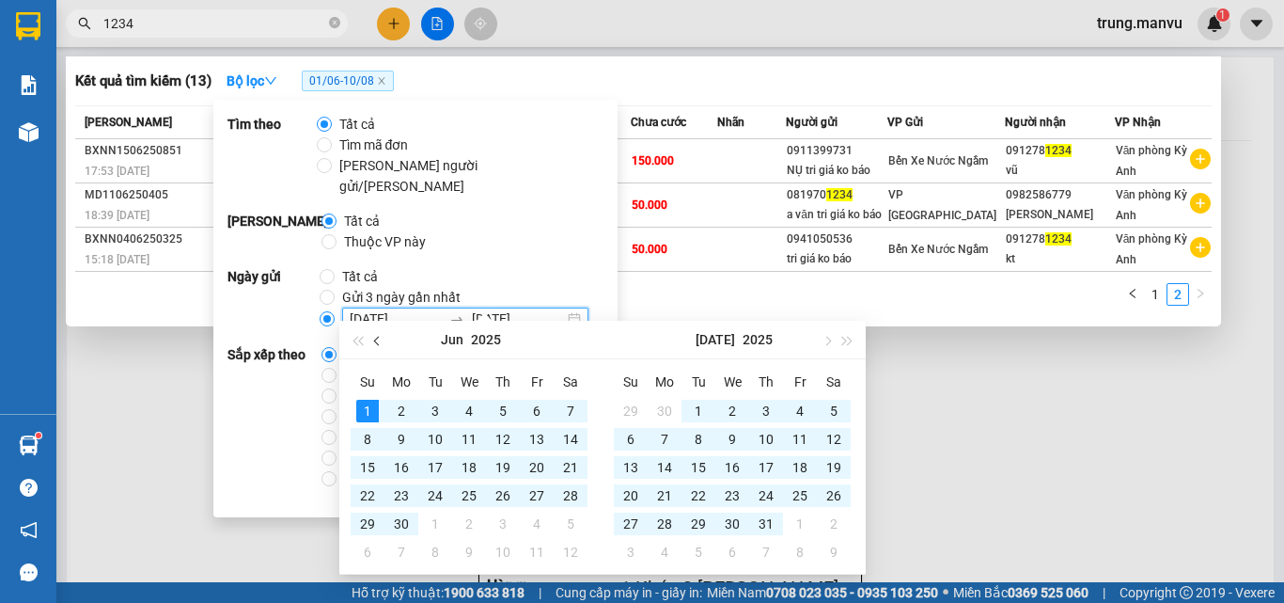
click at [372, 334] on button "button" at bounding box center [378, 340] width 21 height 38
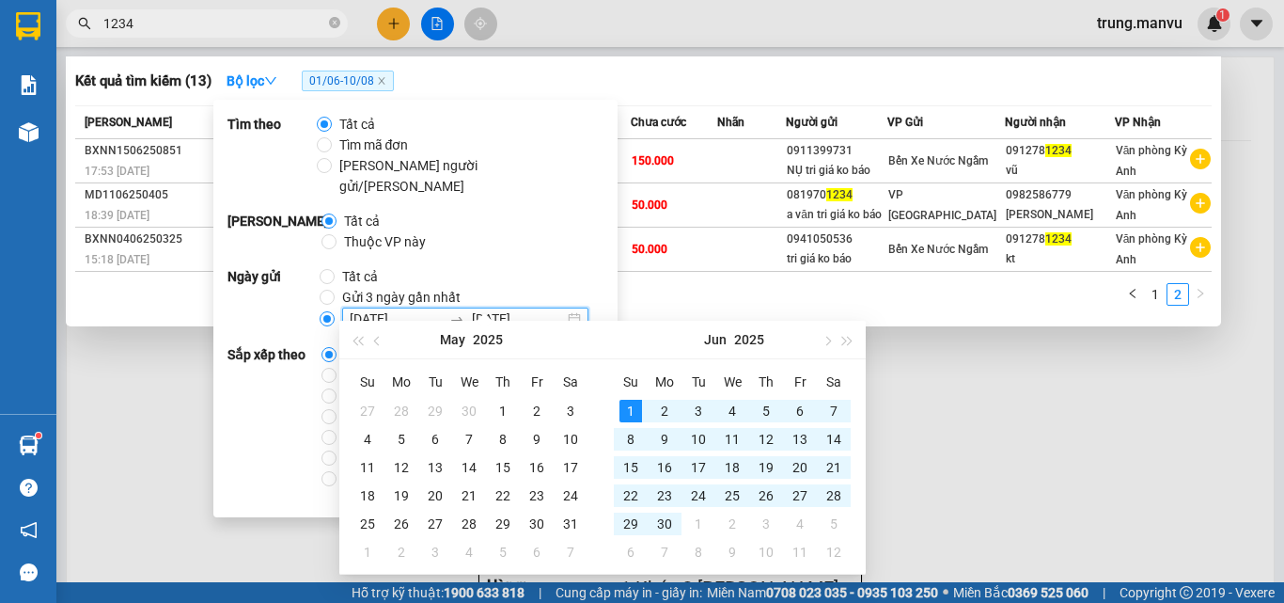
type input "[DATE]"
click at [631, 410] on div "1" at bounding box center [631, 411] width 23 height 23
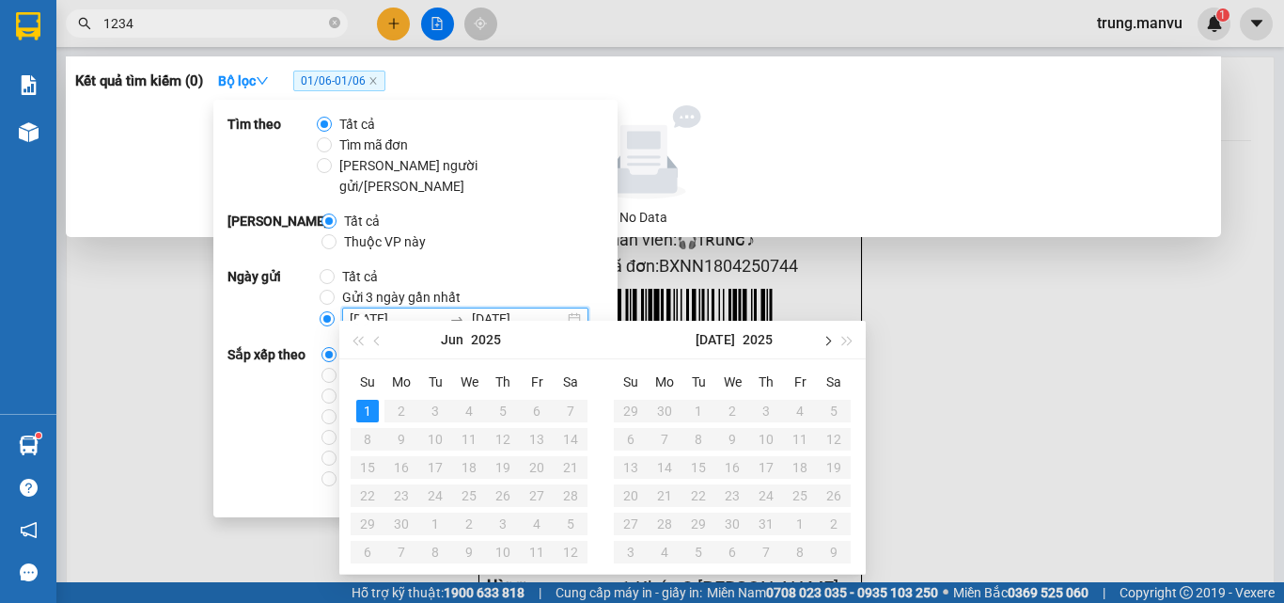
click at [826, 343] on span "button" at bounding box center [826, 340] width 9 height 9
click at [379, 340] on span "button" at bounding box center [378, 340] width 9 height 9
click at [982, 382] on div at bounding box center [642, 301] width 1284 height 603
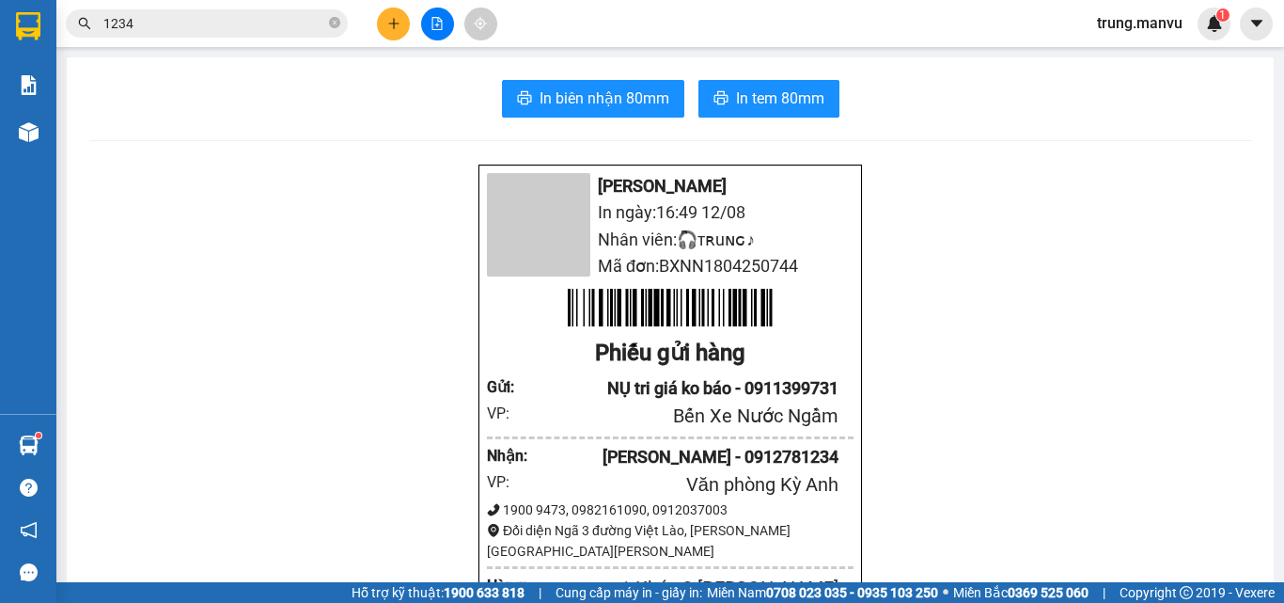
click at [216, 26] on input "1234" at bounding box center [214, 23] width 222 height 21
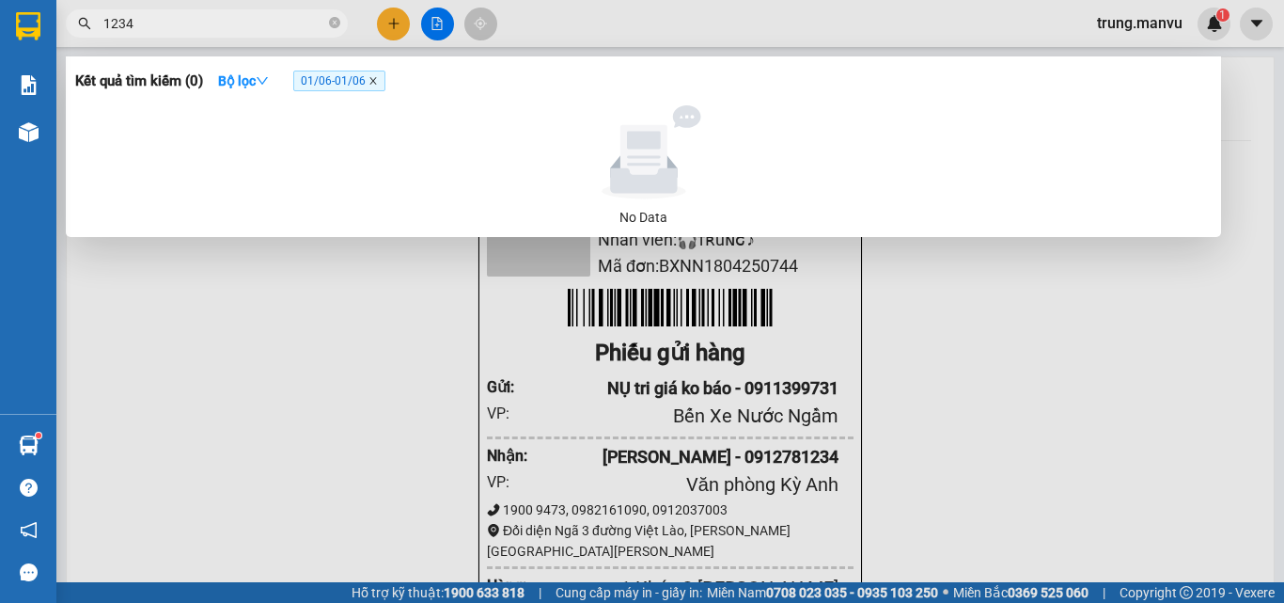
click at [376, 83] on icon "close" at bounding box center [372, 81] width 7 height 7
radio input "true"
radio input "false"
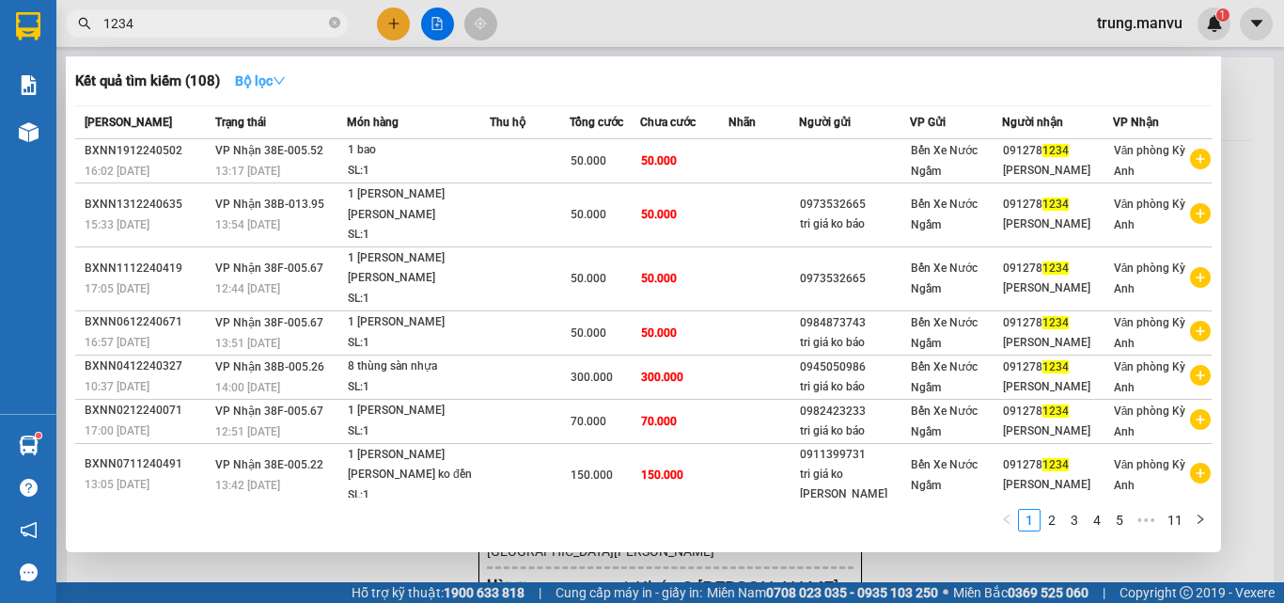
click at [254, 82] on strong "Bộ lọc" at bounding box center [260, 80] width 51 height 15
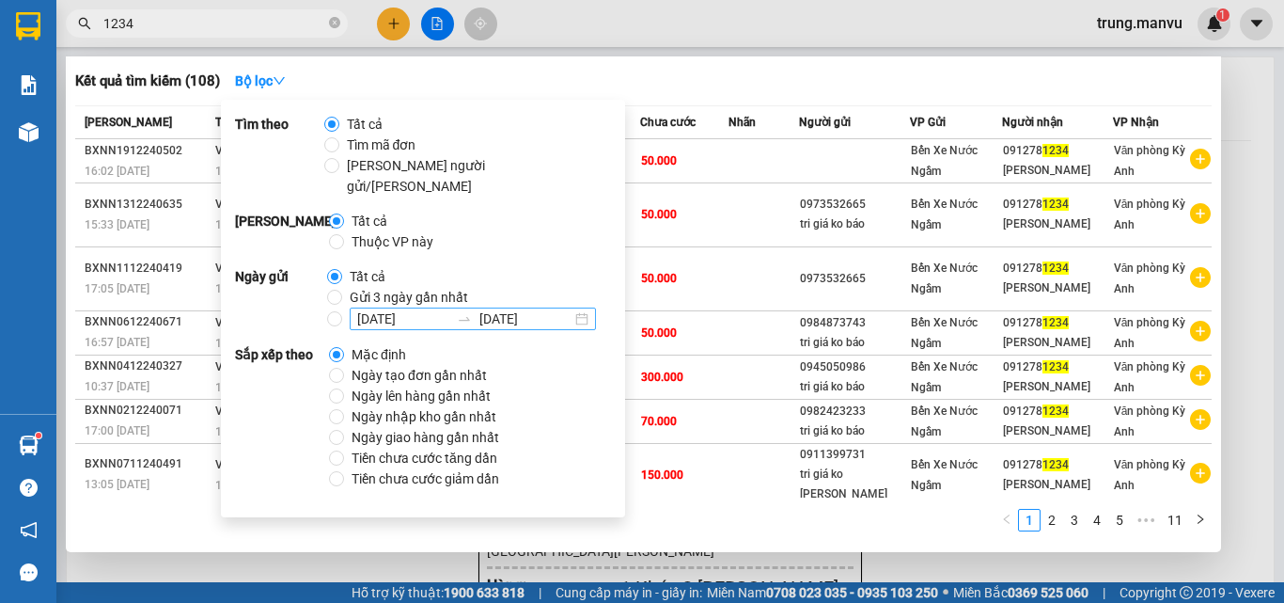
click at [523, 308] on input "[DATE]" at bounding box center [525, 318] width 92 height 21
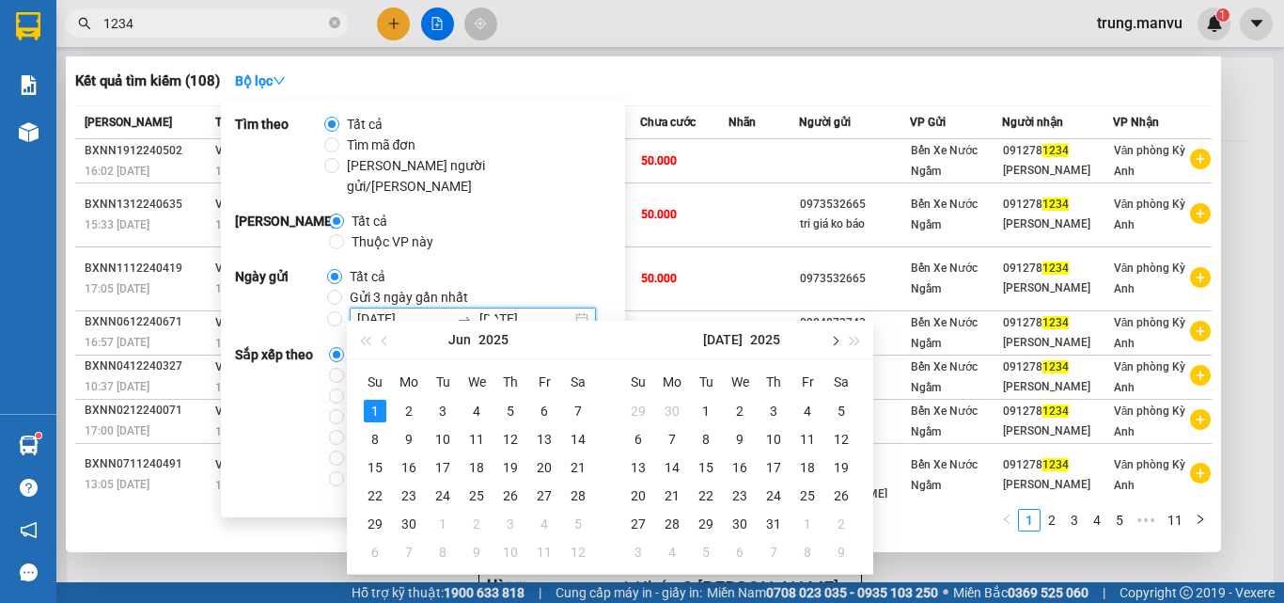
click at [832, 343] on span "button" at bounding box center [833, 340] width 9 height 9
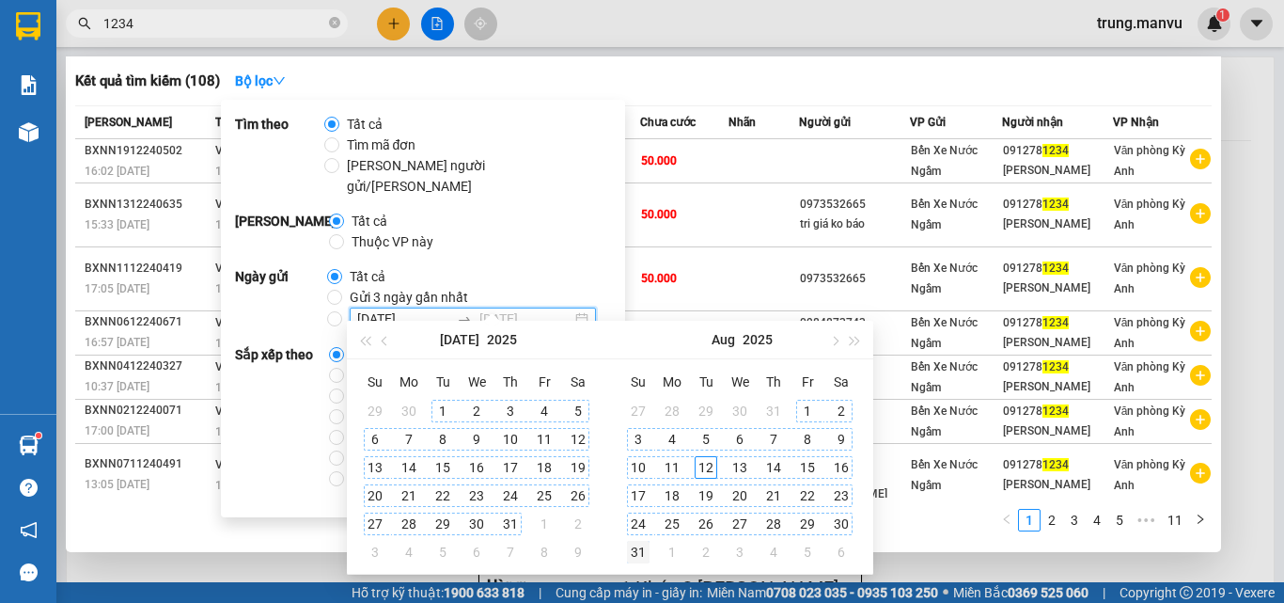
type input "[DATE]"
click at [651, 554] on td "31" at bounding box center [638, 552] width 34 height 28
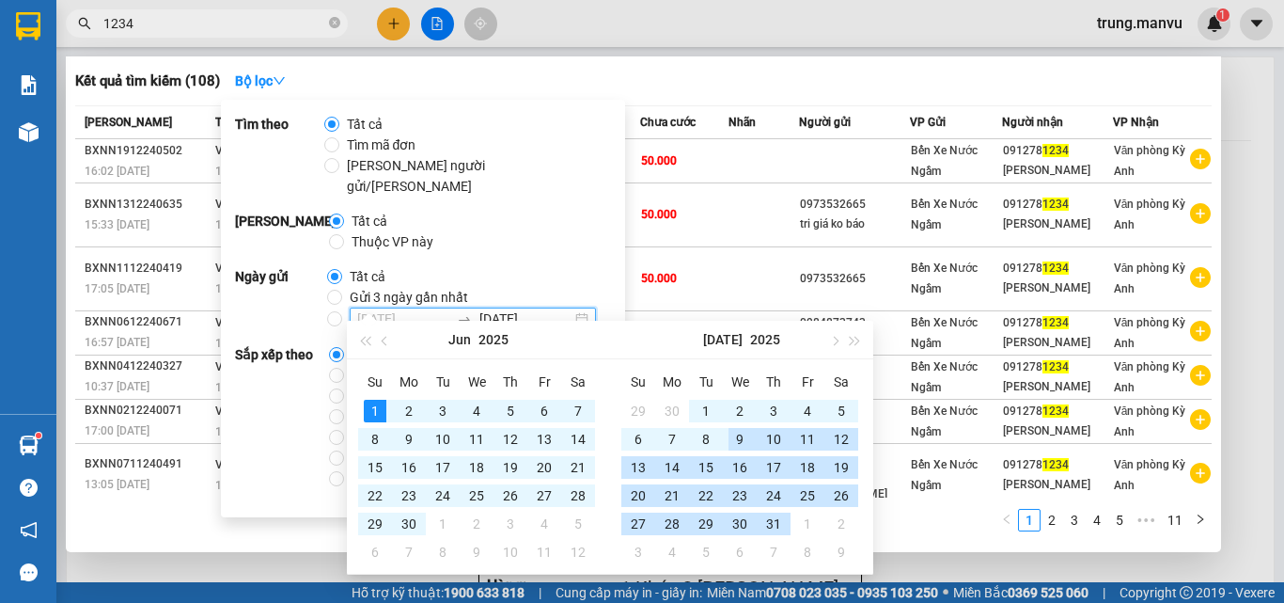
type input "[DATE]"
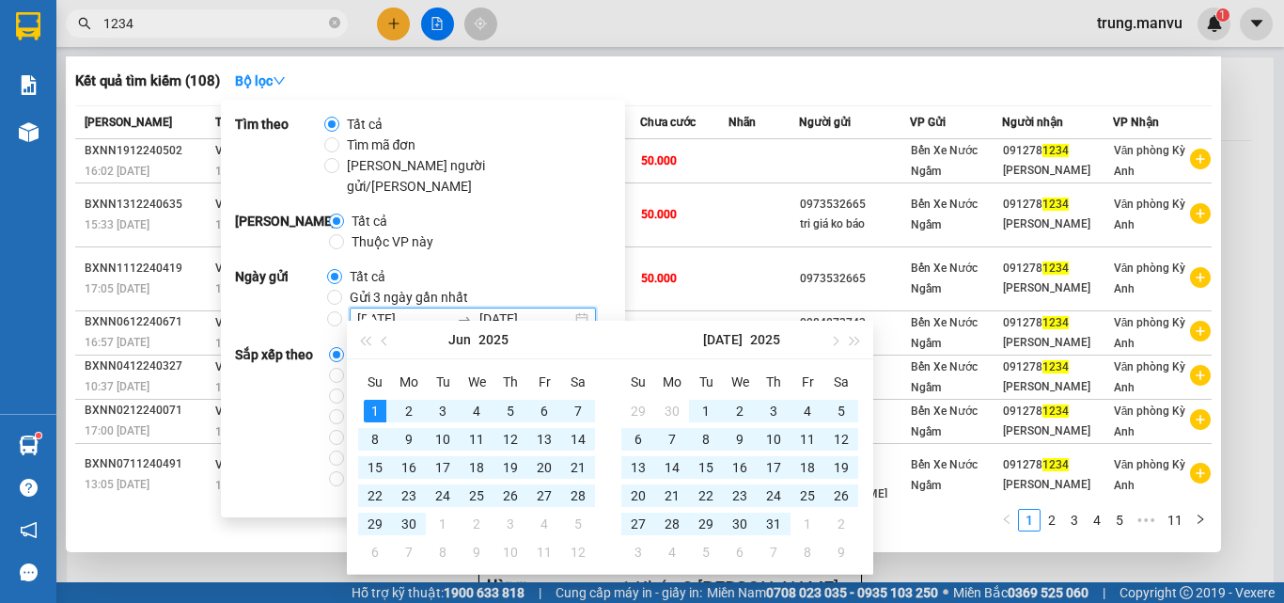
click at [491, 308] on input "[DATE]" at bounding box center [525, 318] width 92 height 21
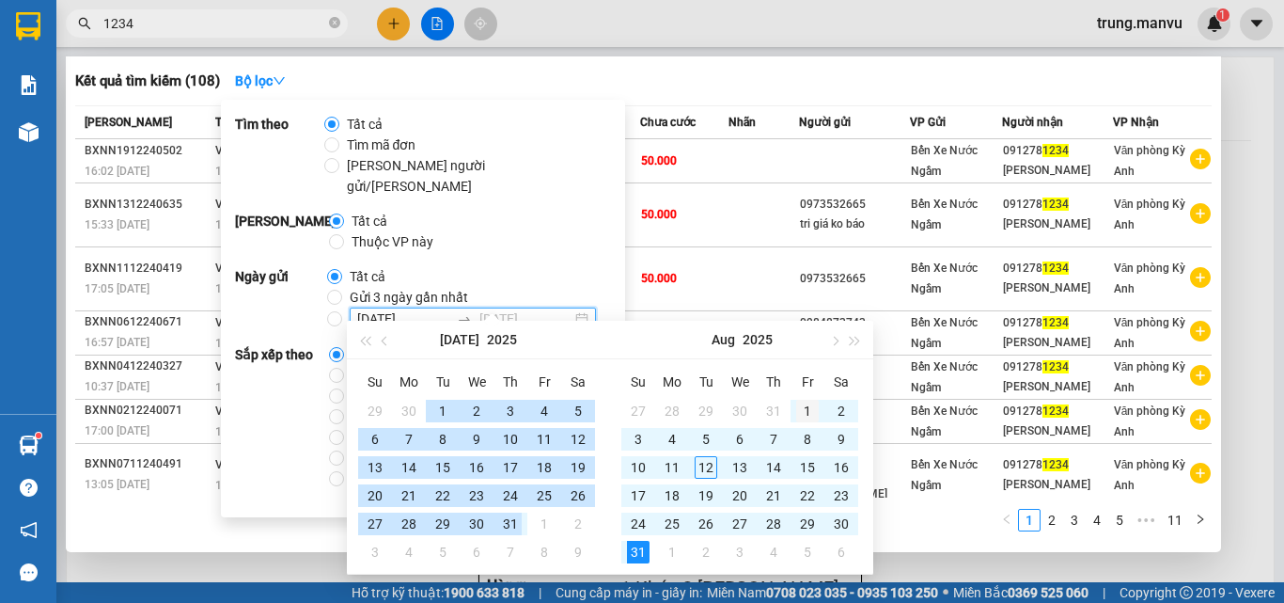
type input "[DATE]"
click at [796, 411] on div "1" at bounding box center [807, 411] width 23 height 23
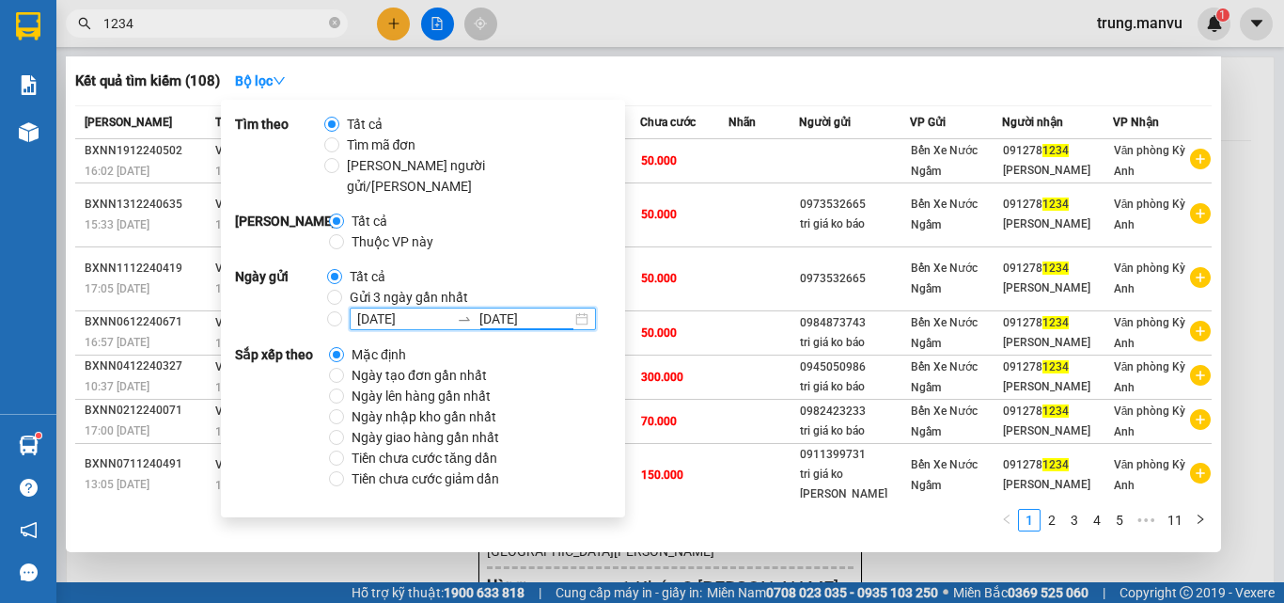
click at [369, 308] on input "[DATE]" at bounding box center [403, 318] width 92 height 21
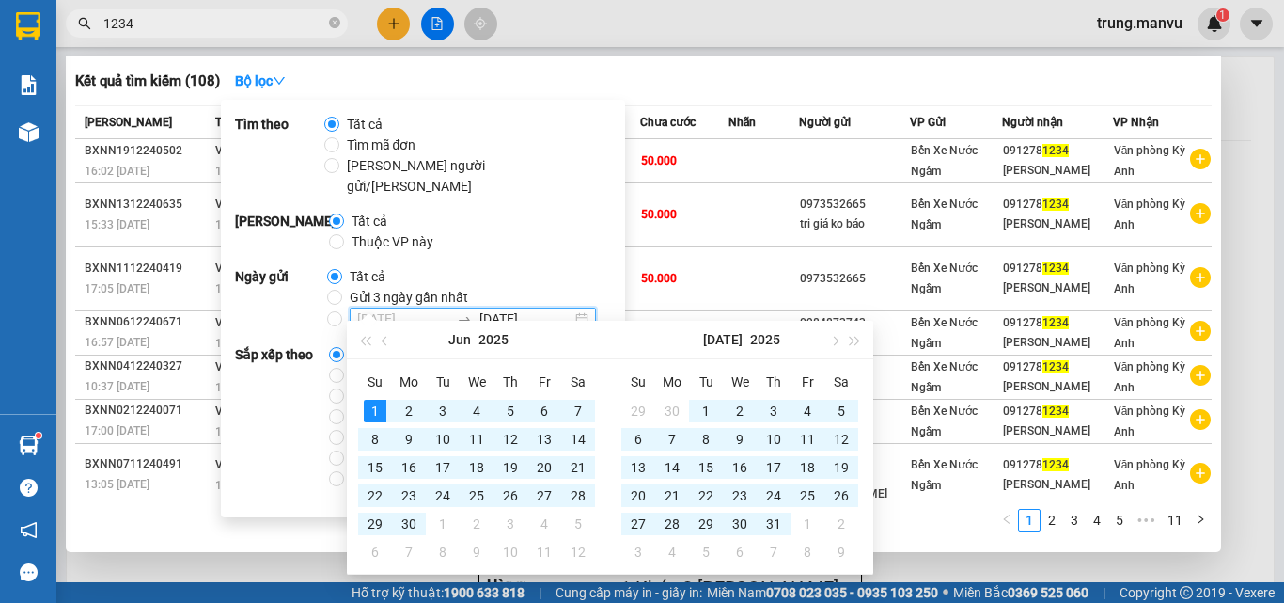
type input "[DATE]"
click at [918, 543] on div "Kết quả [PERSON_NAME] ( 108 ) Bộ lọc Mã ĐH Trạng thái Món hàng Thu hộ Tổng [PER…" at bounding box center [643, 303] width 1155 height 495
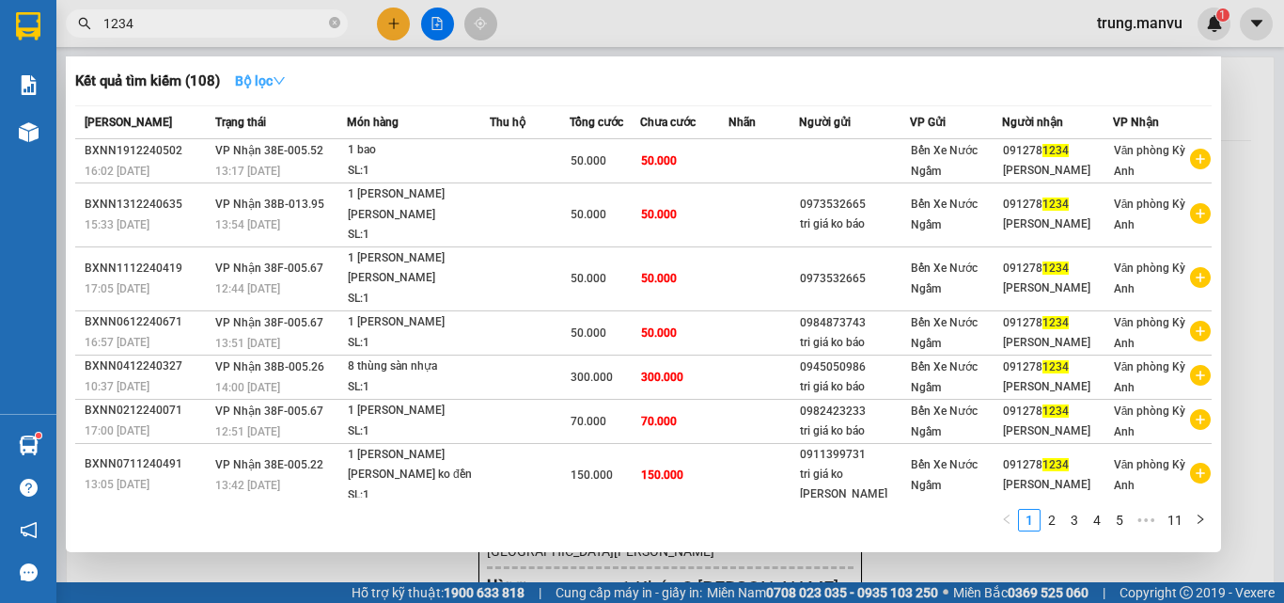
click at [286, 86] on icon "down" at bounding box center [279, 80] width 13 height 13
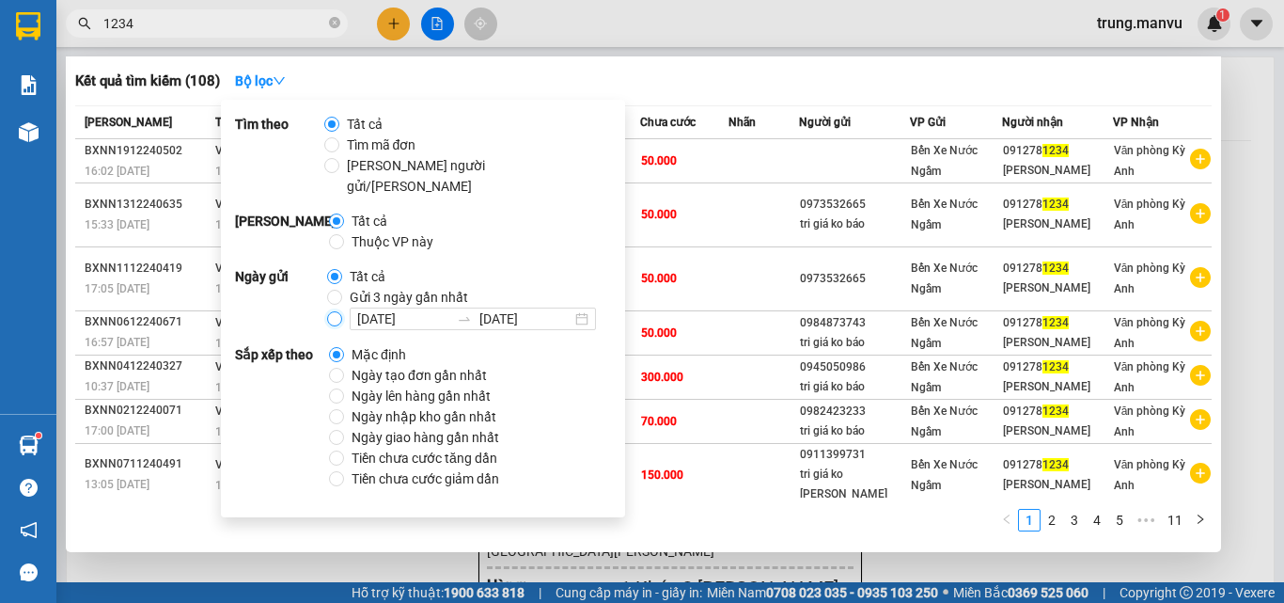
click at [329, 311] on input "[DATE] [DATE]" at bounding box center [334, 318] width 15 height 15
radio input "true"
radio input "false"
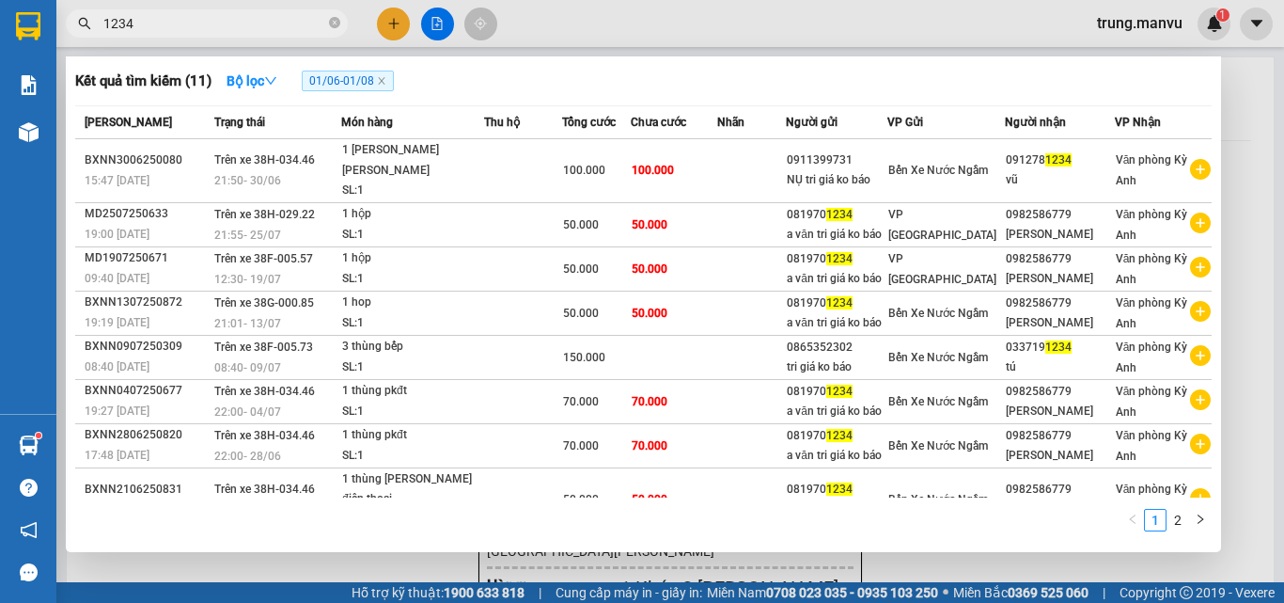
click at [775, 520] on div "1 2" at bounding box center [643, 526] width 1137 height 34
click at [1185, 520] on link "2" at bounding box center [1178, 520] width 21 height 21
click at [1243, 128] on div at bounding box center [642, 301] width 1284 height 603
